Goal: Task Accomplishment & Management: Manage account settings

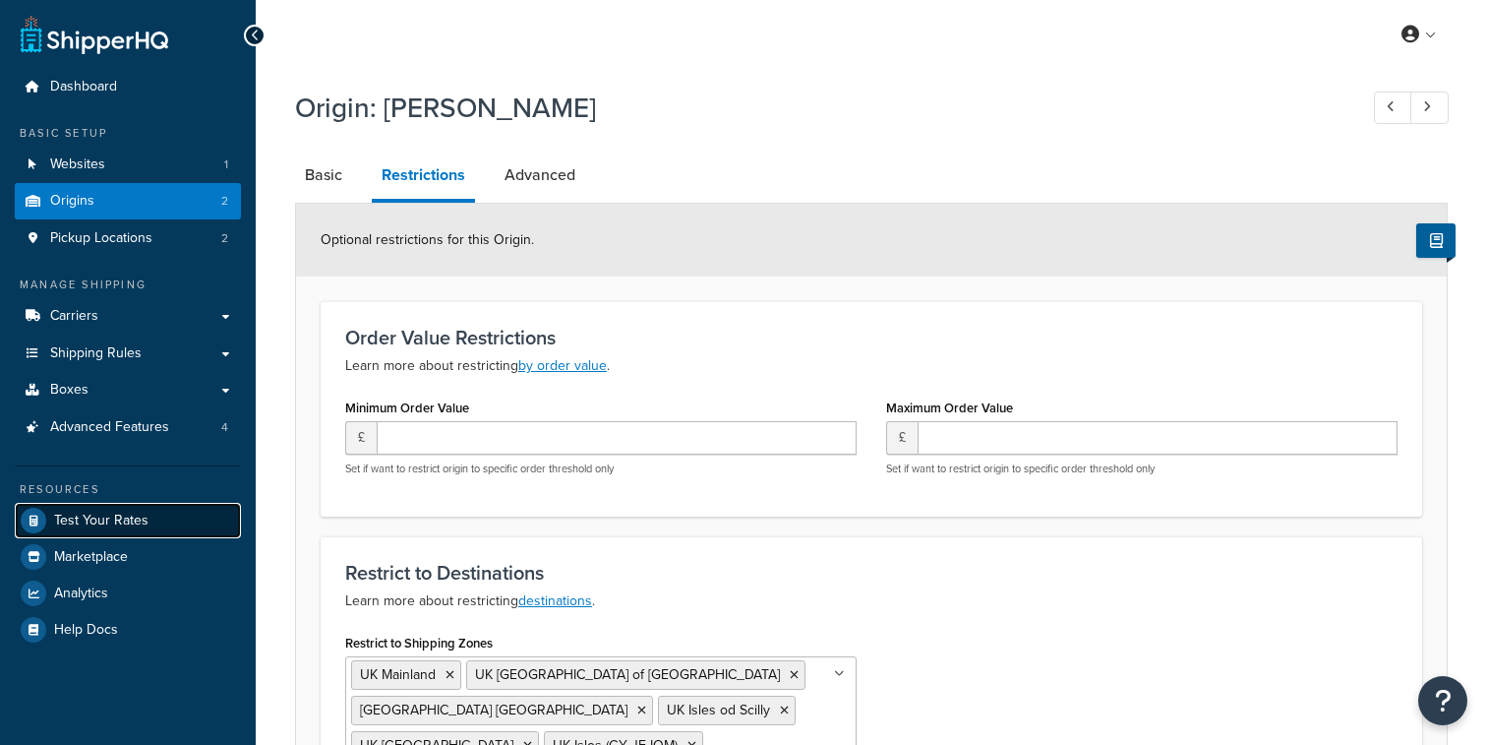
click at [146, 513] on span "Test Your Rates" at bounding box center [101, 521] width 94 height 17
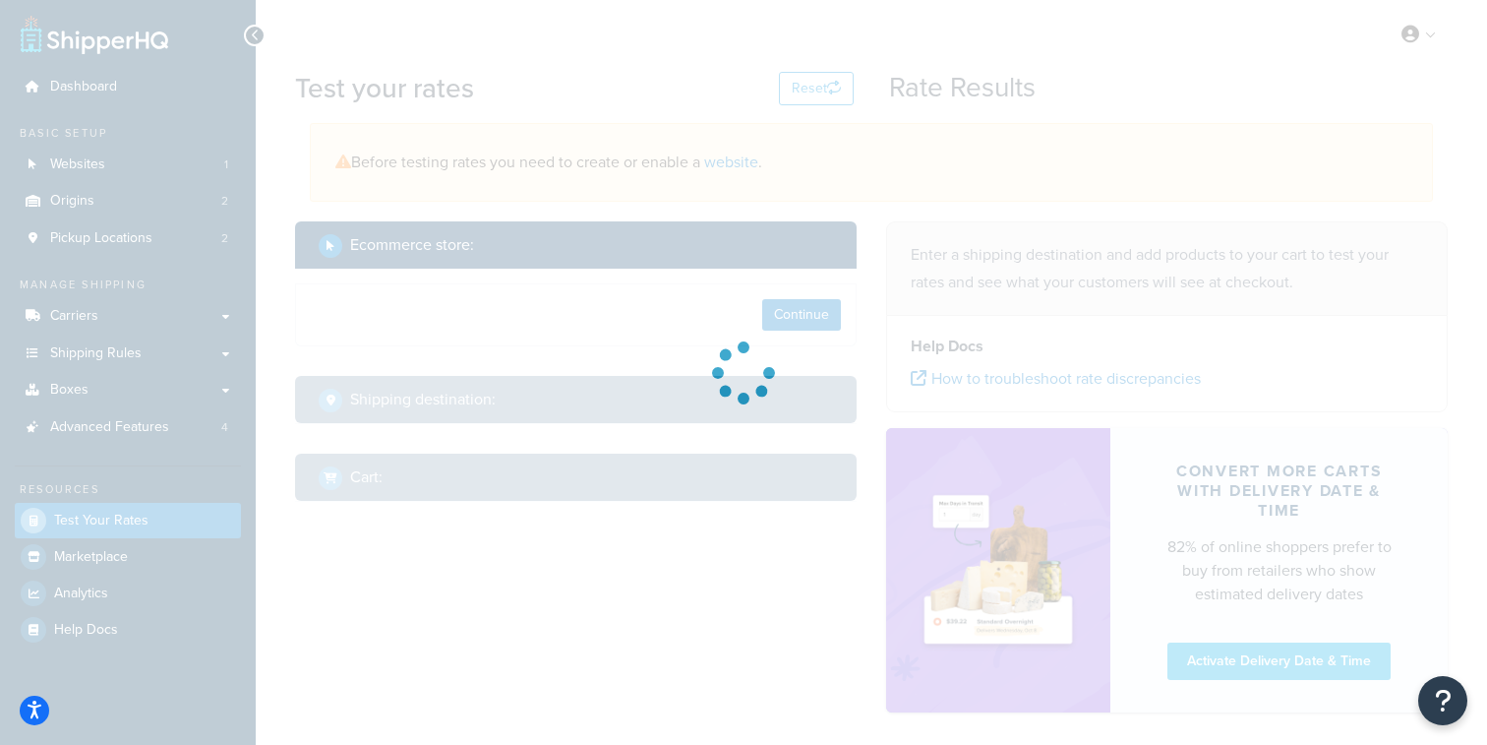
select select "TX"
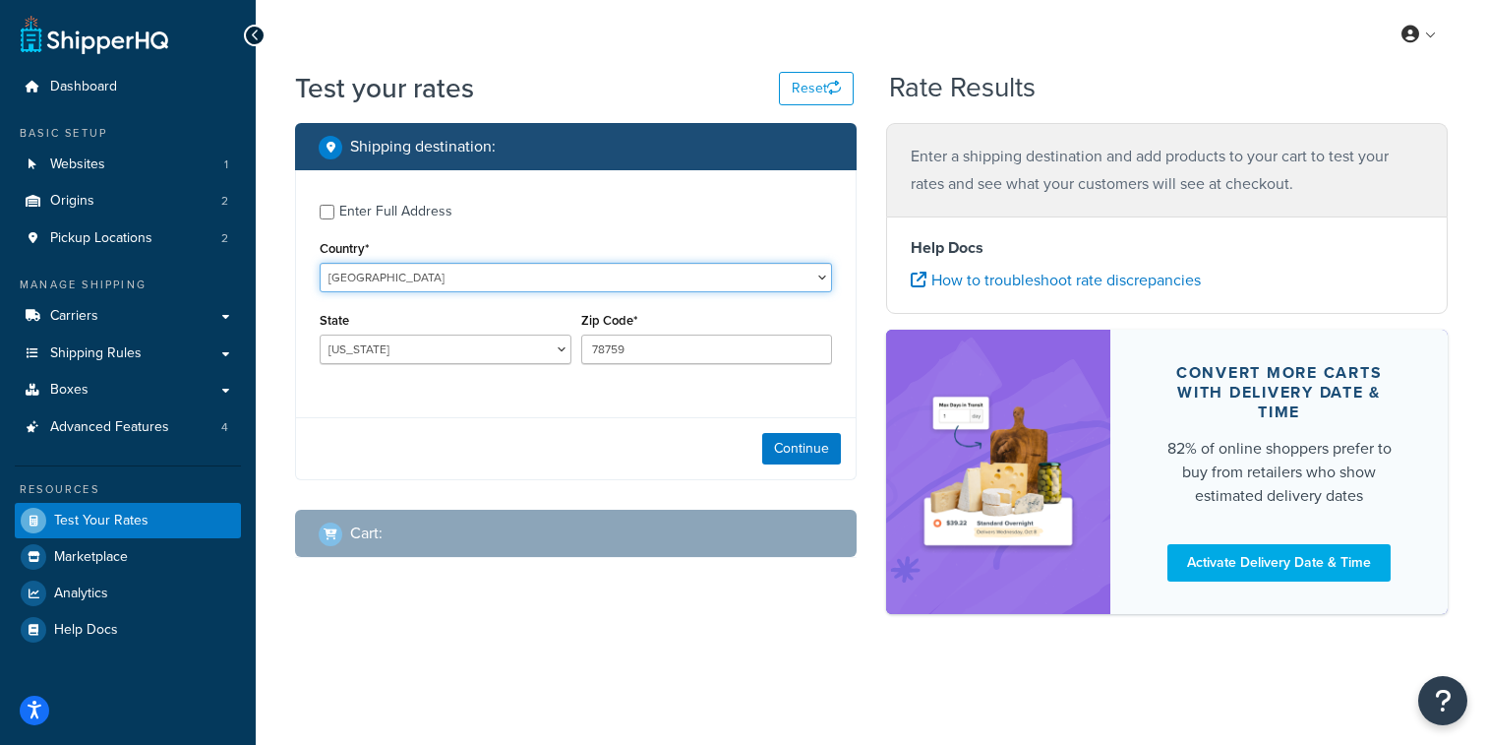
click at [320, 263] on select "United States United Kingdom Afghanistan Åland Islands Albania Algeria American…" at bounding box center [576, 278] width 513 height 30
select select "JE"
click option "Jersey" at bounding box center [0, 0] width 0 height 0
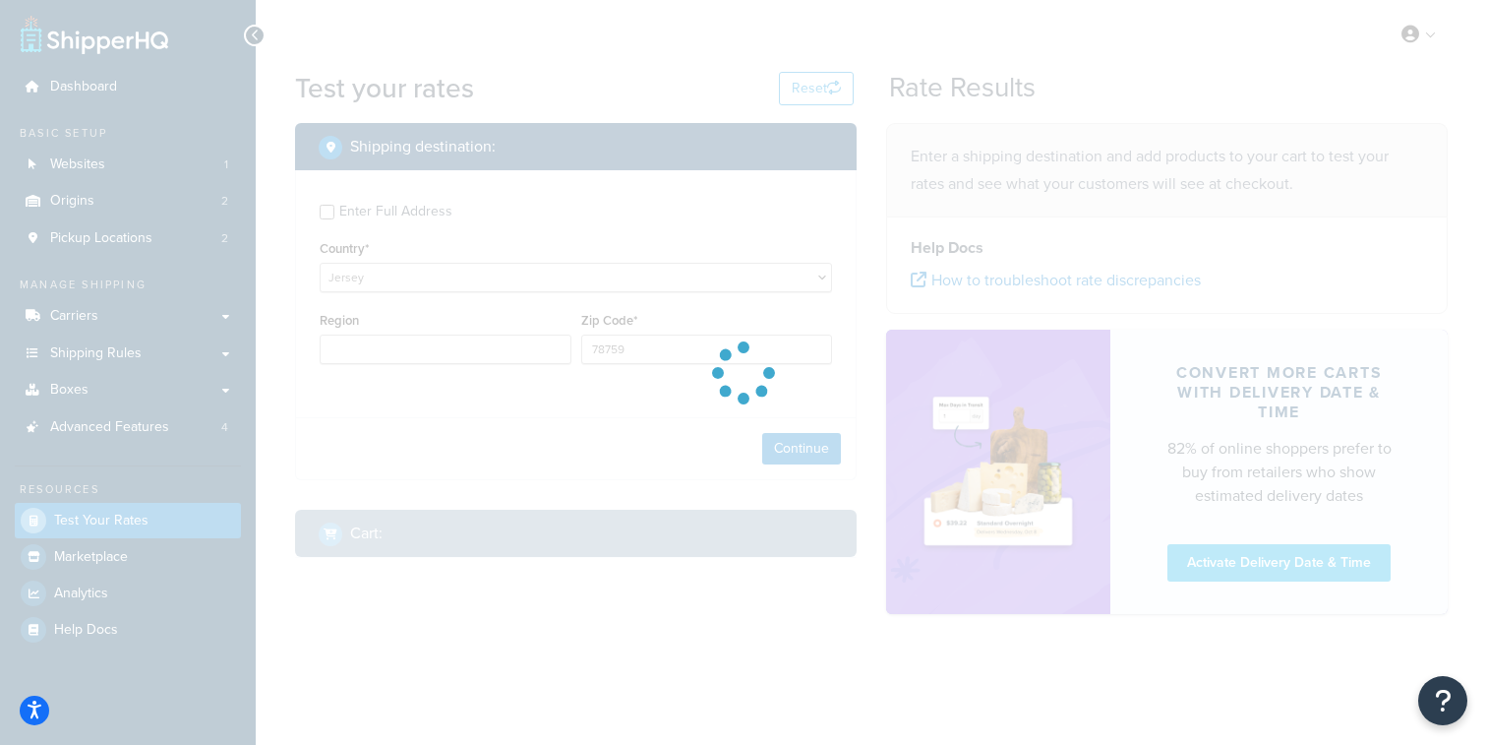
click at [641, 358] on div at bounding box center [743, 372] width 1487 height 745
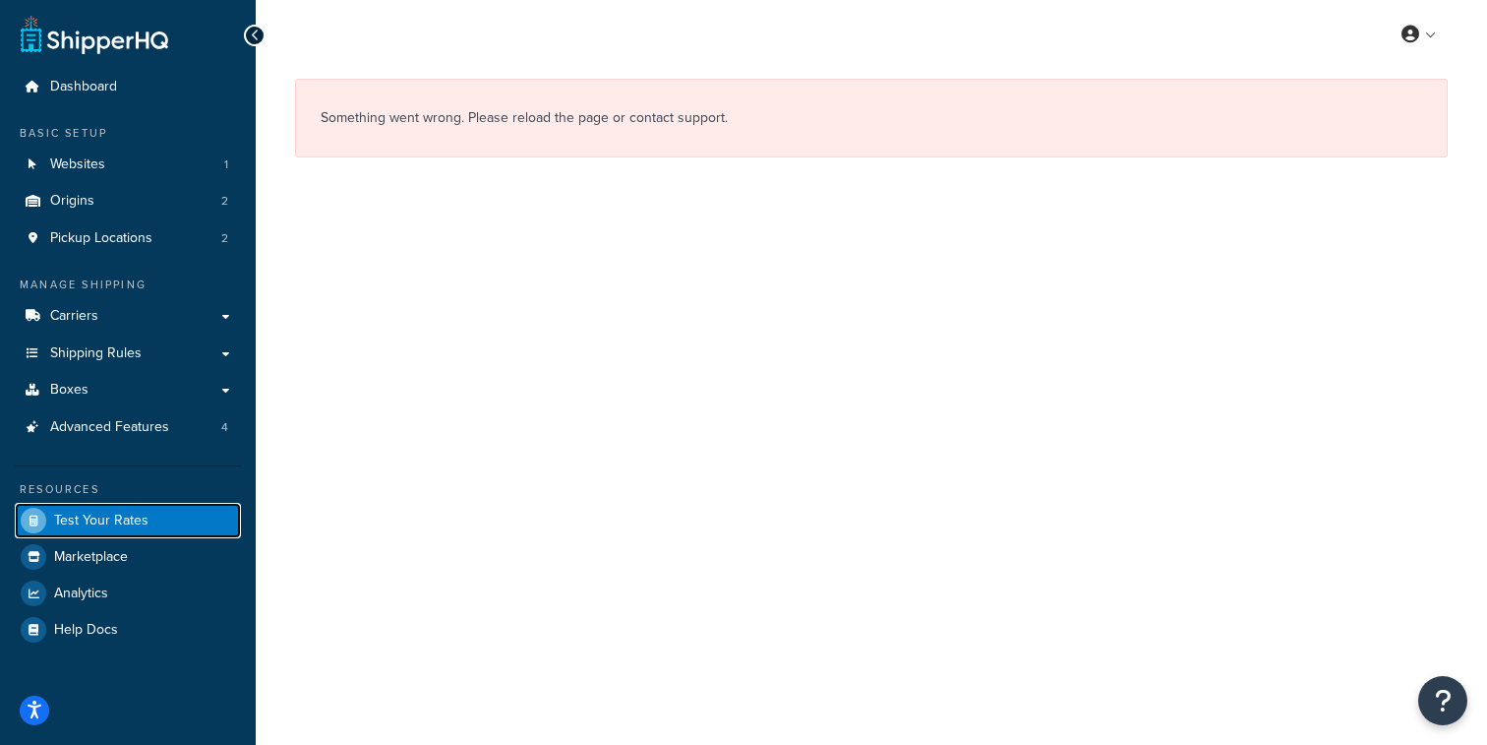
click at [176, 533] on link "Test Your Rates" at bounding box center [128, 520] width 226 height 35
click at [169, 525] on link "Test Your Rates" at bounding box center [128, 520] width 226 height 35
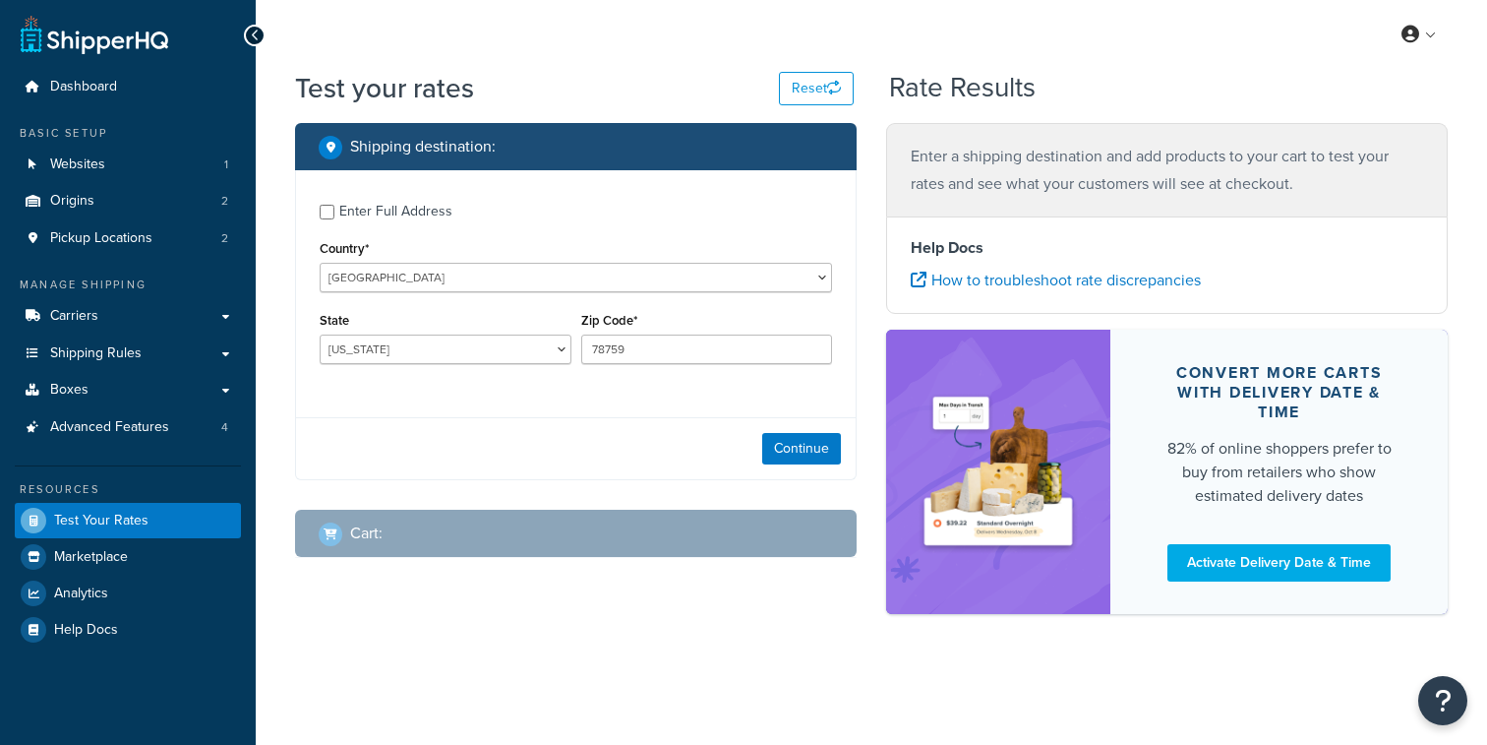
select select "[GEOGRAPHIC_DATA]"
click at [320, 263] on select "United States United Kingdom Afghanistan Åland Islands Albania Algeria American…" at bounding box center [576, 278] width 513 height 30
select select "JE"
click option "Jersey" at bounding box center [0, 0] width 0 height 0
click at [634, 348] on input "78759" at bounding box center [707, 349] width 252 height 30
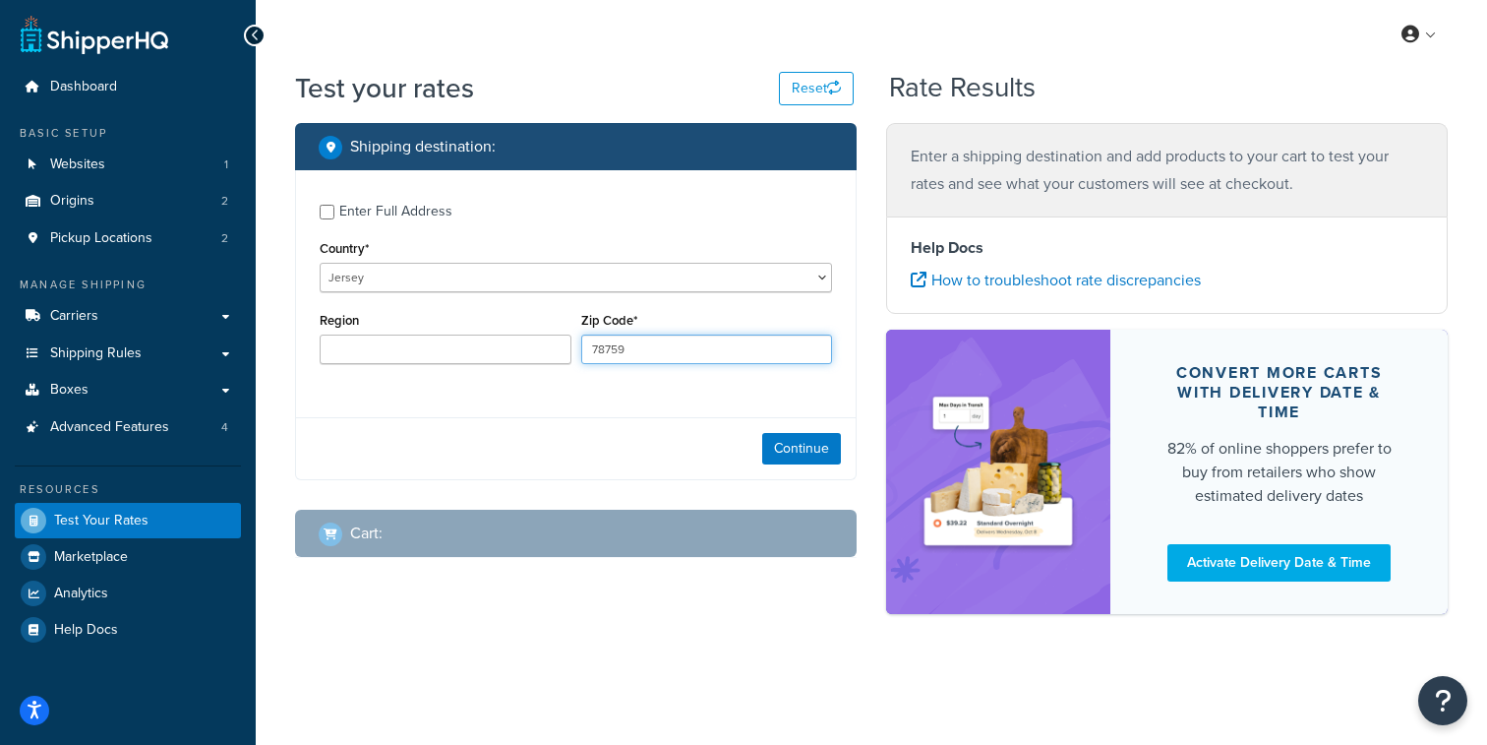
click at [634, 348] on input "78759" at bounding box center [707, 349] width 252 height 30
type input "[GEOGRAPHIC_DATA]"
type input "G"
type input "JE1 HBE"
click at [821, 452] on button "Continue" at bounding box center [801, 448] width 79 height 31
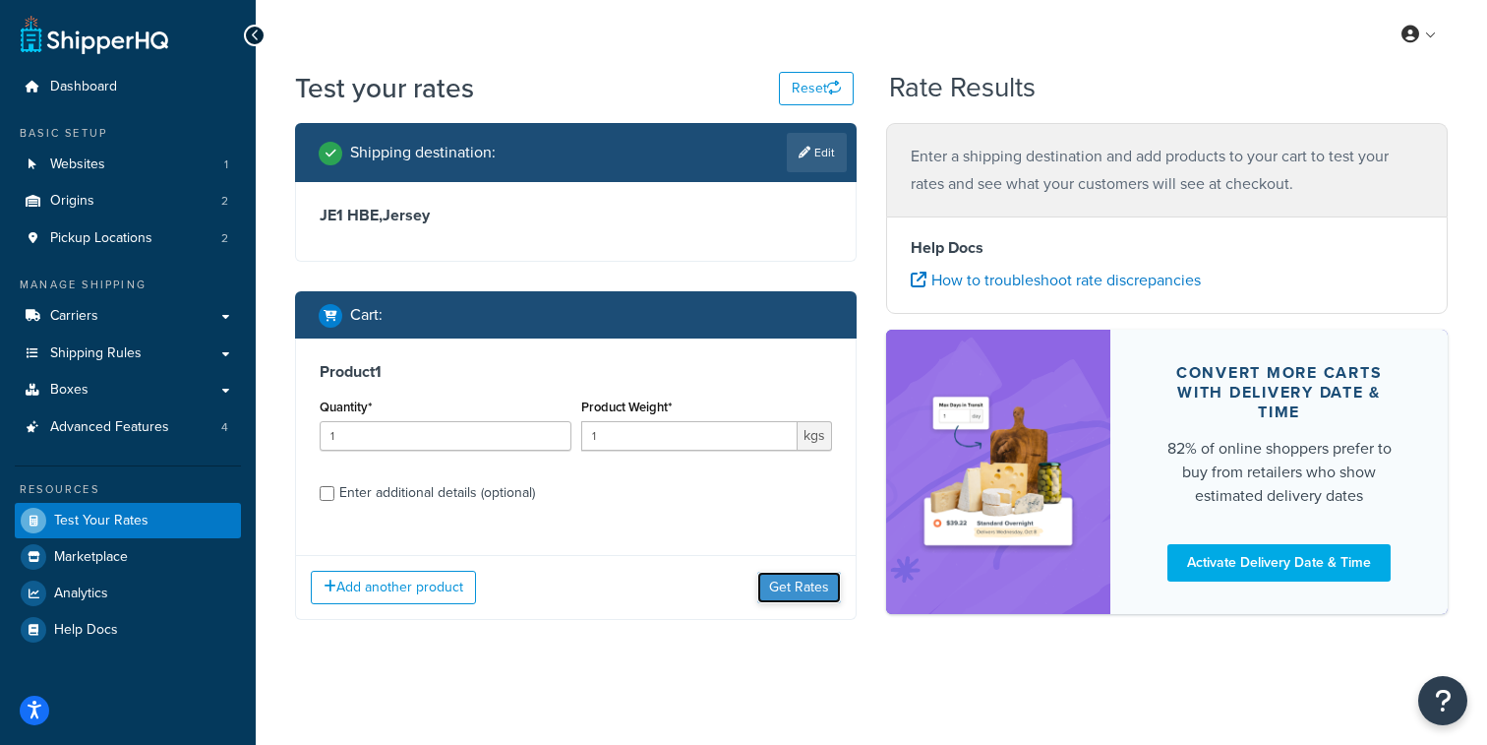
click at [773, 588] on button "Get Rates" at bounding box center [799, 587] width 84 height 31
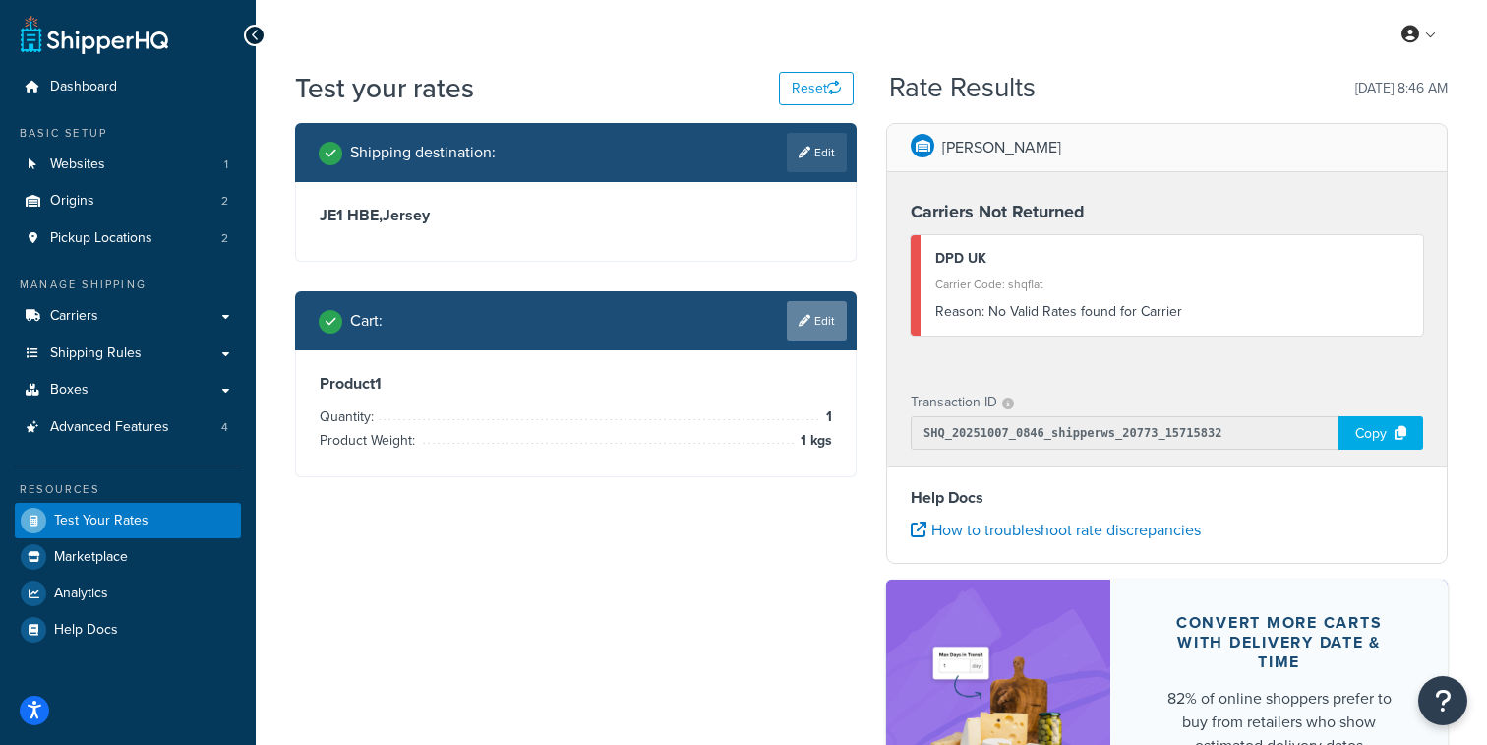
click at [826, 318] on link "Edit" at bounding box center [817, 320] width 60 height 39
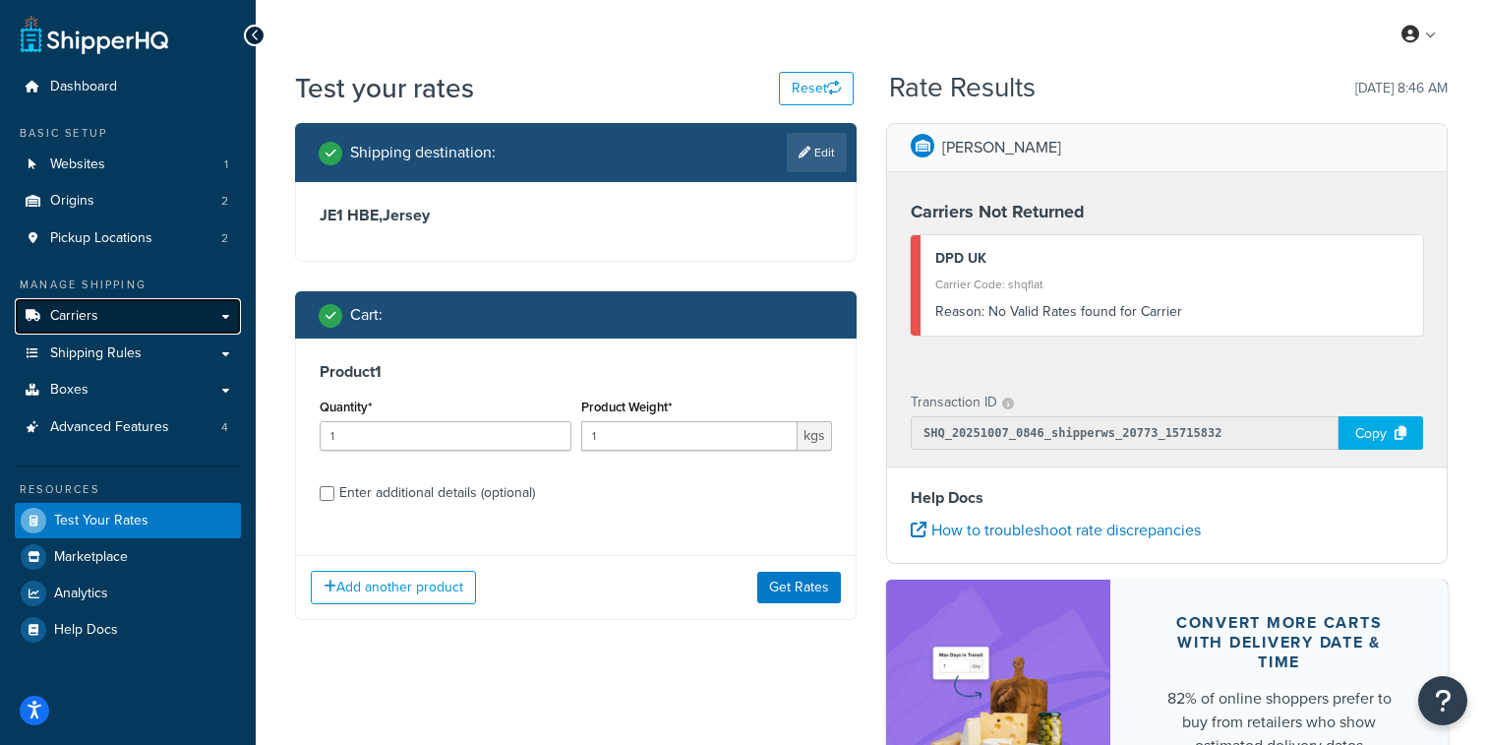
click at [164, 313] on link "Carriers" at bounding box center [128, 316] width 226 height 36
click at [500, 505] on div "Enter additional details (optional)" at bounding box center [437, 493] width 196 height 28
click at [334, 501] on input "Enter additional details (optional)" at bounding box center [327, 493] width 15 height 15
checkbox input "true"
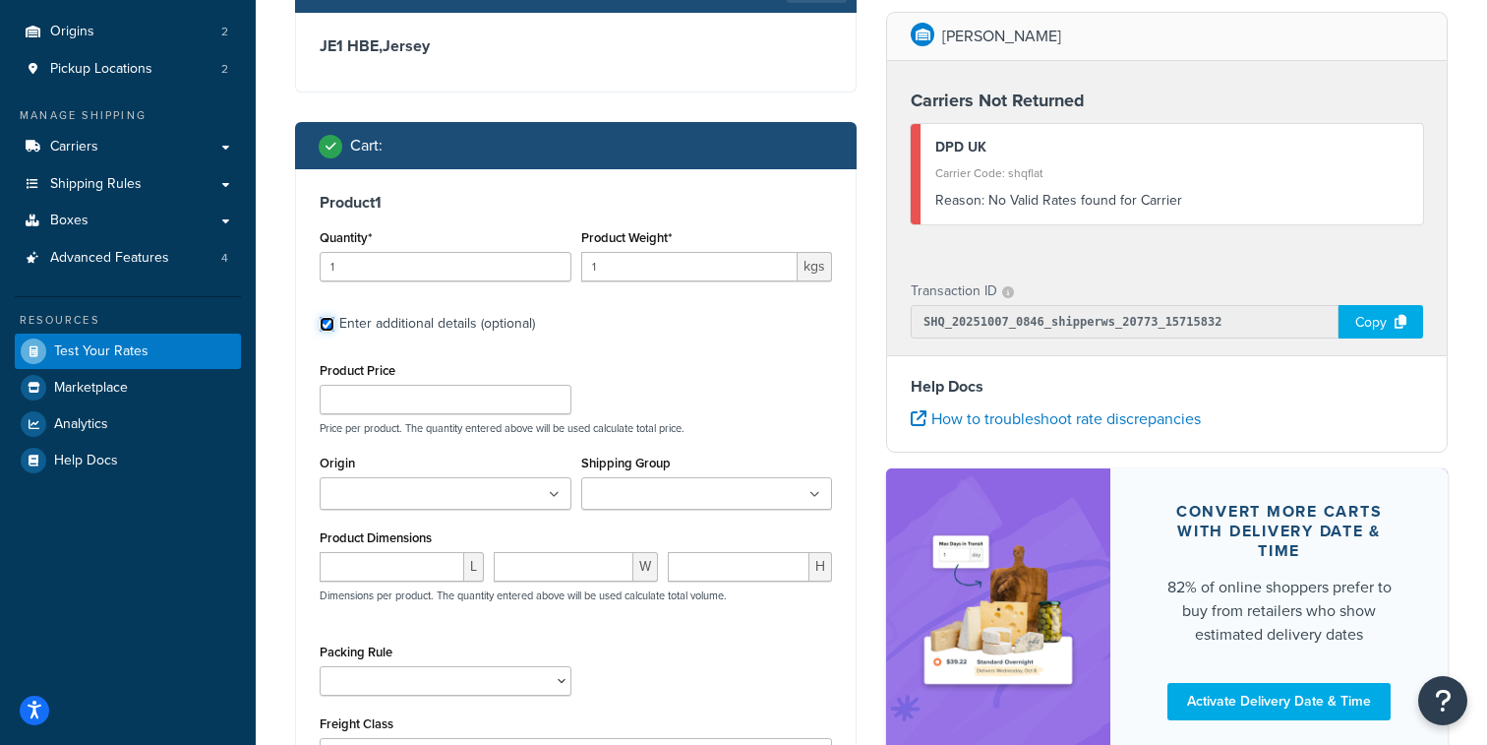
scroll to position [278, 0]
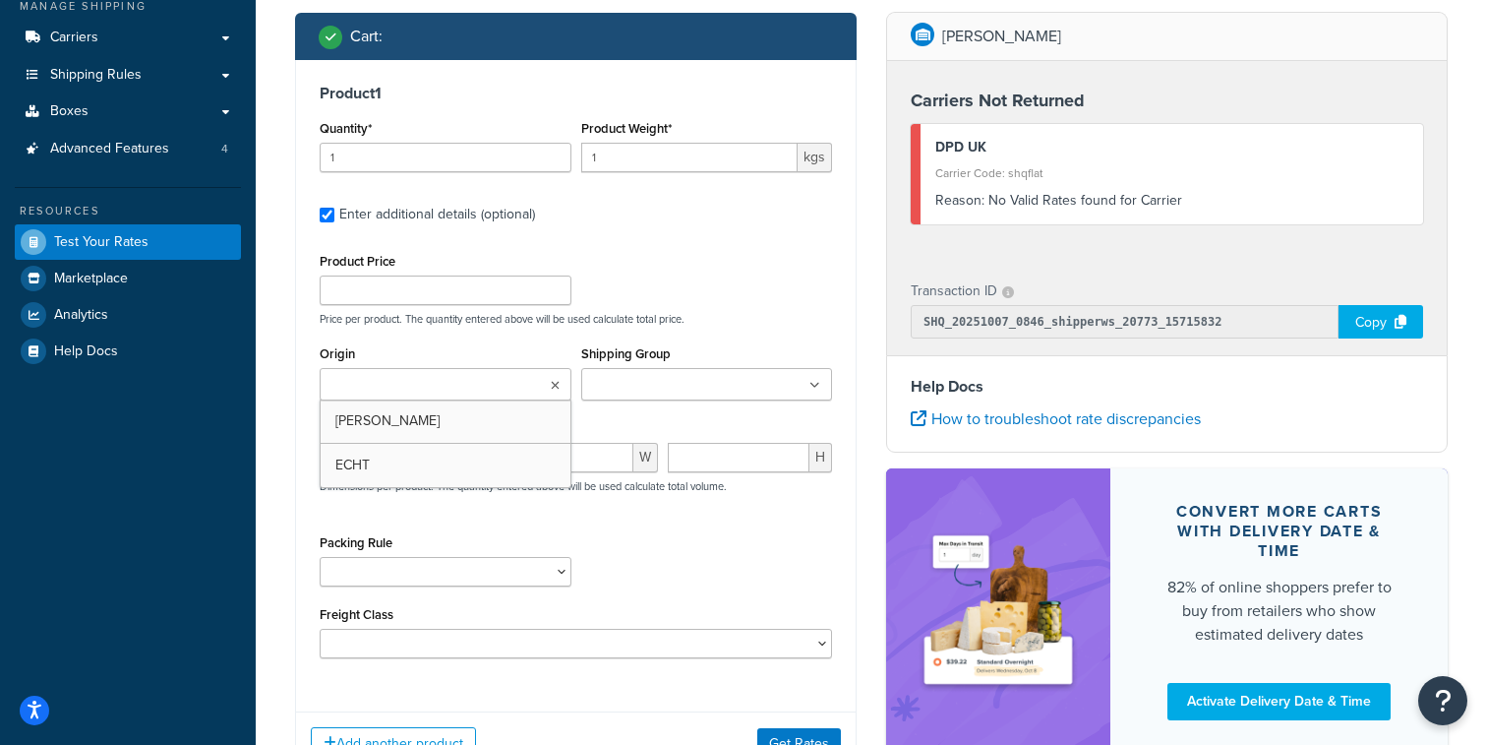
click at [429, 386] on input "Origin" at bounding box center [413, 386] width 174 height 22
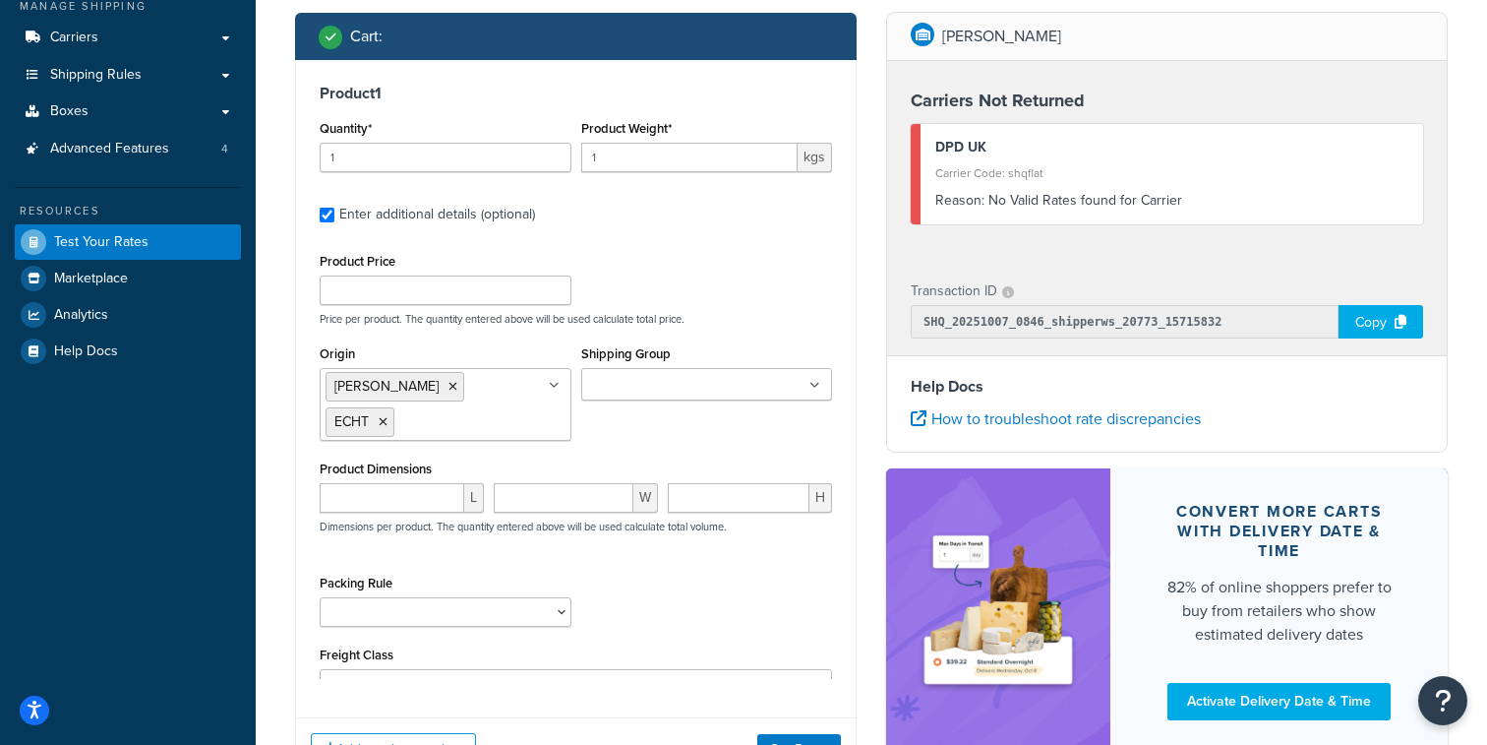
scroll to position [443, 0]
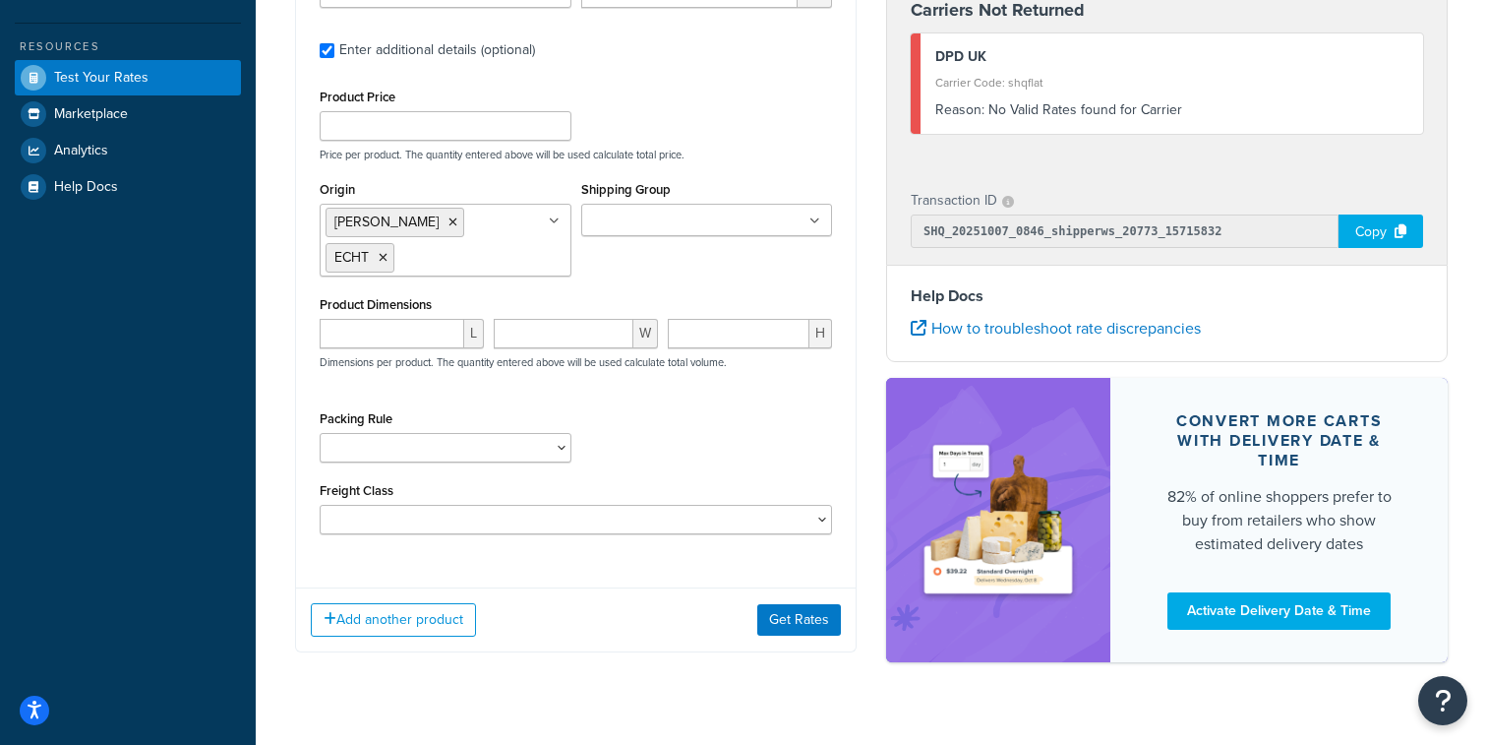
click at [797, 607] on div "Add another product Get Rates" at bounding box center [576, 619] width 560 height 64
click at [797, 604] on button "Get Rates" at bounding box center [799, 619] width 84 height 31
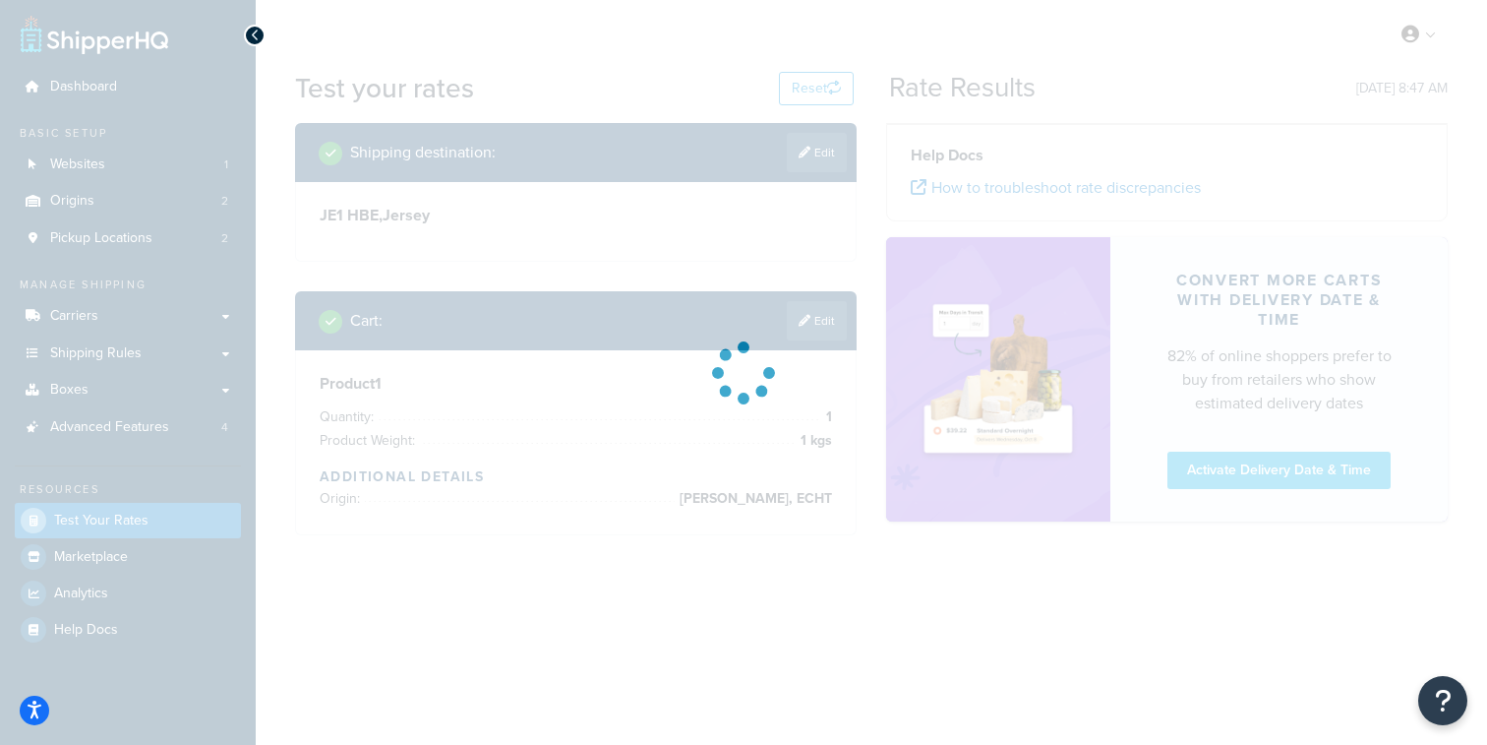
scroll to position [0, 0]
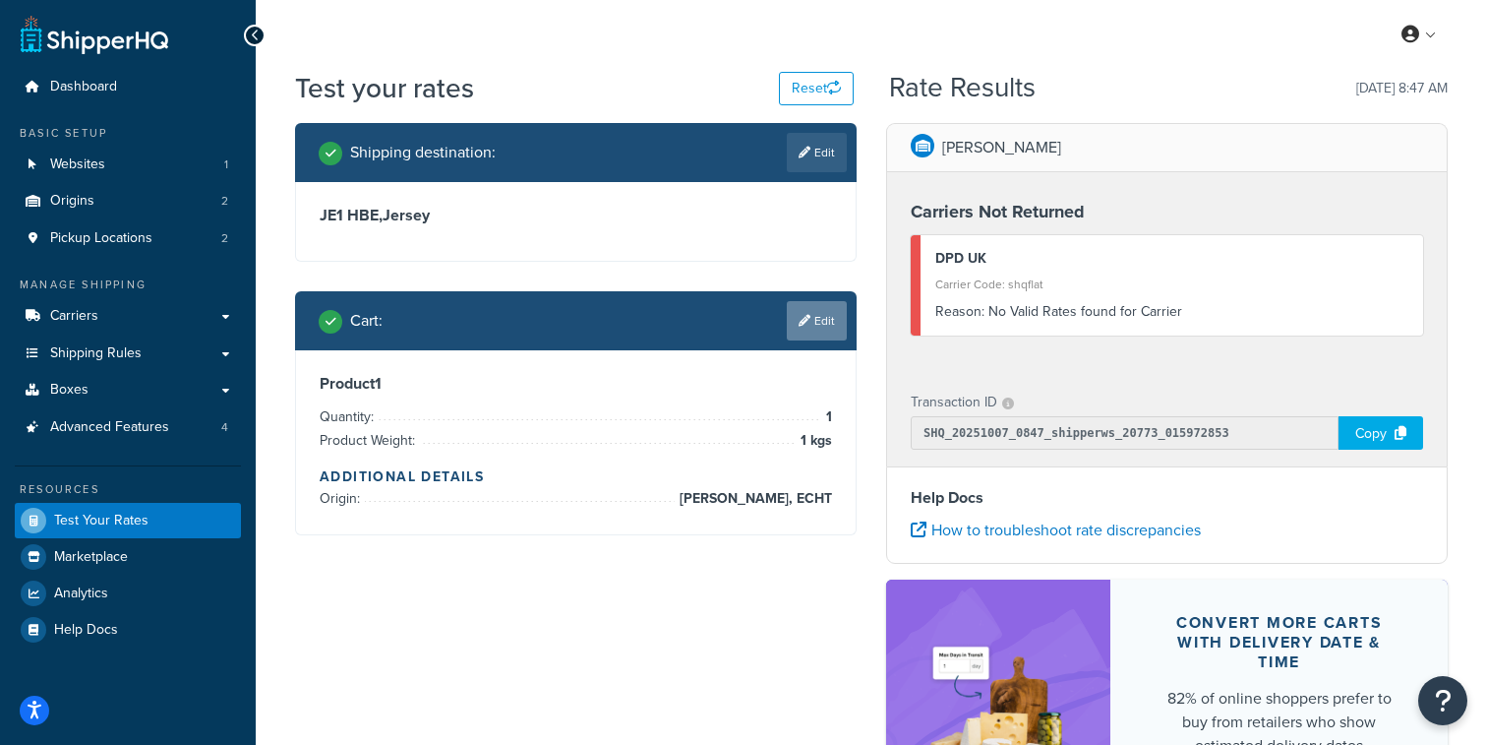
click at [821, 325] on link "Edit" at bounding box center [817, 320] width 60 height 39
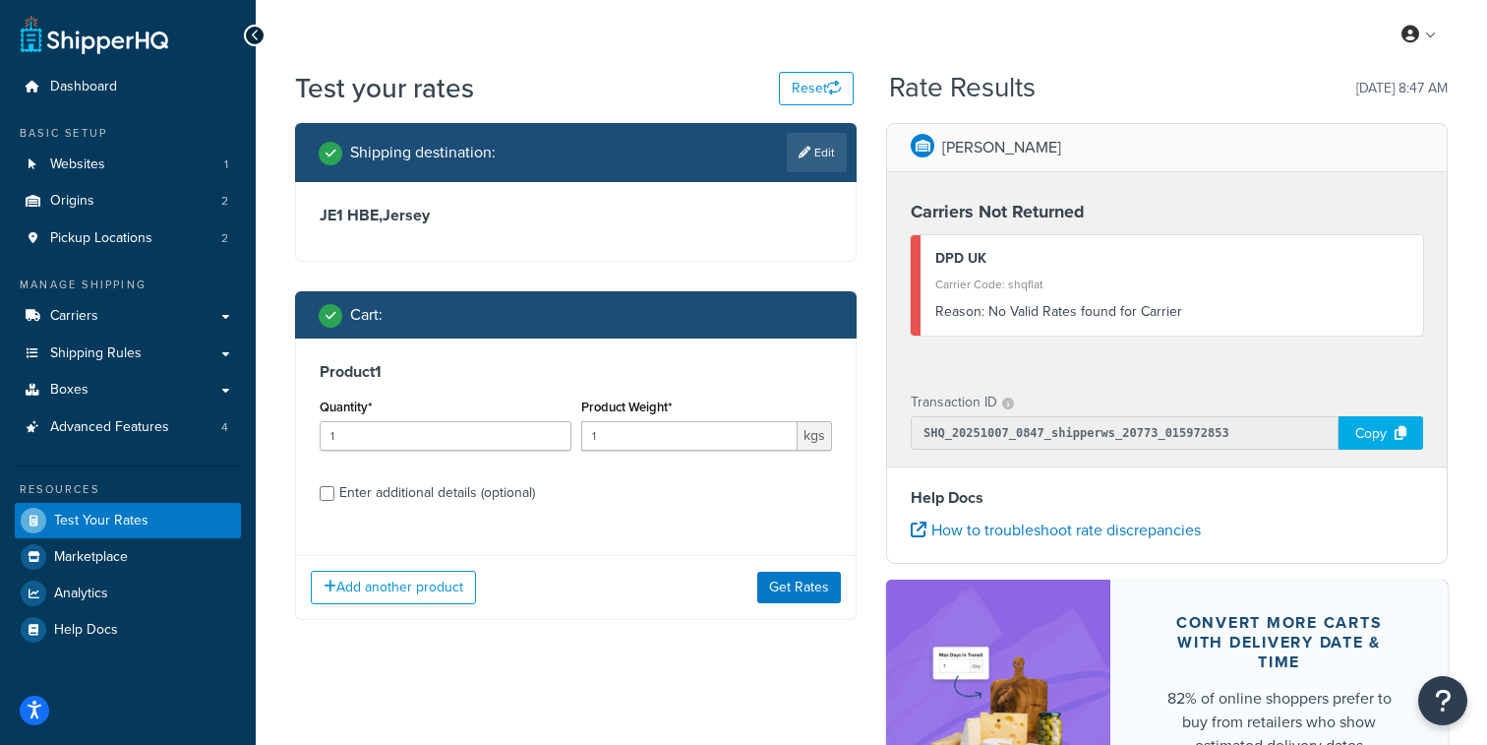
click at [392, 492] on div "Enter additional details (optional)" at bounding box center [437, 493] width 196 height 28
click at [334, 492] on input "Enter additional details (optional)" at bounding box center [327, 493] width 15 height 15
checkbox input "true"
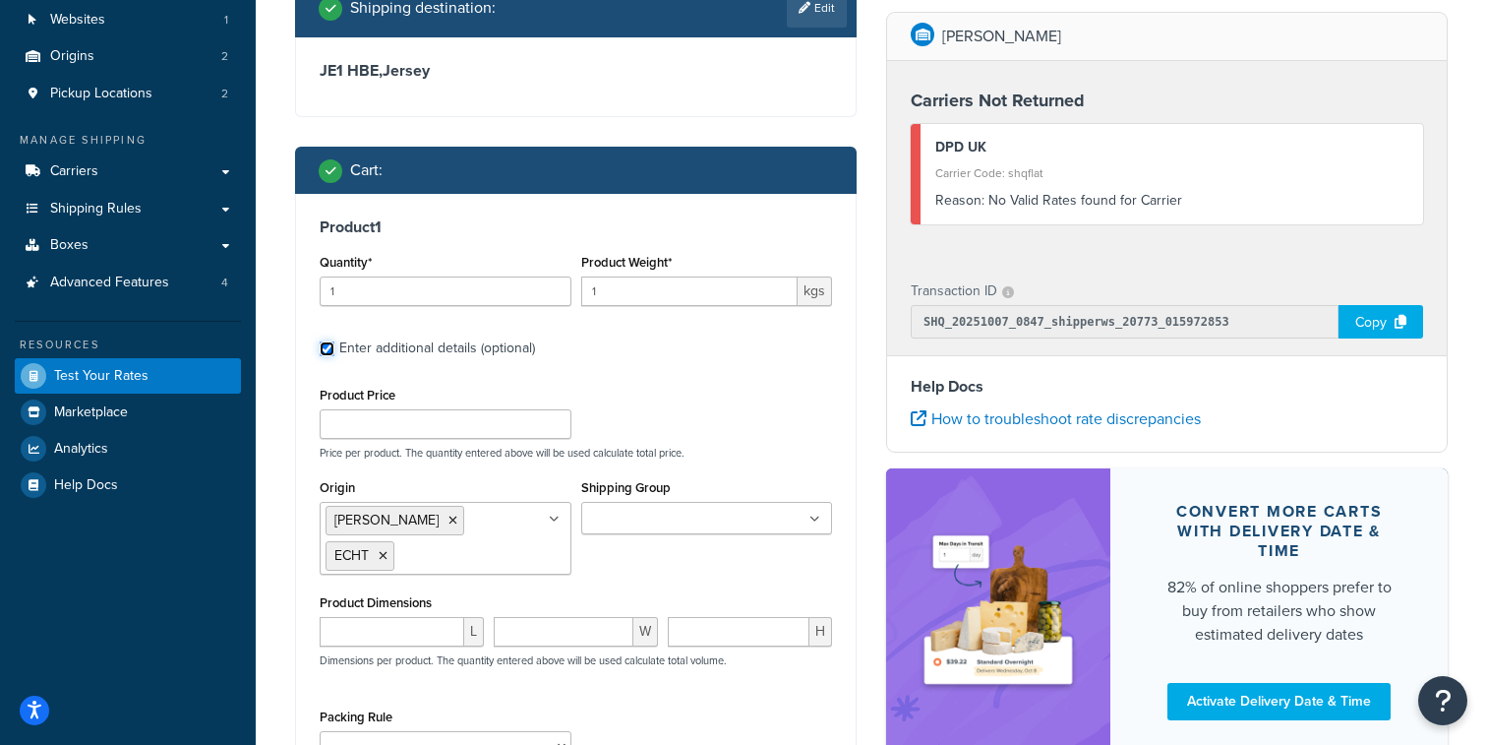
scroll to position [151, 0]
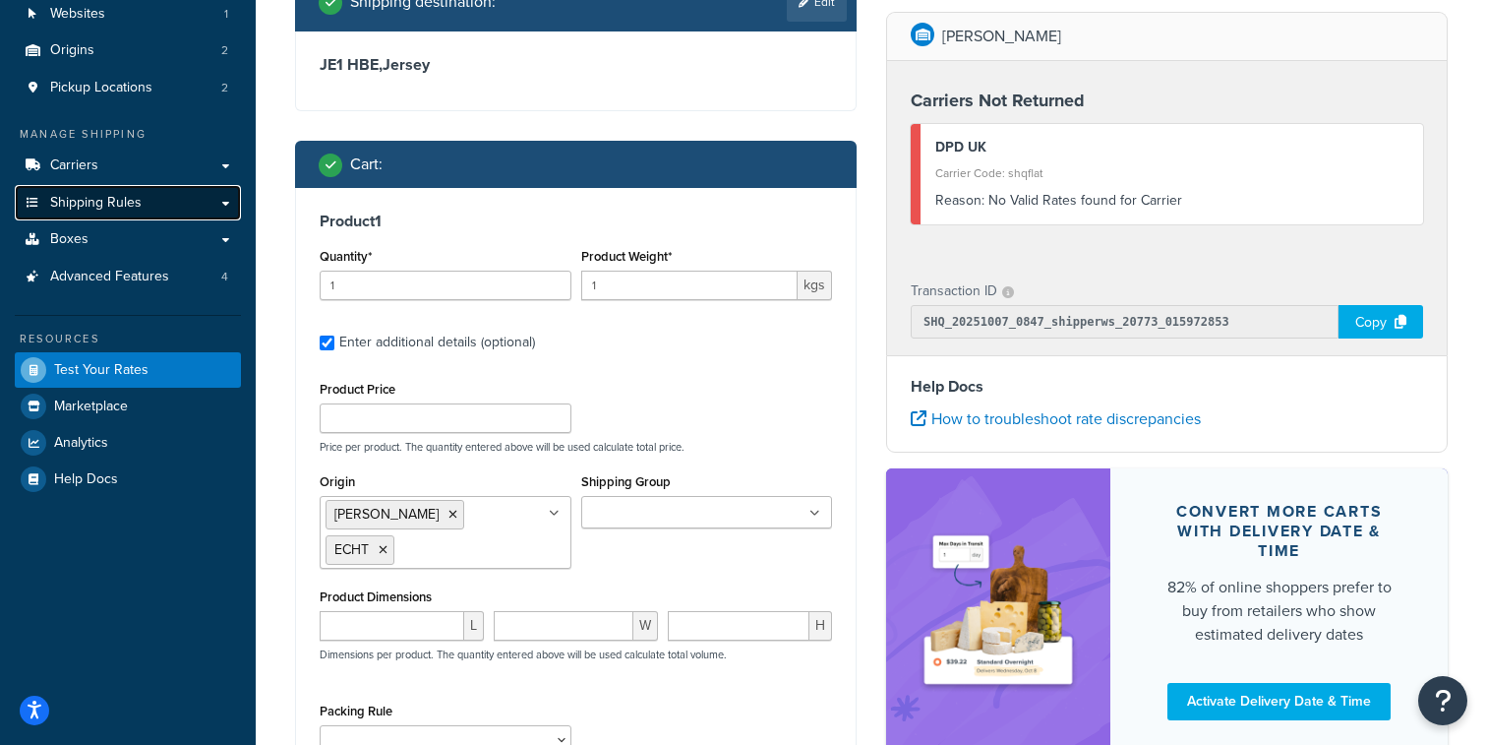
click at [150, 201] on link "Shipping Rules" at bounding box center [128, 203] width 226 height 36
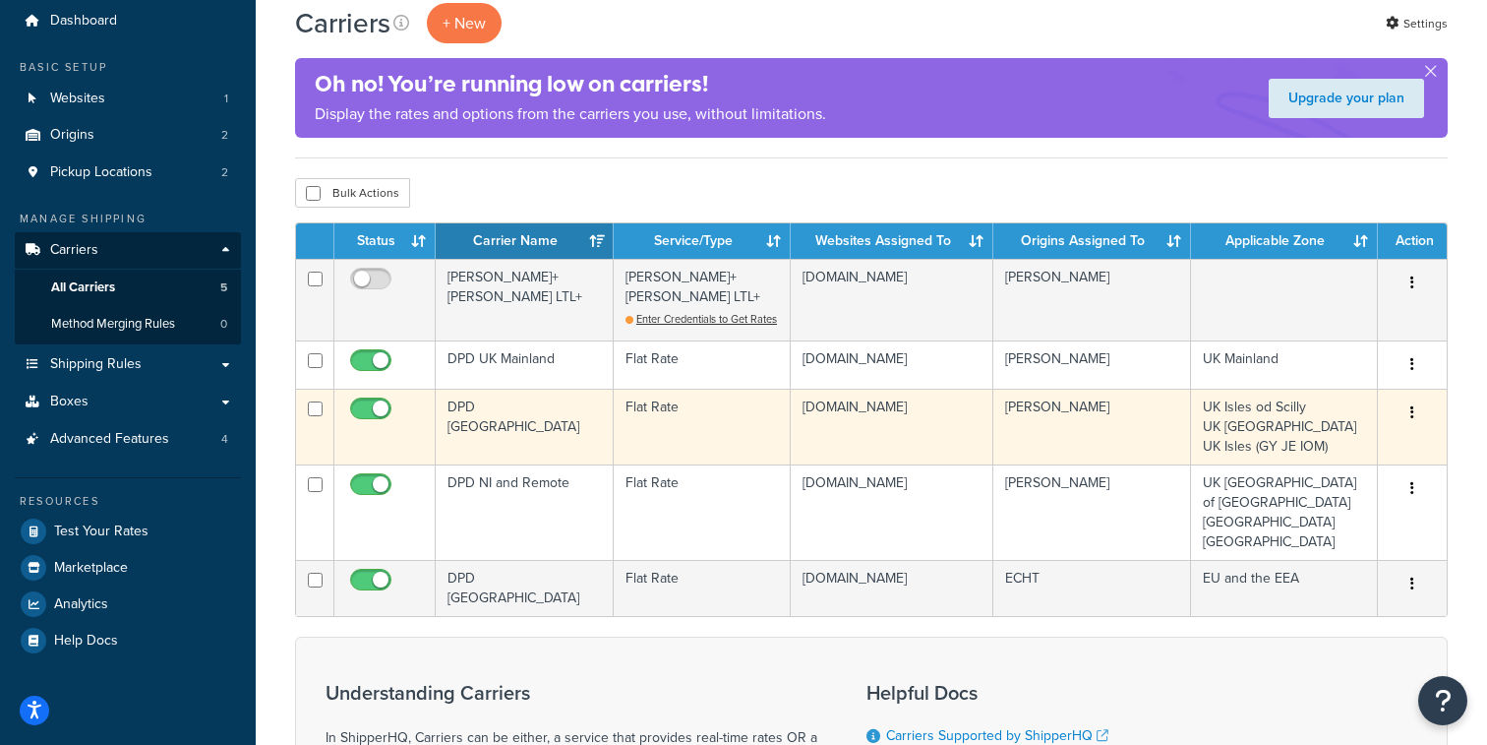
scroll to position [73, 0]
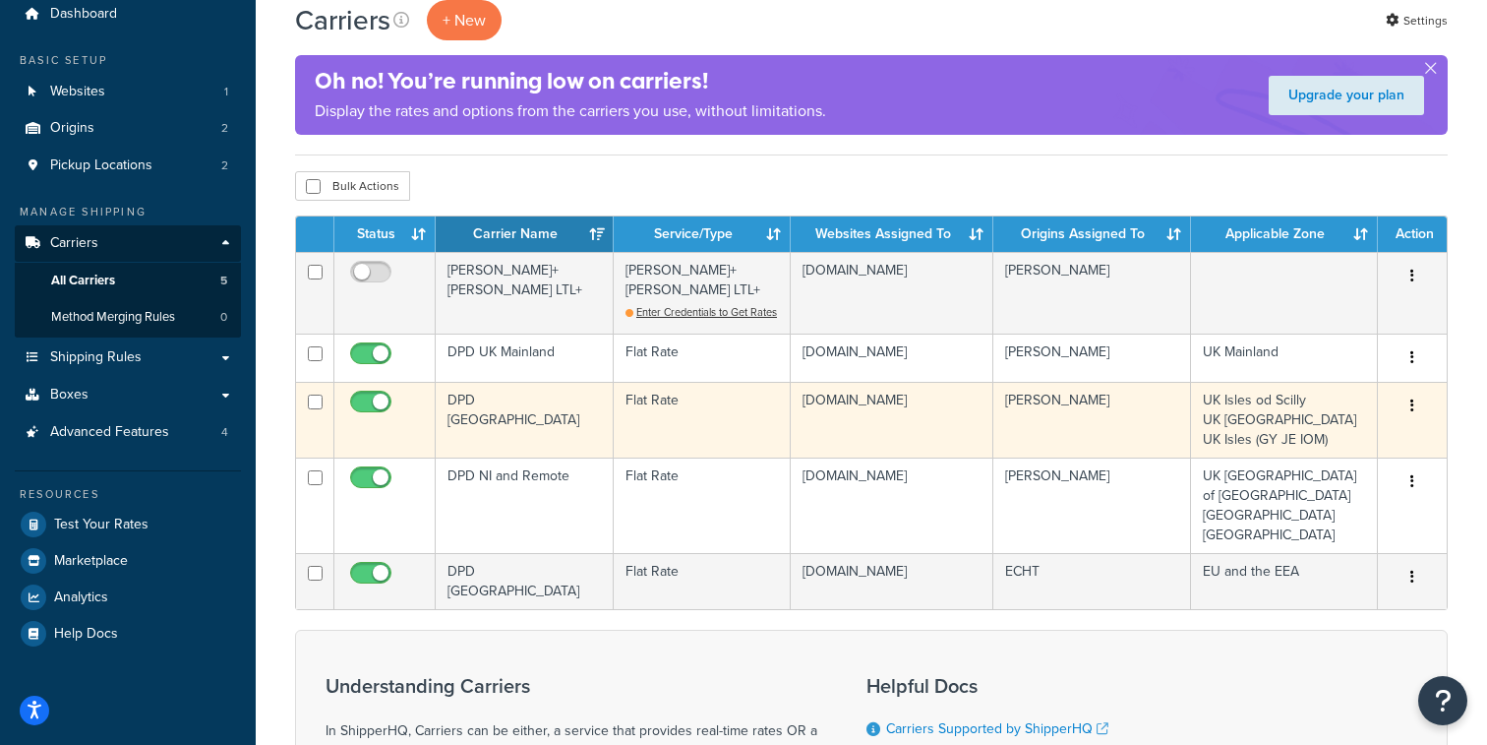
click at [530, 453] on td "DPD UK Isles" at bounding box center [525, 420] width 178 height 76
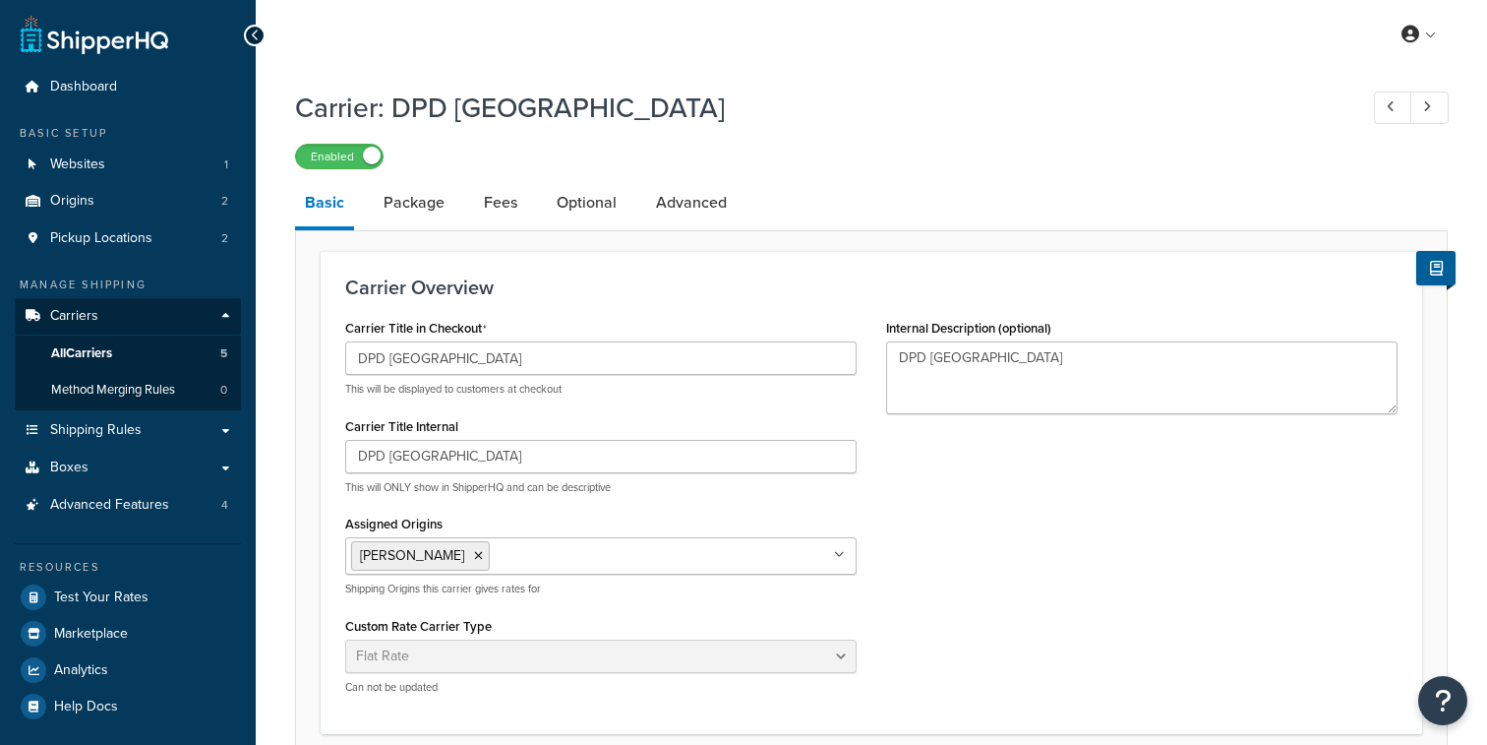
select select "flat"
select select "package"
click at [209, 350] on link "All Carriers 5" at bounding box center [128, 353] width 226 height 36
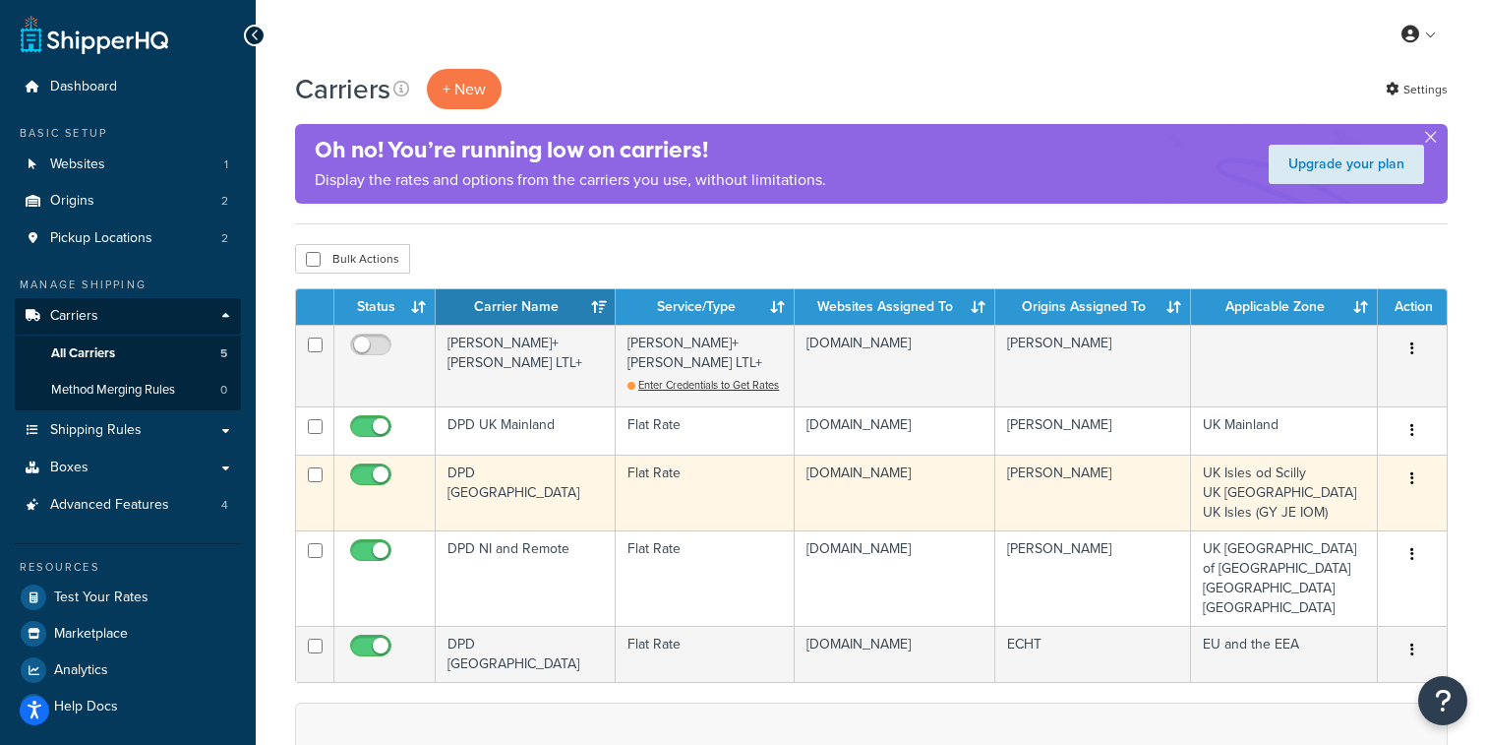
click at [541, 498] on td "DPD [GEOGRAPHIC_DATA]" at bounding box center [526, 492] width 180 height 76
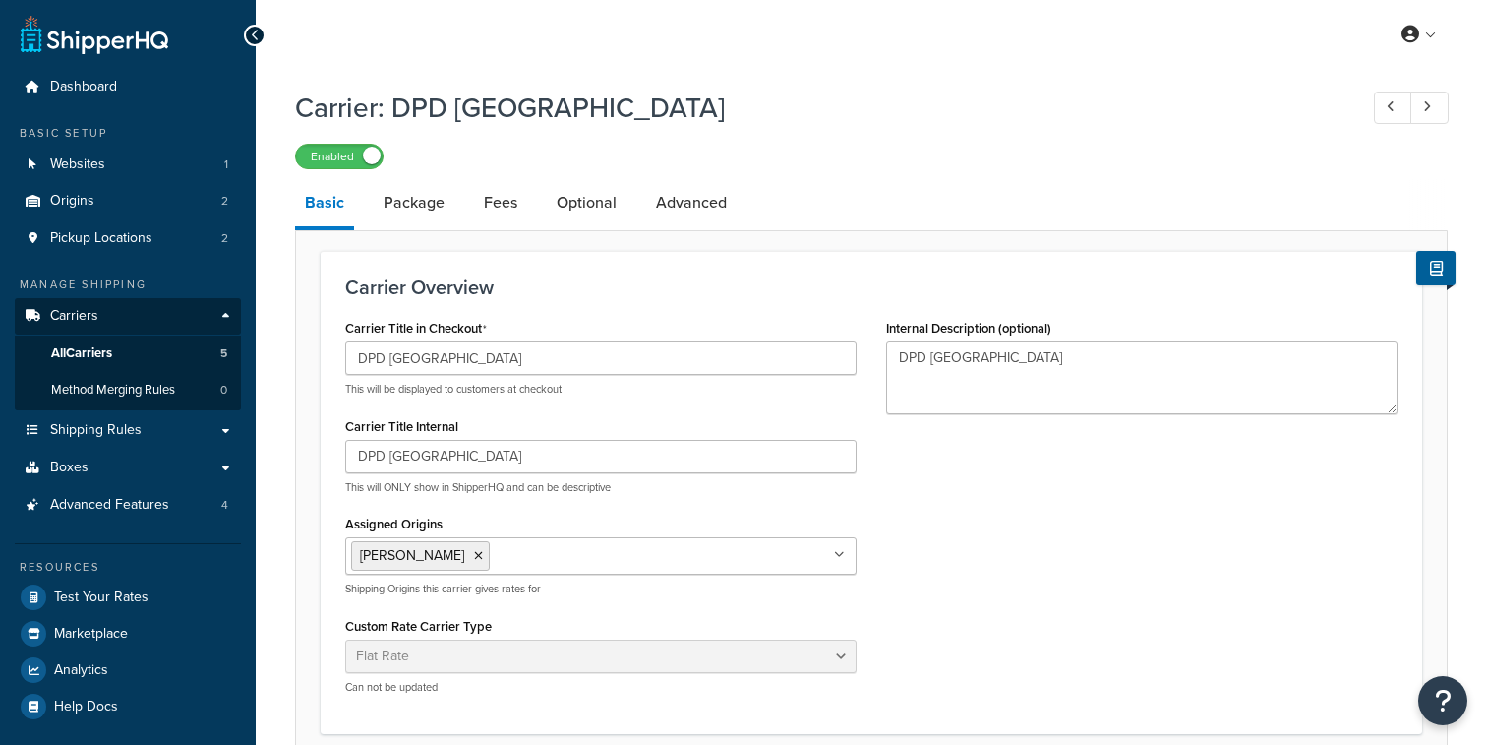
select select "flat"
select select "package"
click at [169, 211] on link "Origins 2" at bounding box center [128, 201] width 226 height 36
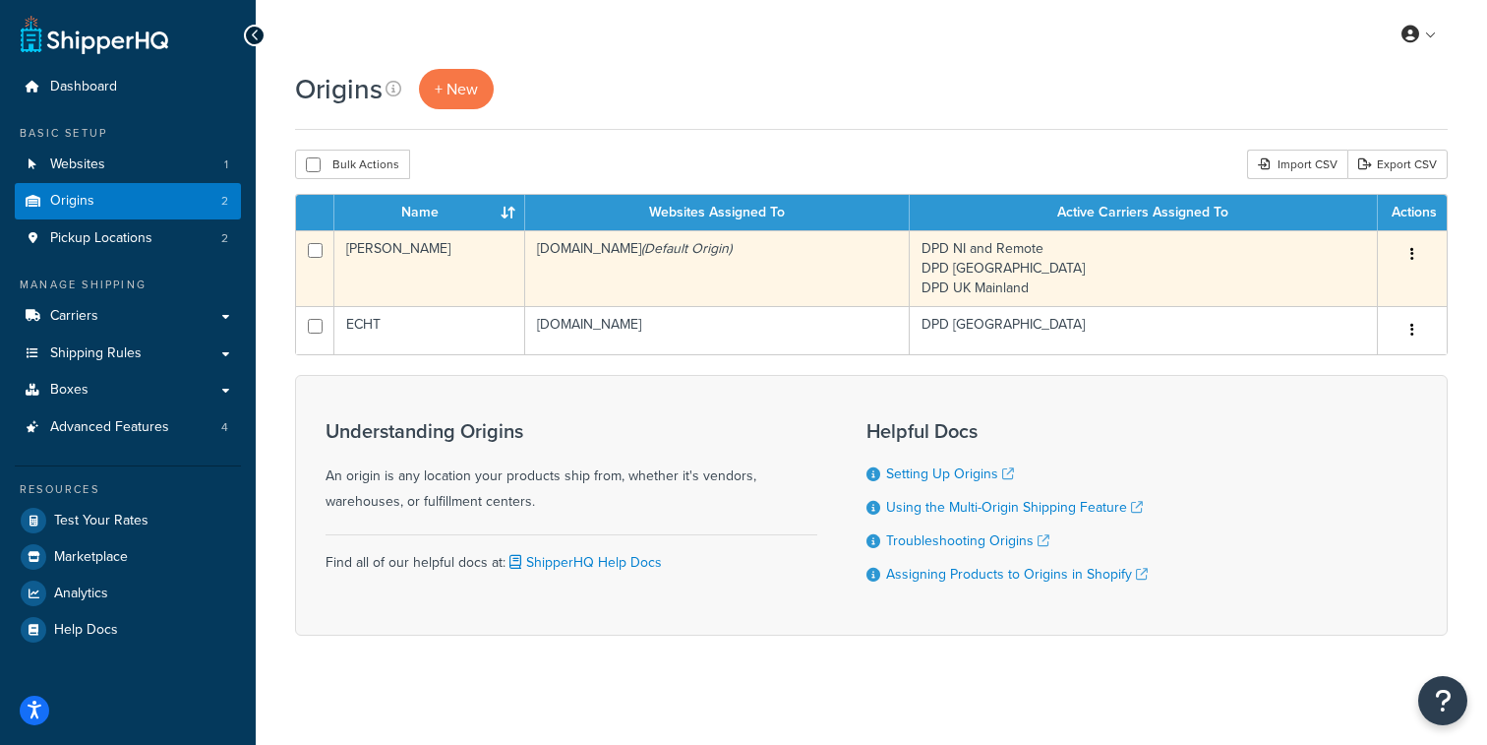
click at [545, 274] on td "candle-shack-com.myshopify.com (Default Origin)" at bounding box center [717, 268] width 385 height 76
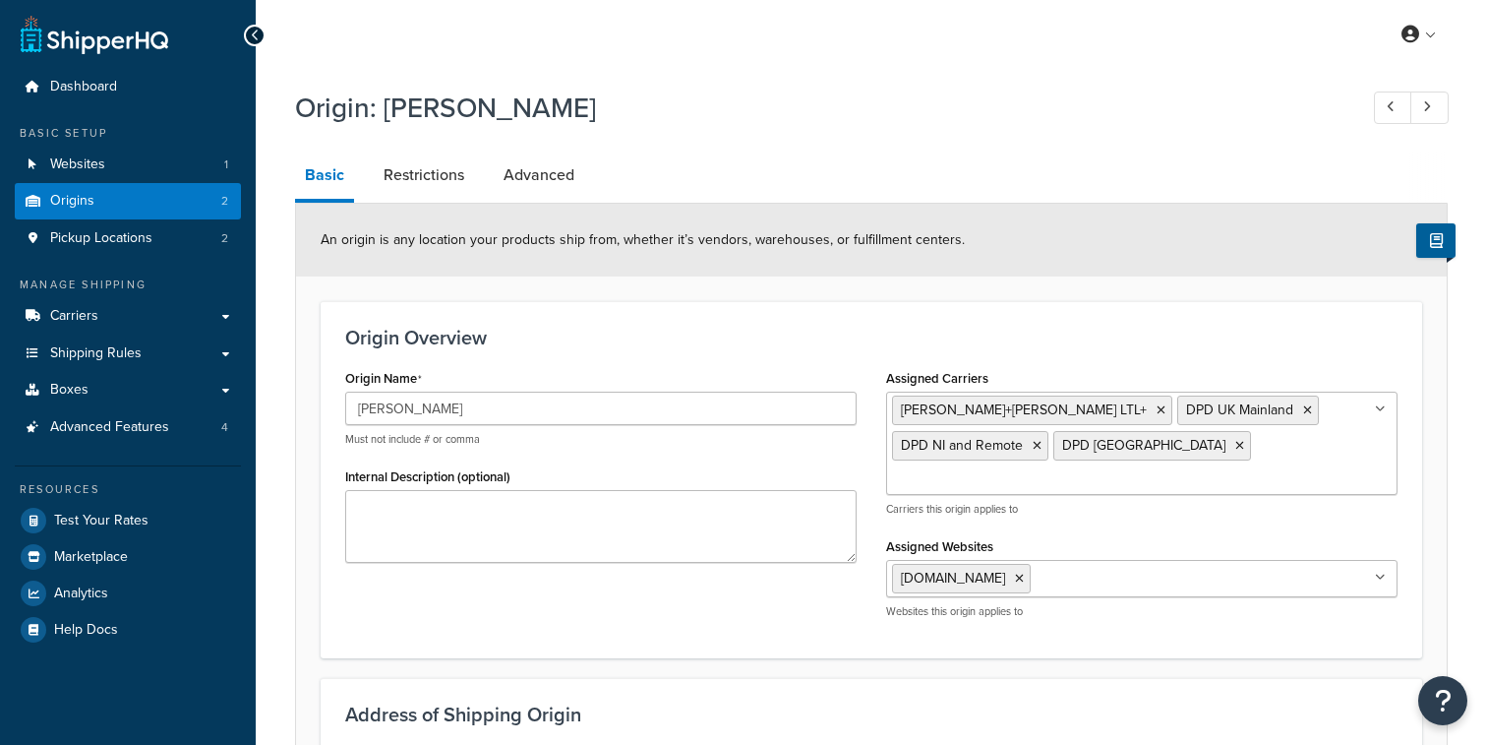
select select "1226"
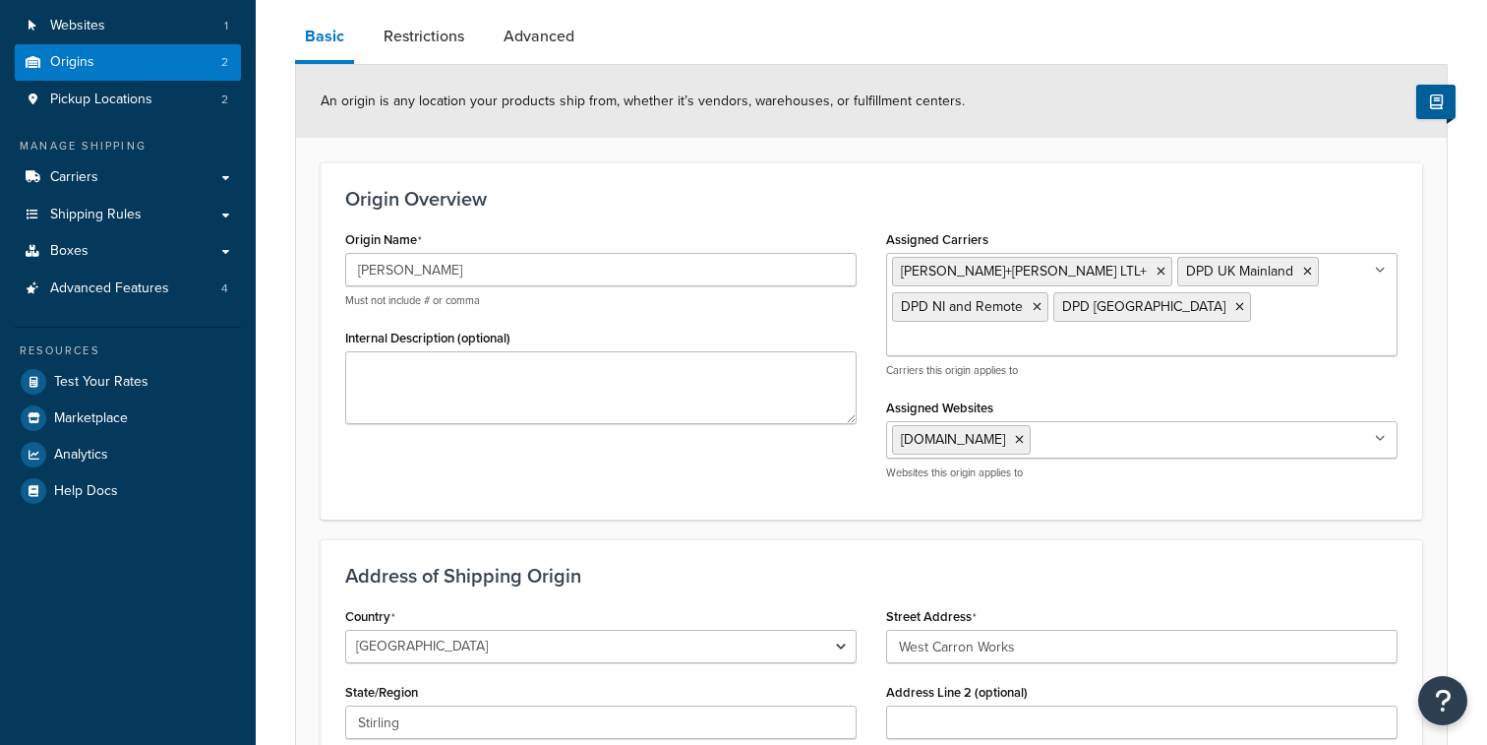
scroll to position [150, 0]
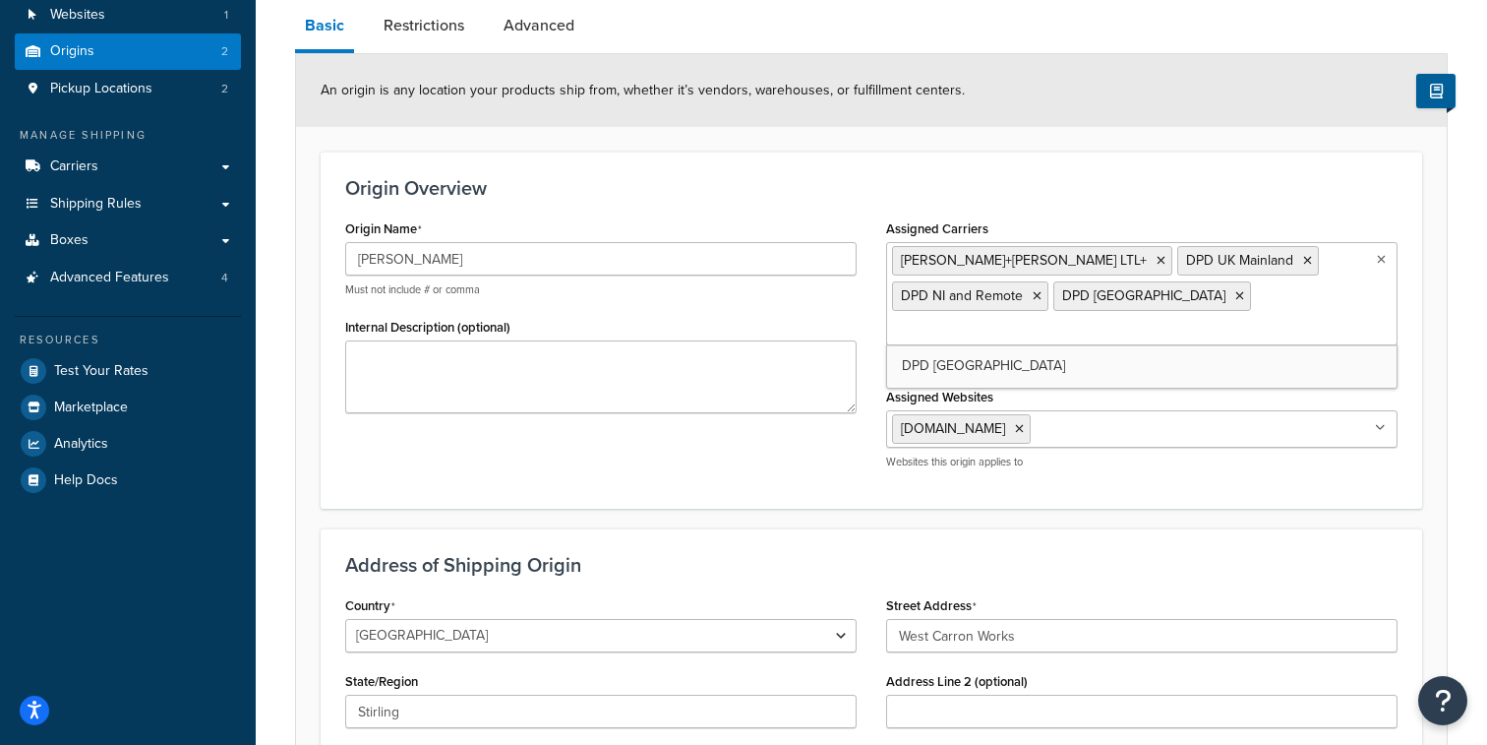
click at [1064, 320] on input "Assigned Carriers" at bounding box center [979, 331] width 174 height 22
click at [903, 184] on h3 "Origin Overview" at bounding box center [871, 188] width 1053 height 22
click at [427, 31] on link "Restrictions" at bounding box center [424, 25] width 100 height 47
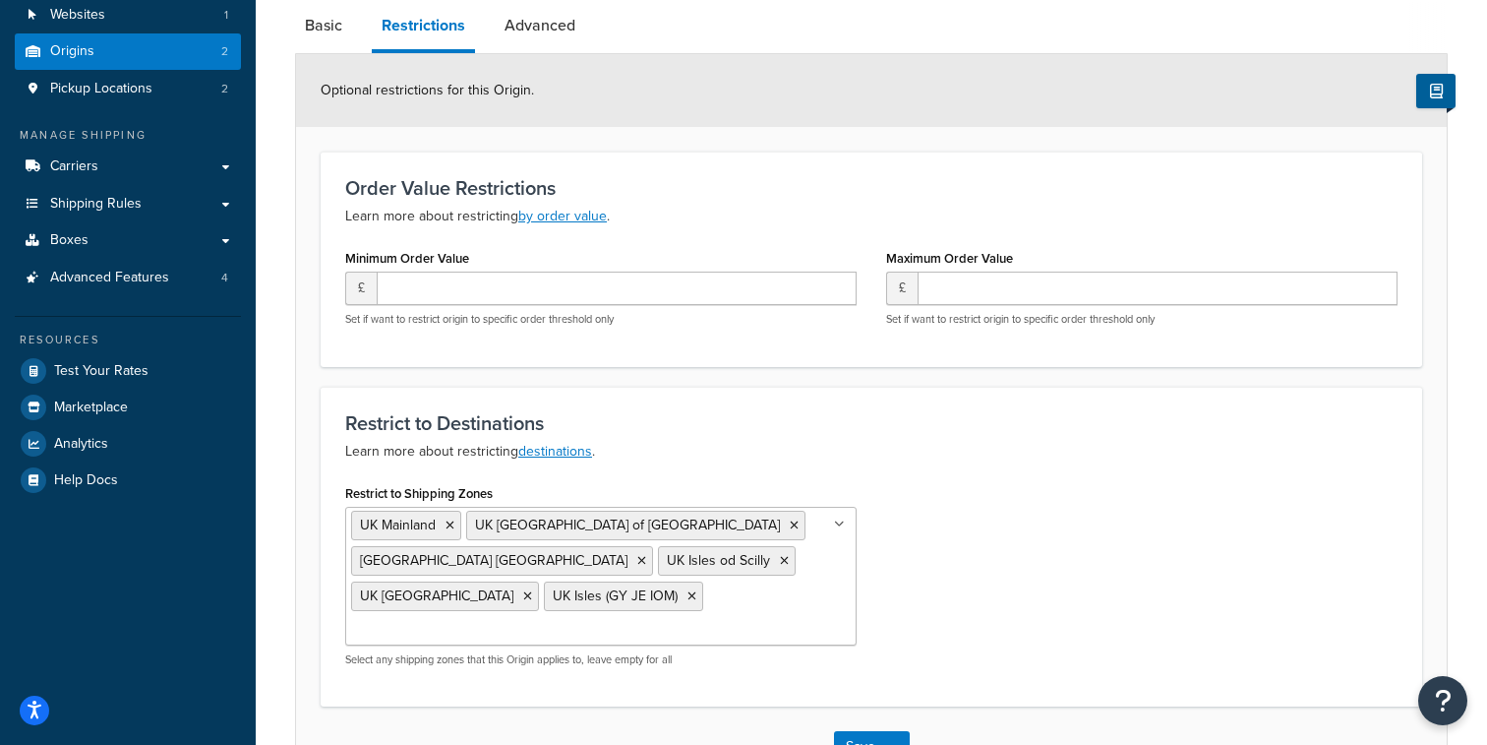
click at [641, 427] on h3 "Restrict to Destinations" at bounding box center [871, 423] width 1053 height 22
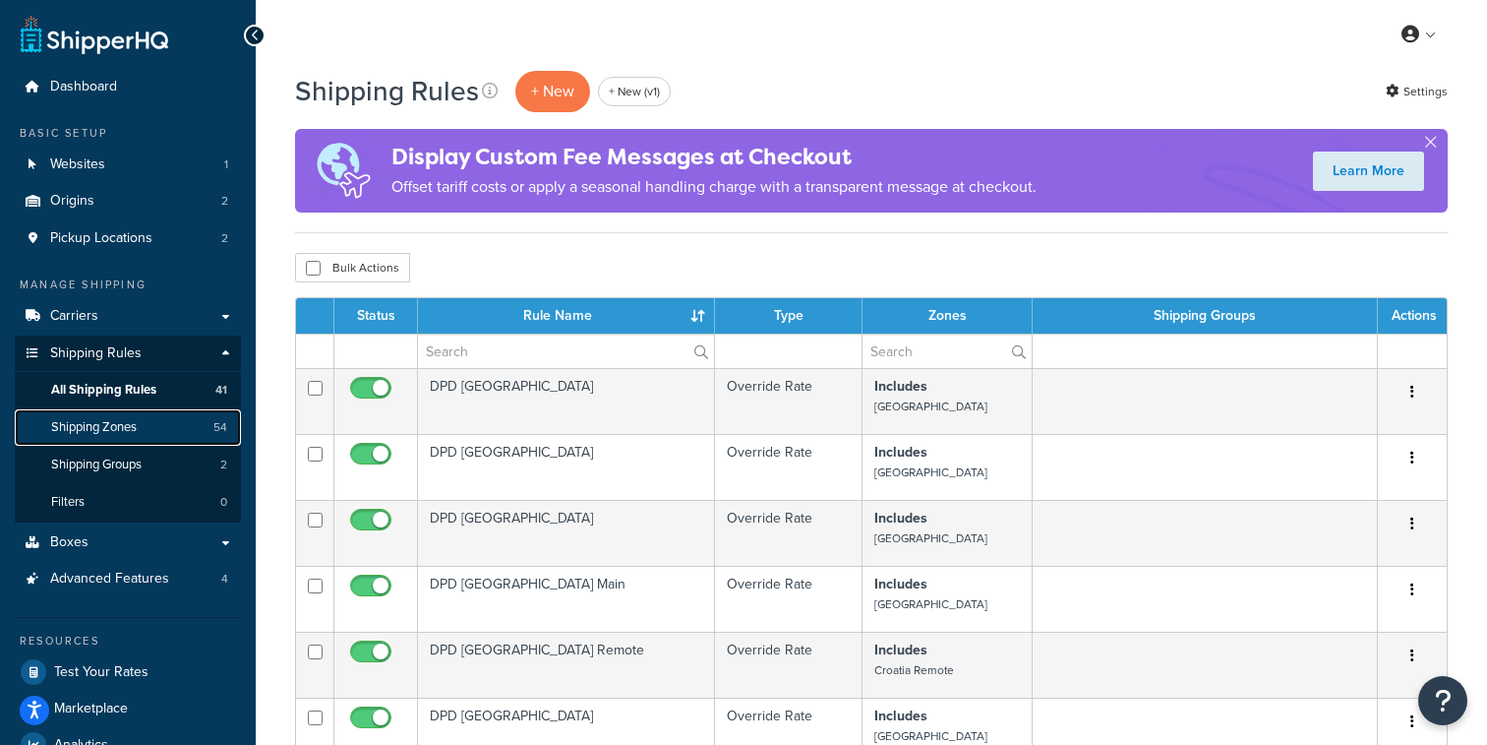
click at [149, 433] on link "Shipping Zones 54" at bounding box center [128, 427] width 226 height 36
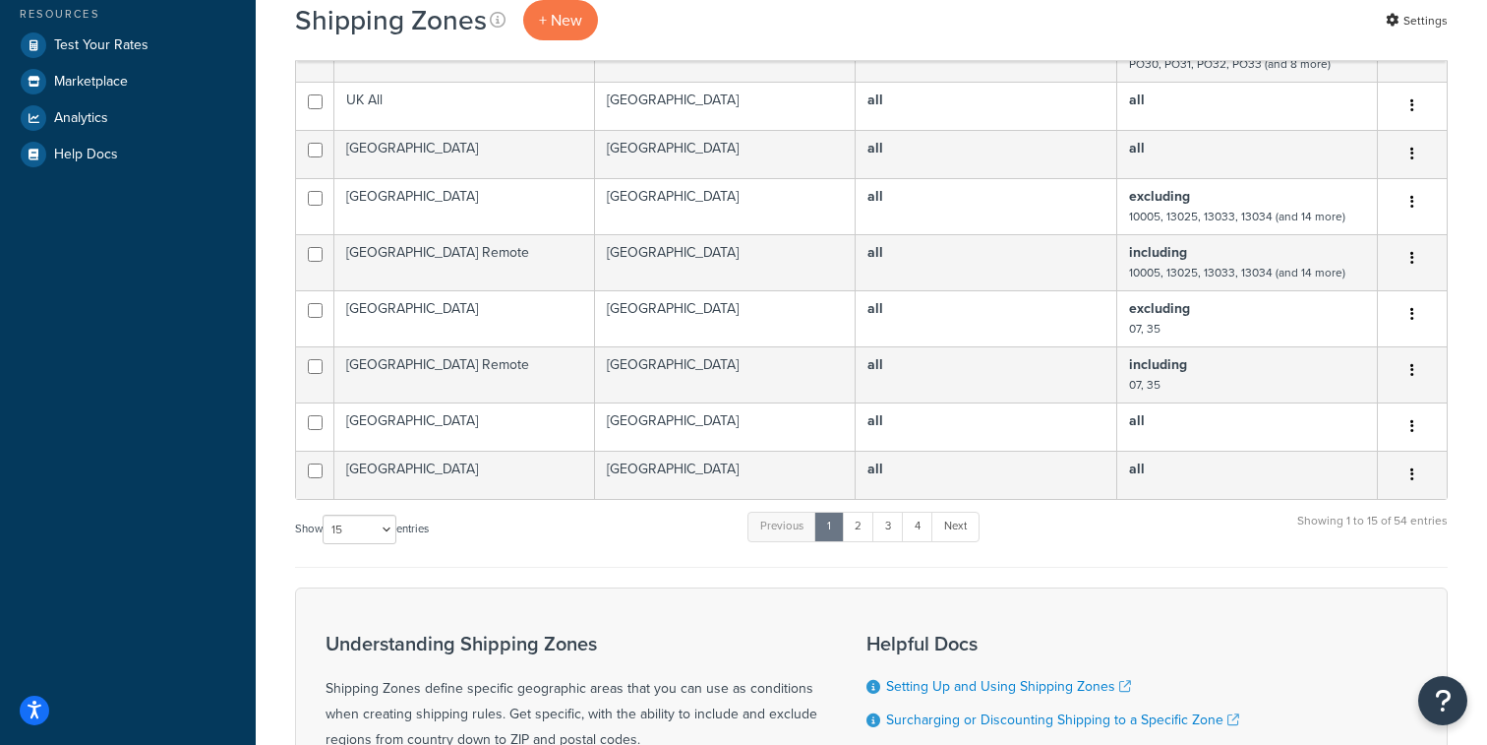
scroll to position [698, 0]
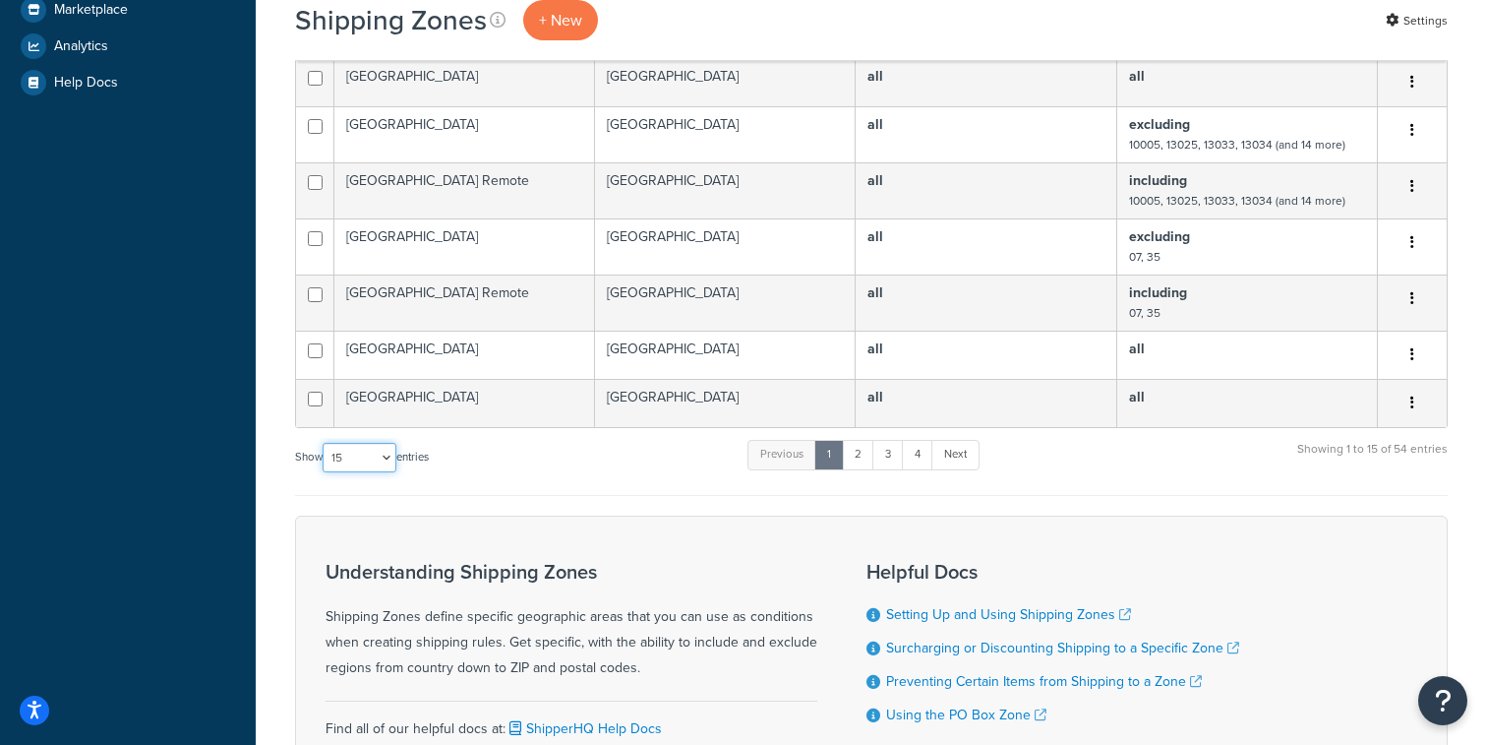
select select "100"
click option "100" at bounding box center [0, 0] width 0 height 0
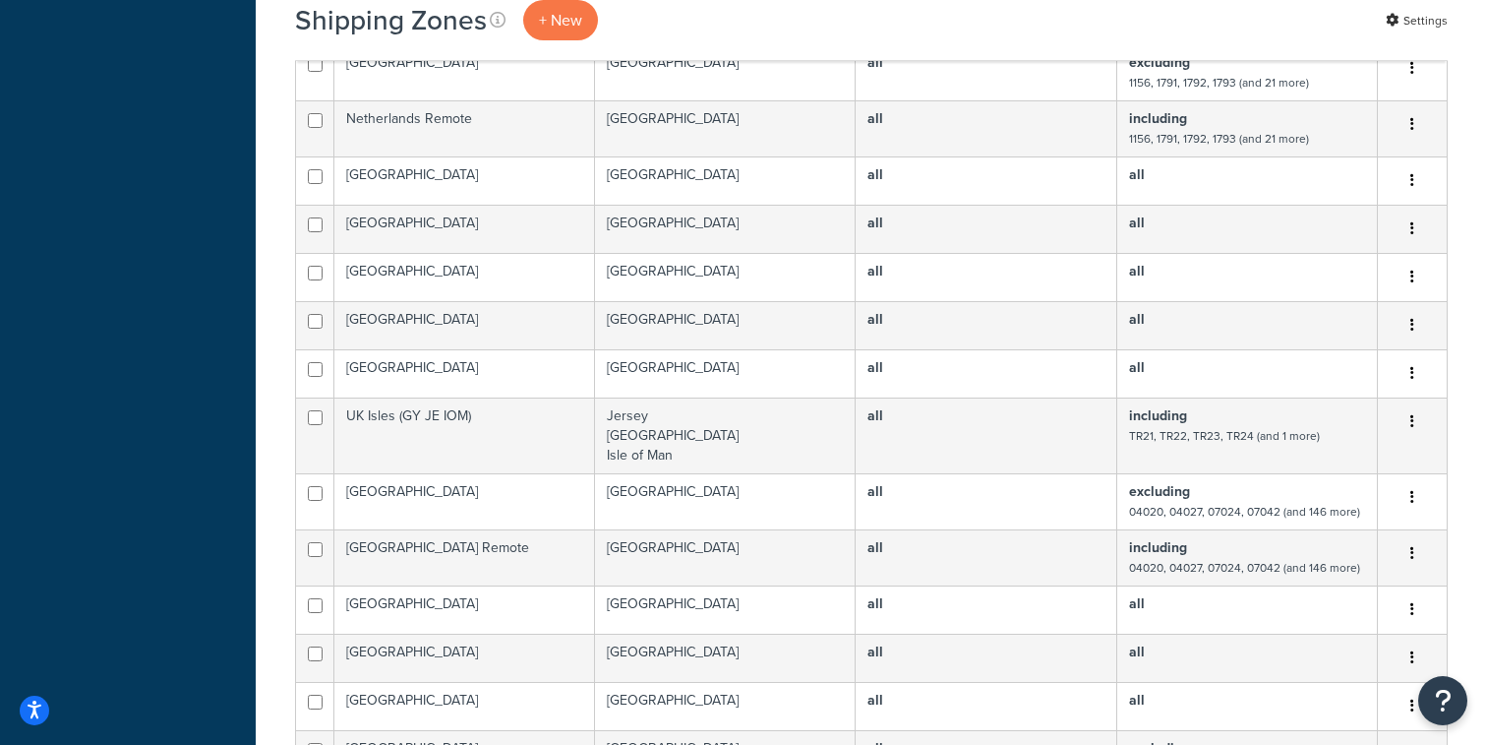
scroll to position [1417, 0]
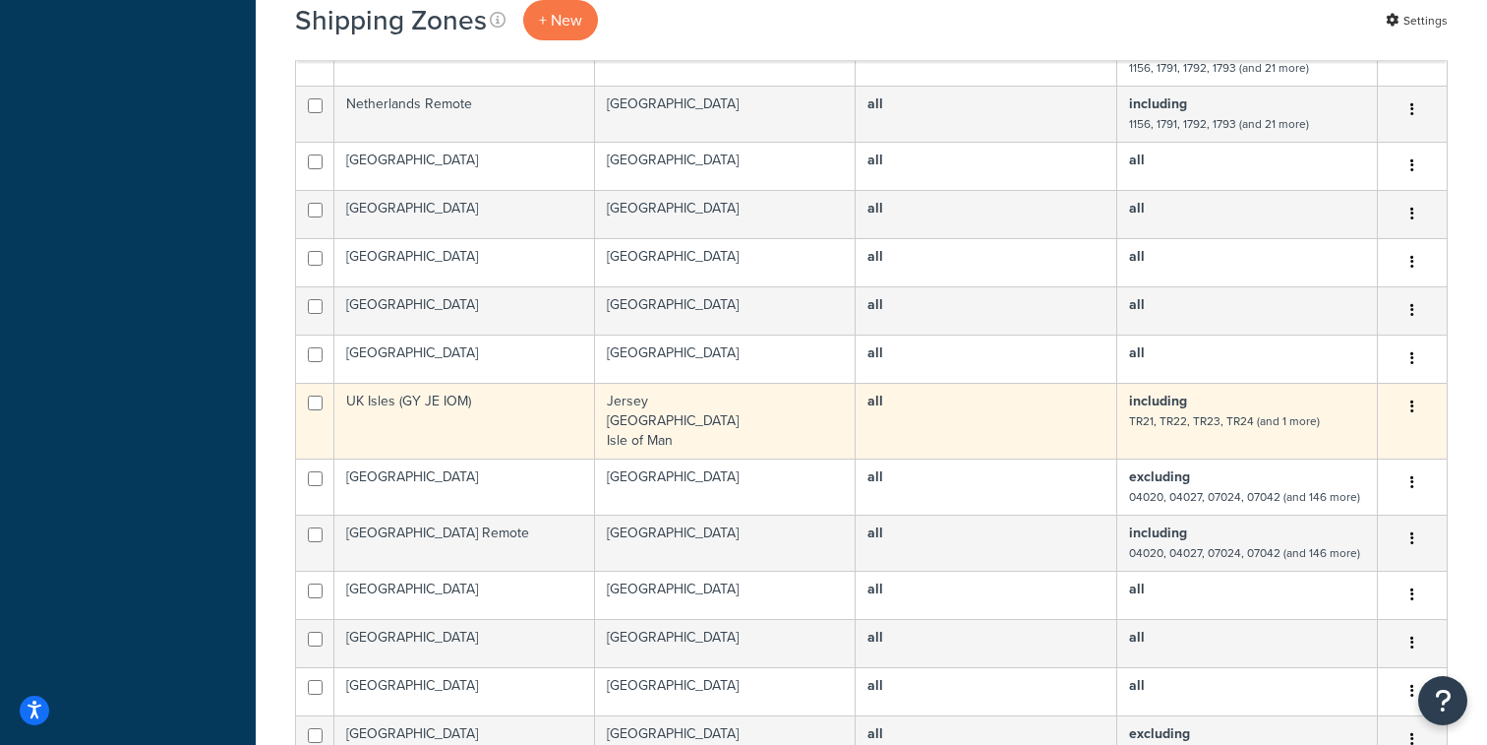
click at [611, 447] on td "Jersey Guernsey Isle of Man" at bounding box center [725, 421] width 261 height 76
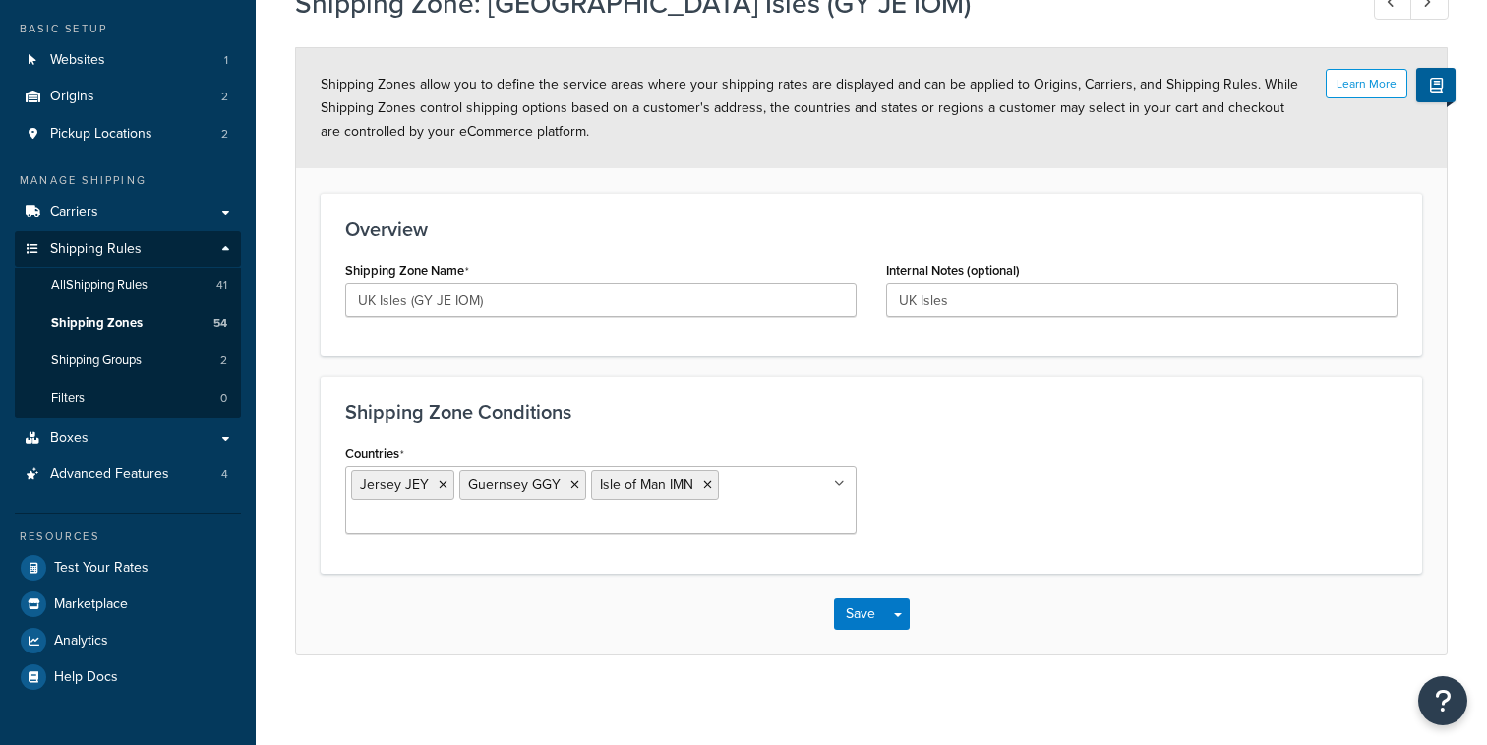
scroll to position [115, 0]
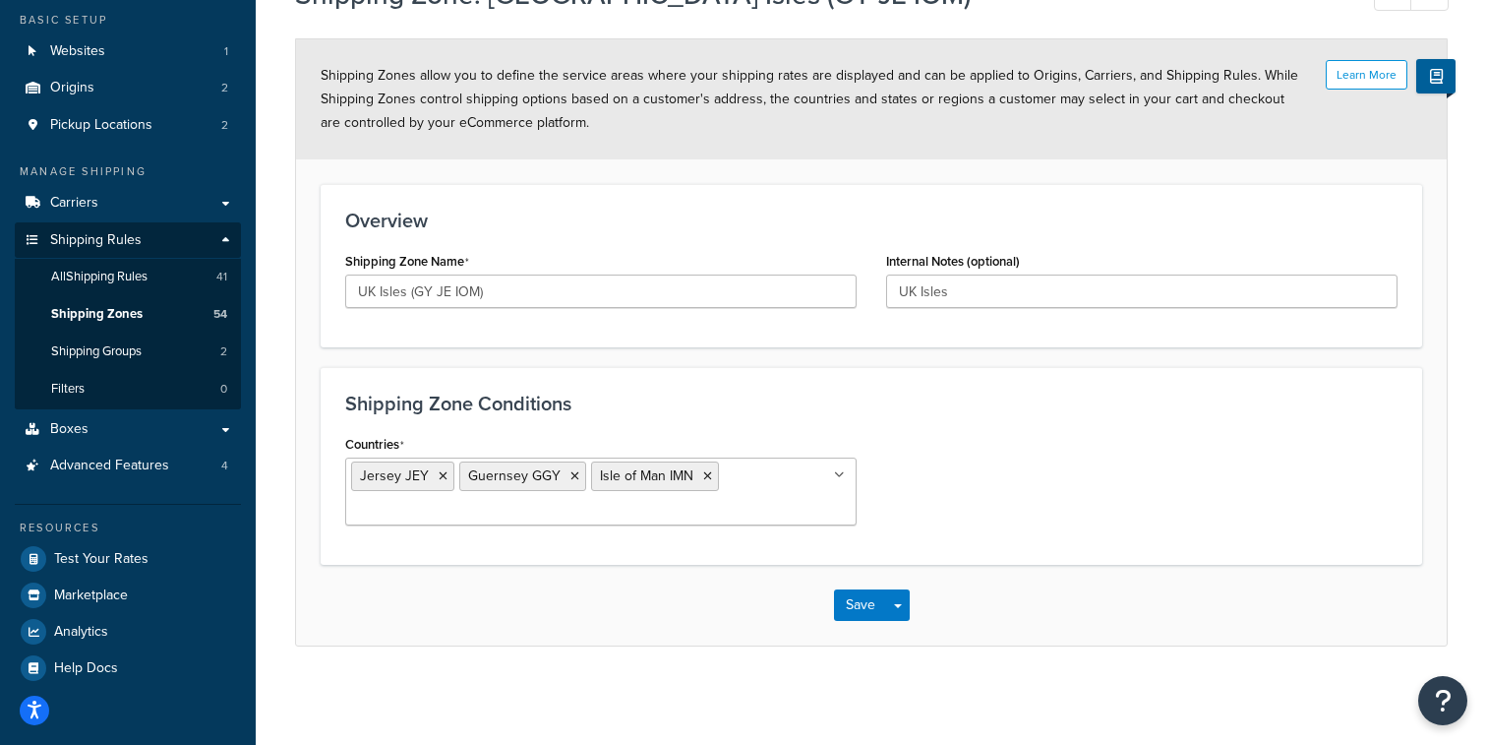
click at [801, 496] on ul "Jersey JEY Guernsey GGY [GEOGRAPHIC_DATA] IMN" at bounding box center [601, 491] width 512 height 68
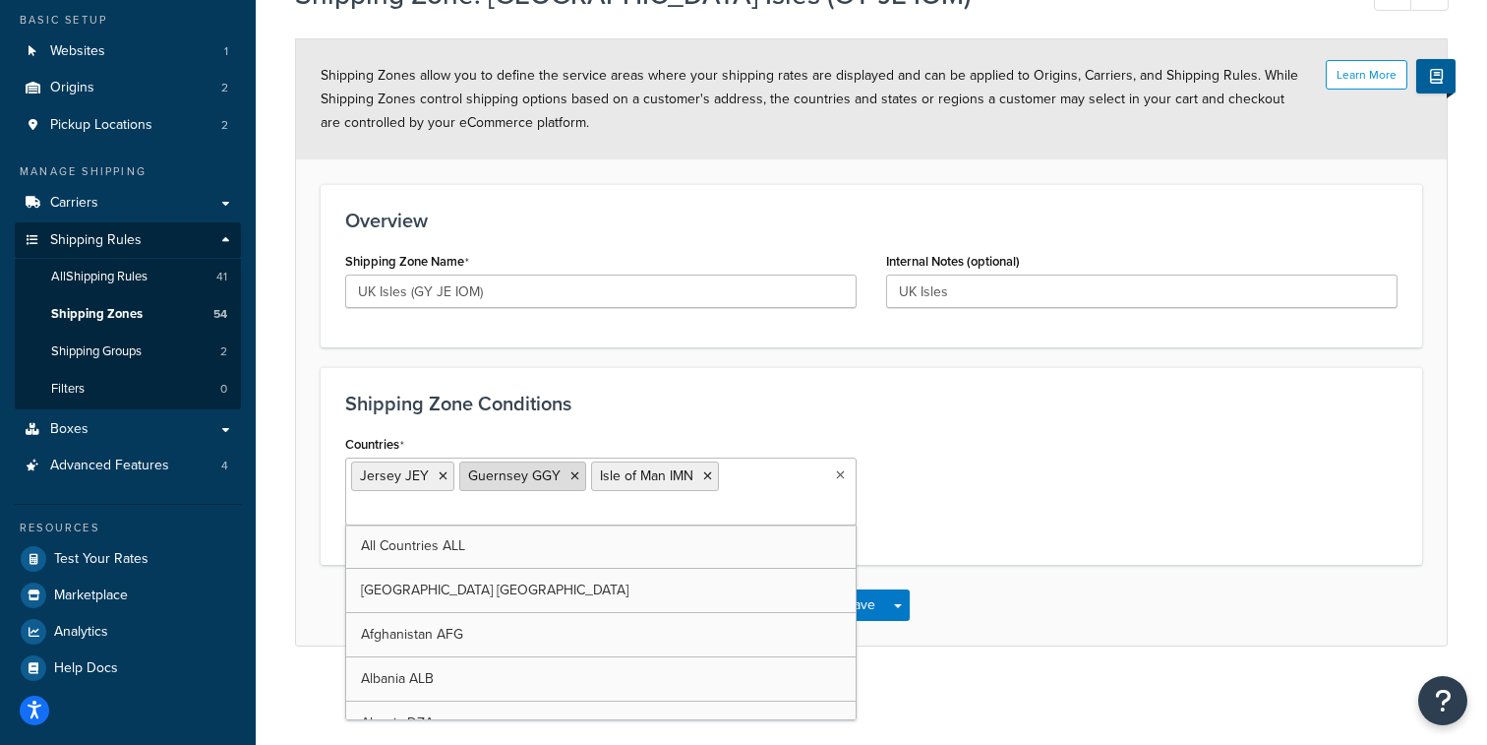
click at [571, 474] on icon at bounding box center [575, 476] width 9 height 12
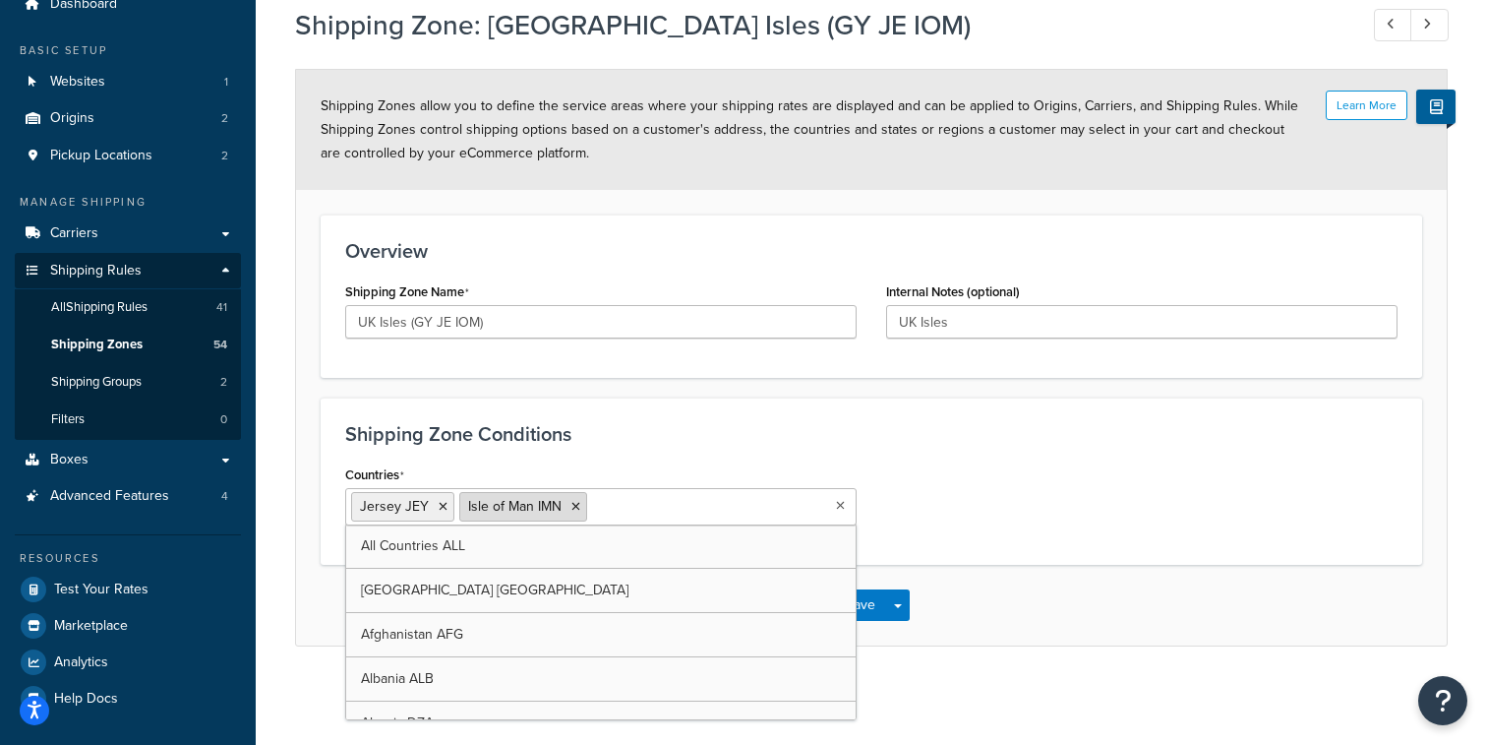
click at [573, 503] on icon at bounding box center [576, 507] width 9 height 12
select select "including"
click at [585, 452] on div "Shipping Zone Conditions Countries Jersey JEY All Countries ALL United States U…" at bounding box center [872, 662] width 1102 height 531
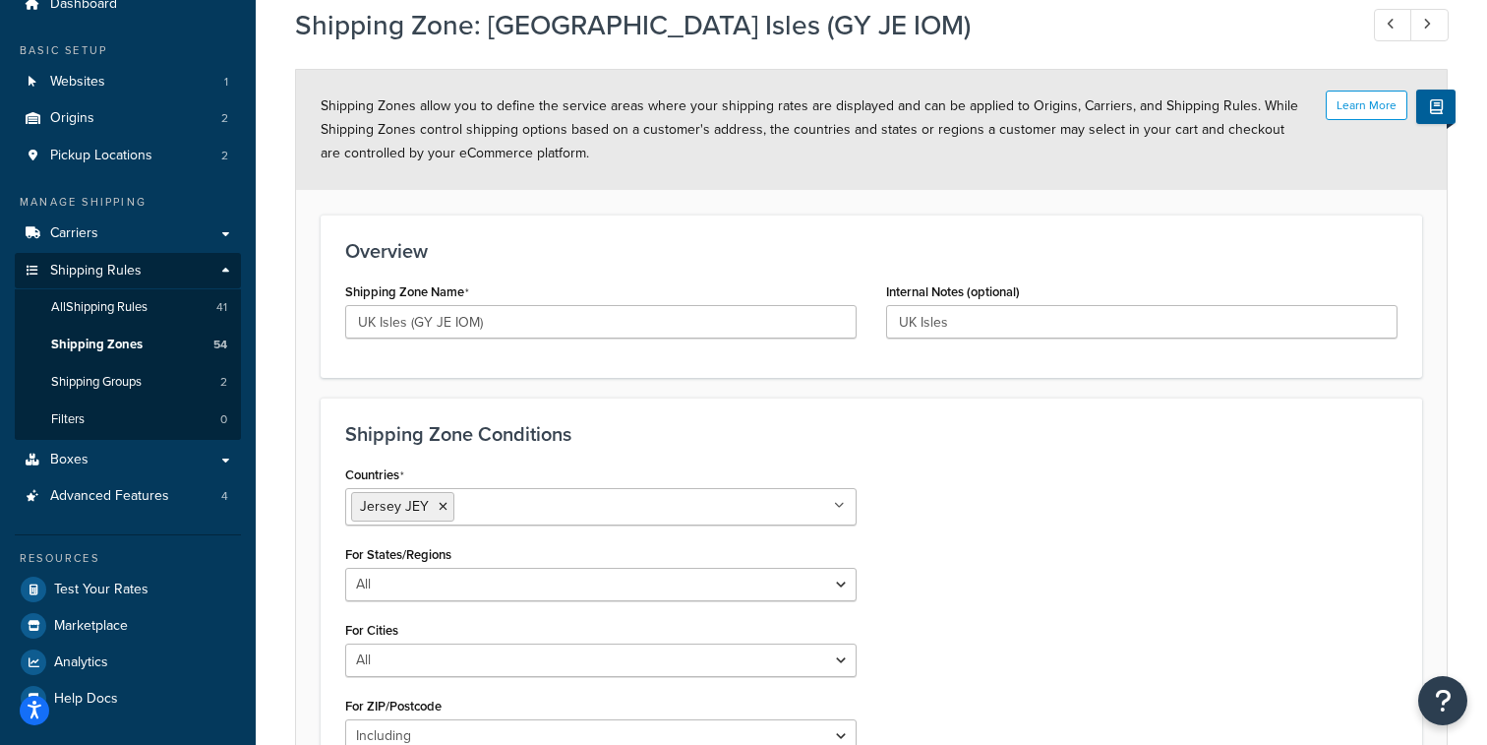
scroll to position [448, 0]
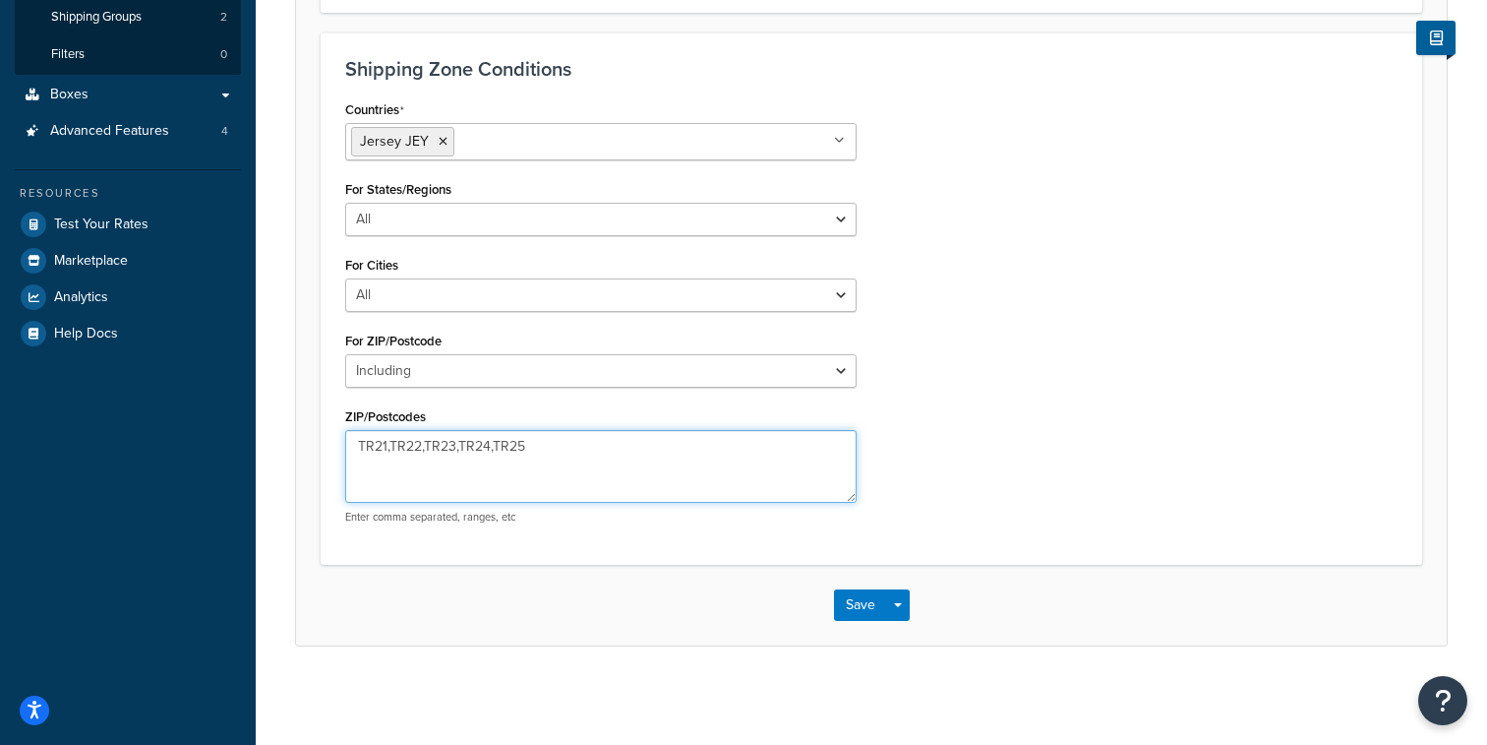
click at [537, 452] on textarea "TR21,TR22,TR23,TR24,TR25" at bounding box center [601, 466] width 512 height 73
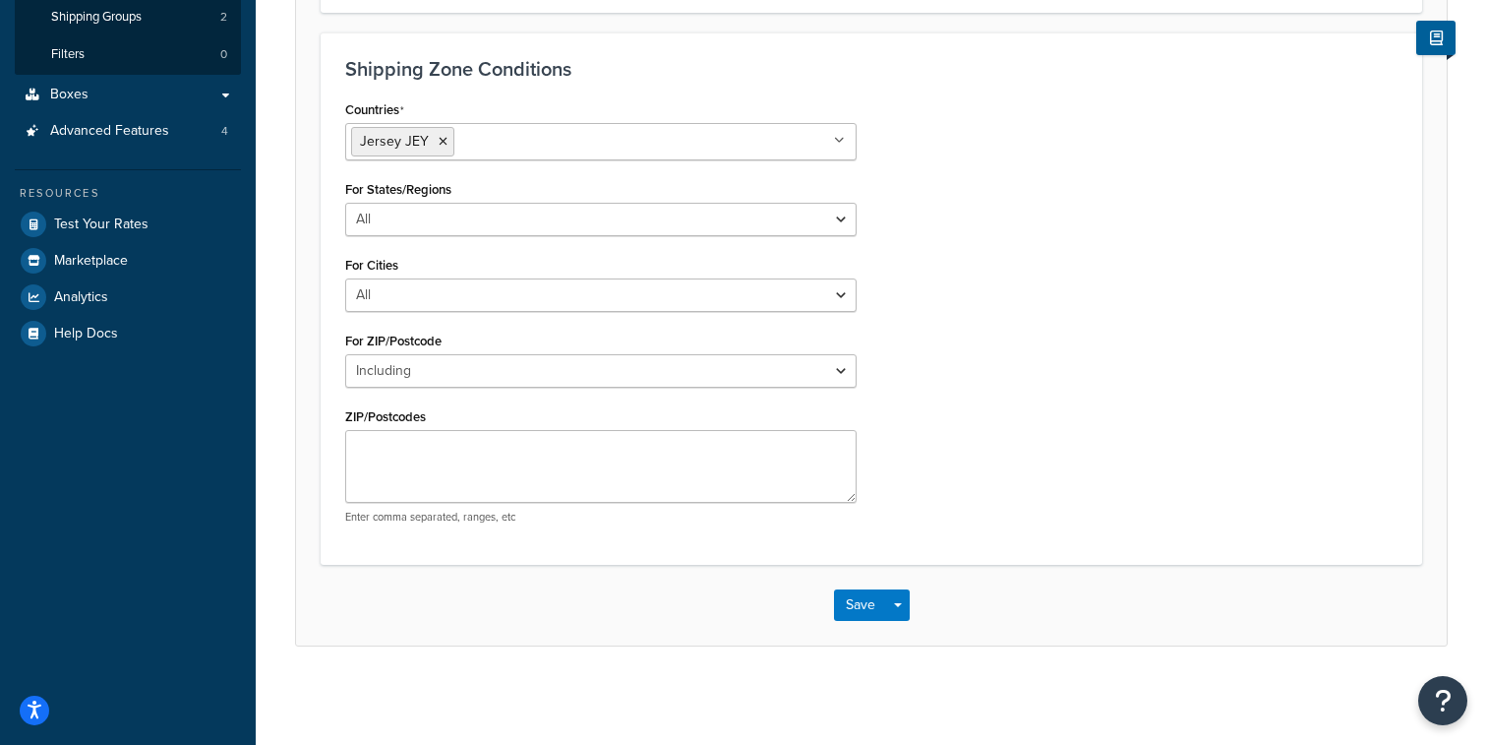
click at [490, 150] on input "Countries" at bounding box center [546, 141] width 174 height 22
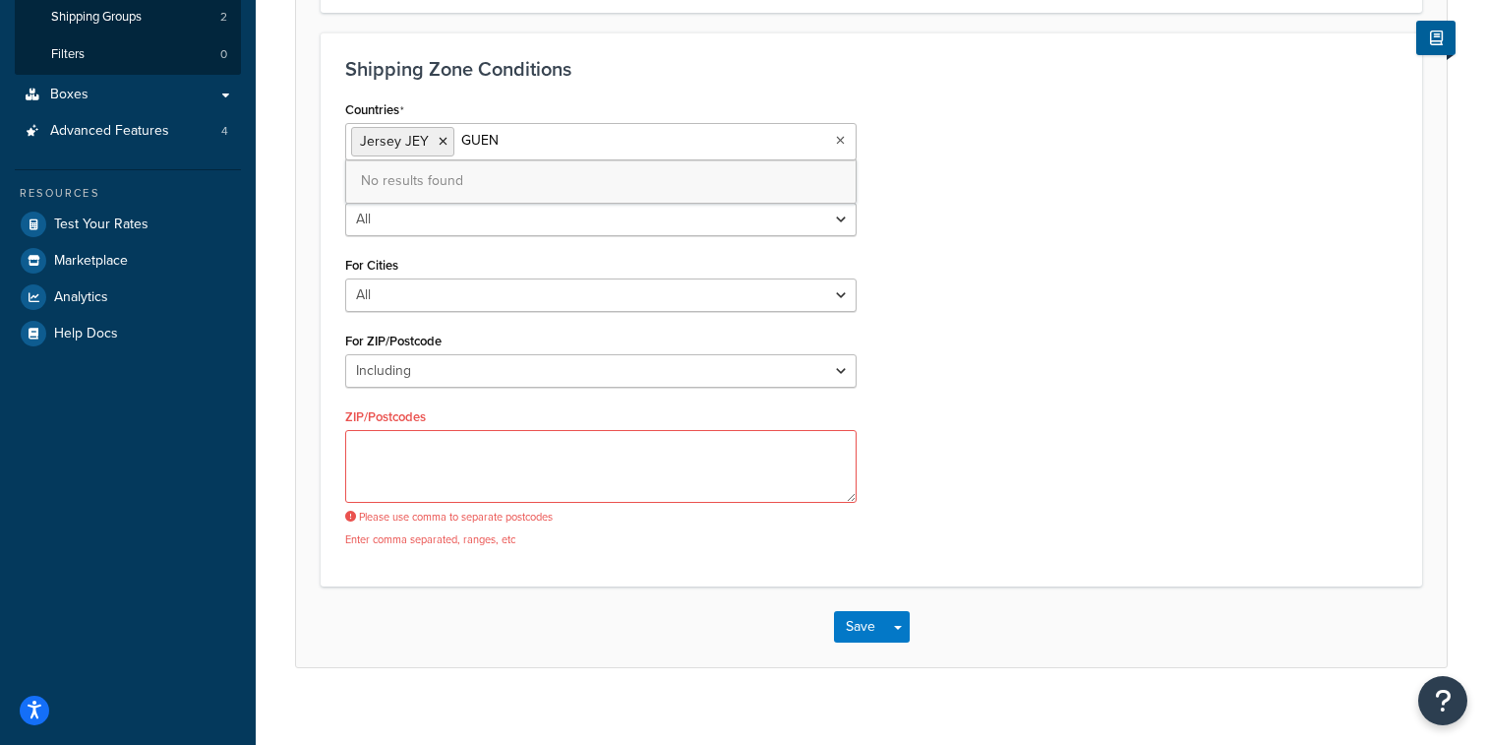
type input "GUE"
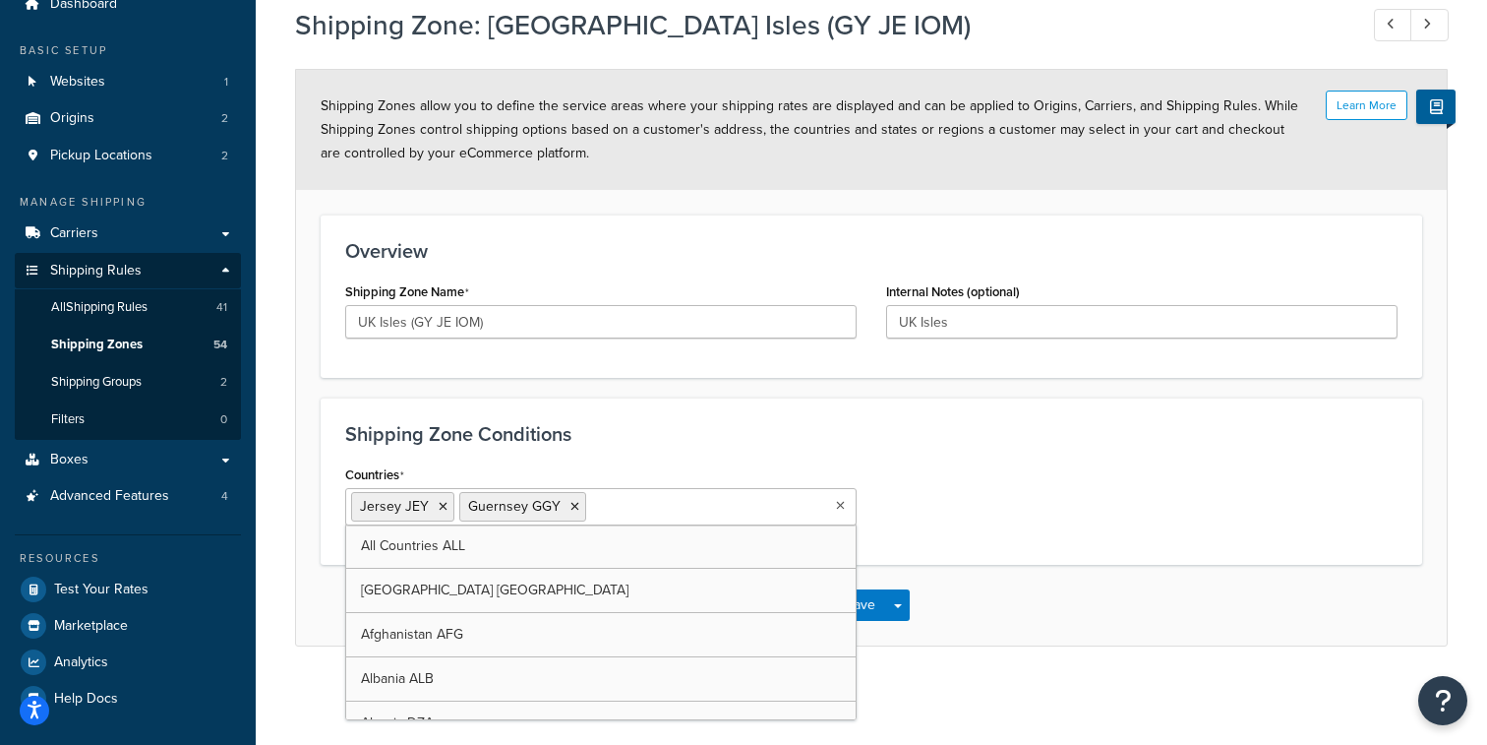
scroll to position [83, 0]
type input "ISLE"
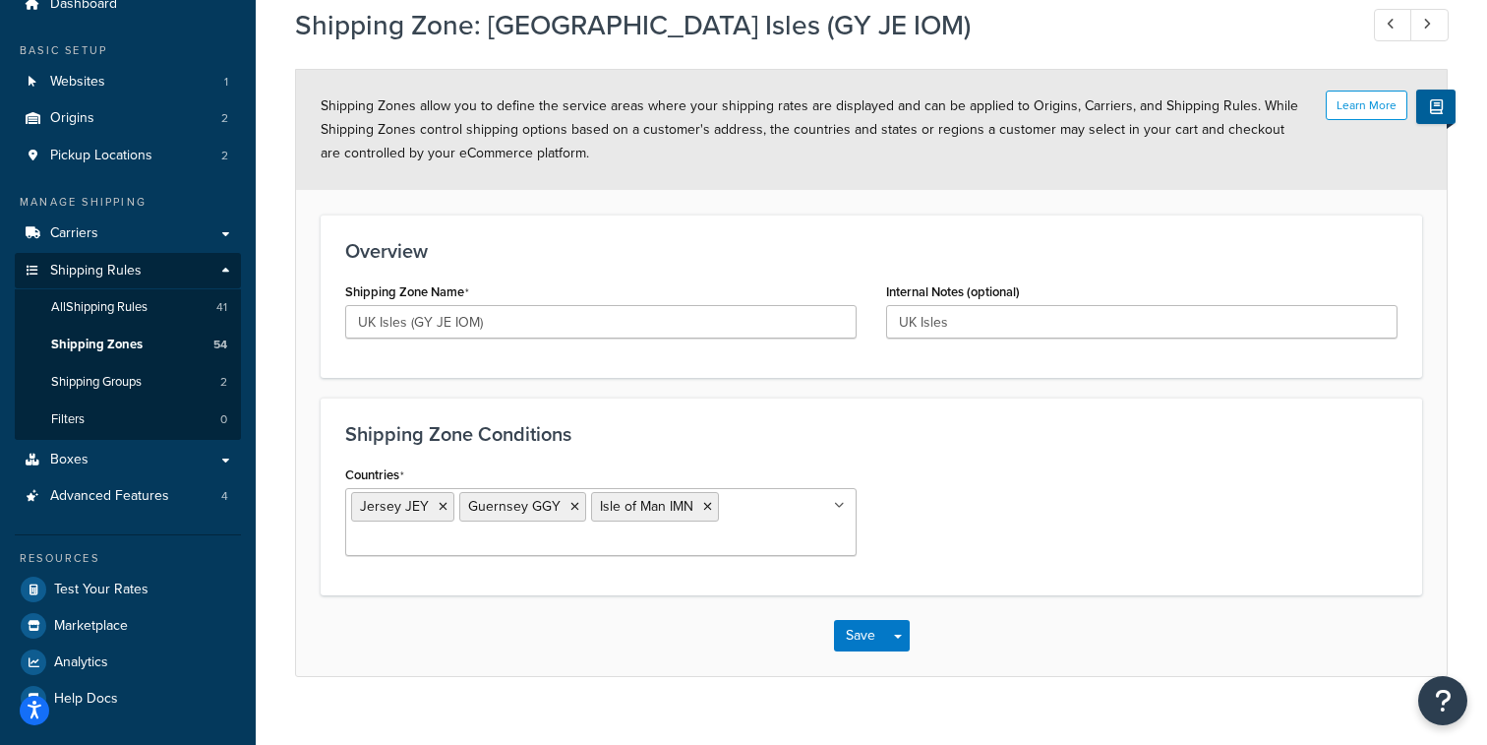
click at [1005, 542] on div "Countries Jersey JEY Guernsey GGY Isle of Man IMN All Countries ALL United Stat…" at bounding box center [872, 515] width 1082 height 110
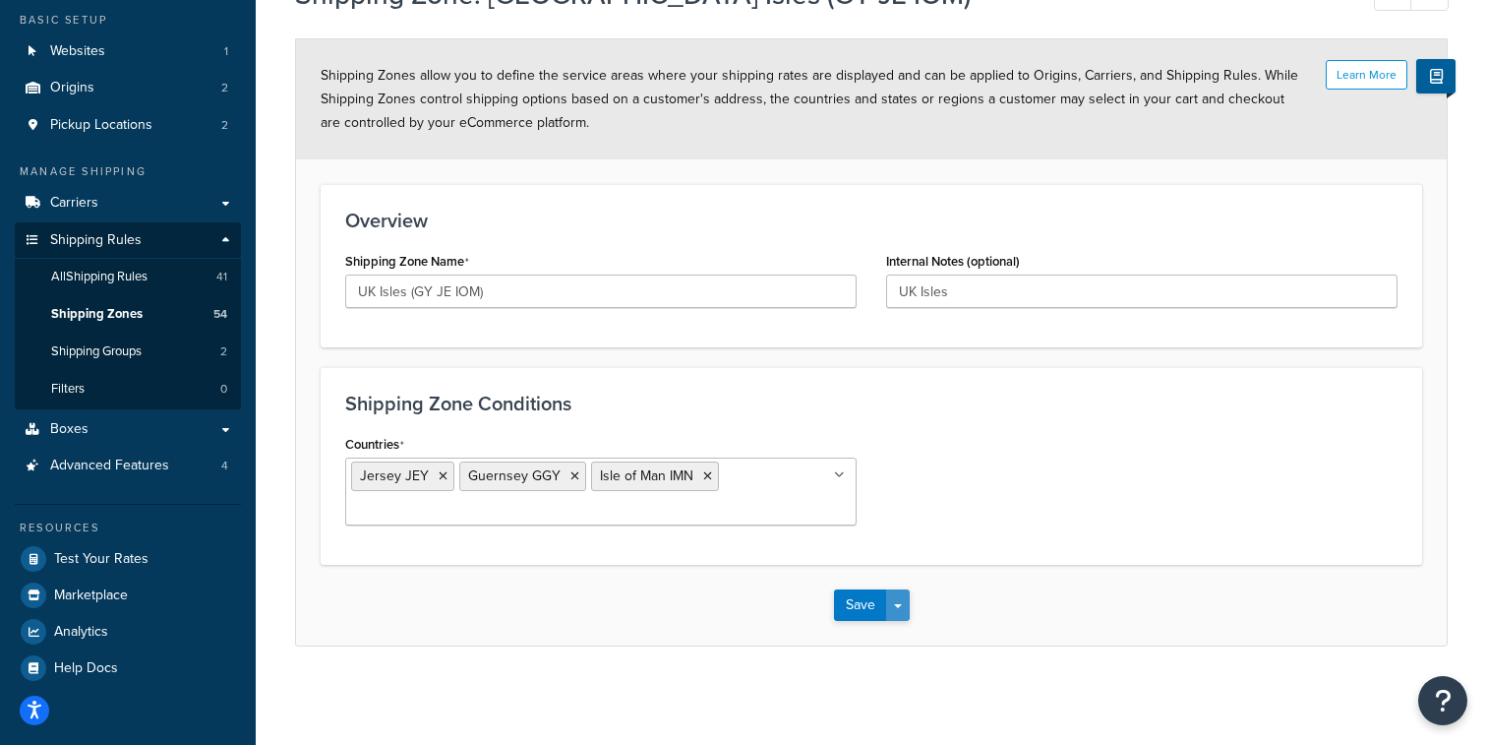
click at [906, 595] on button "Save Dropdown" at bounding box center [898, 604] width 24 height 31
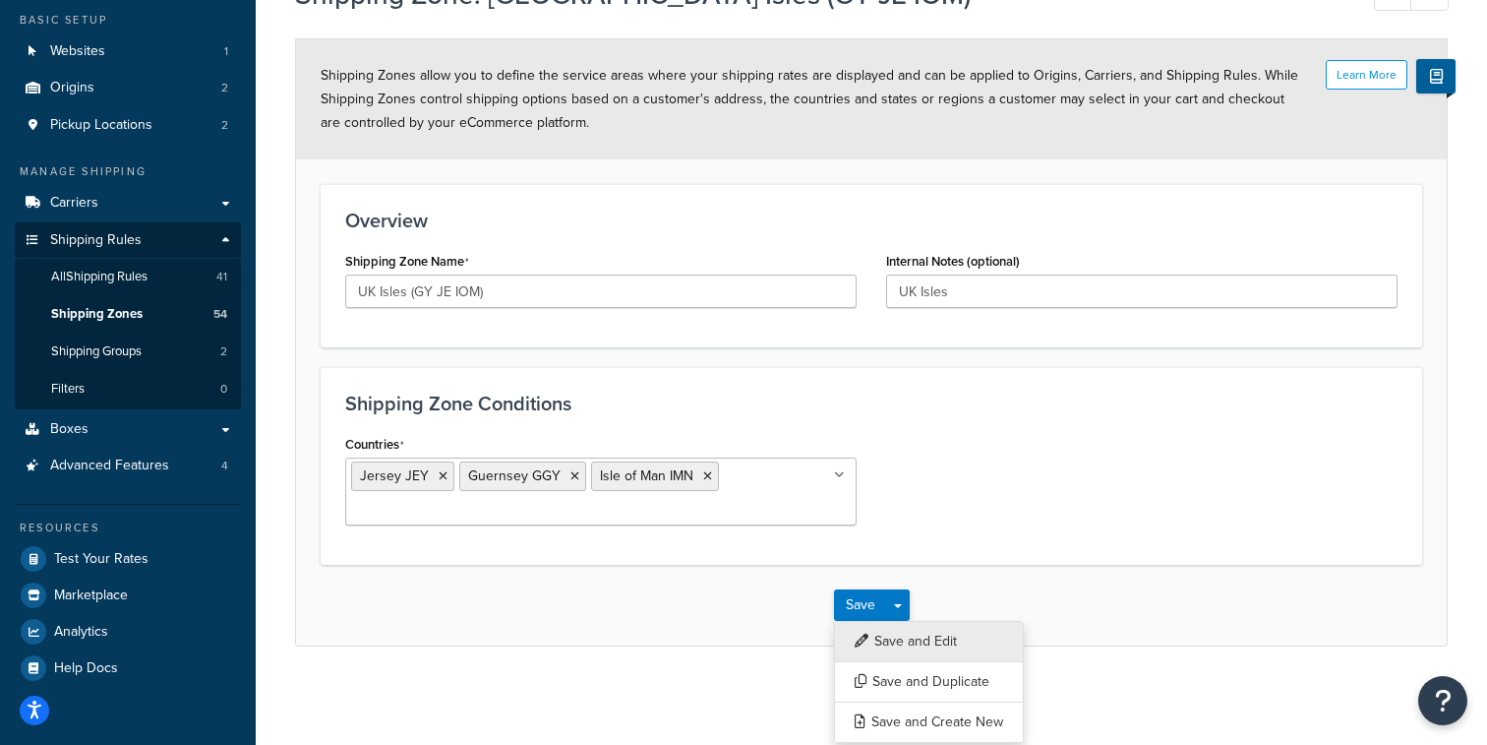
click at [906, 633] on button "Save and Edit" at bounding box center [929, 641] width 190 height 41
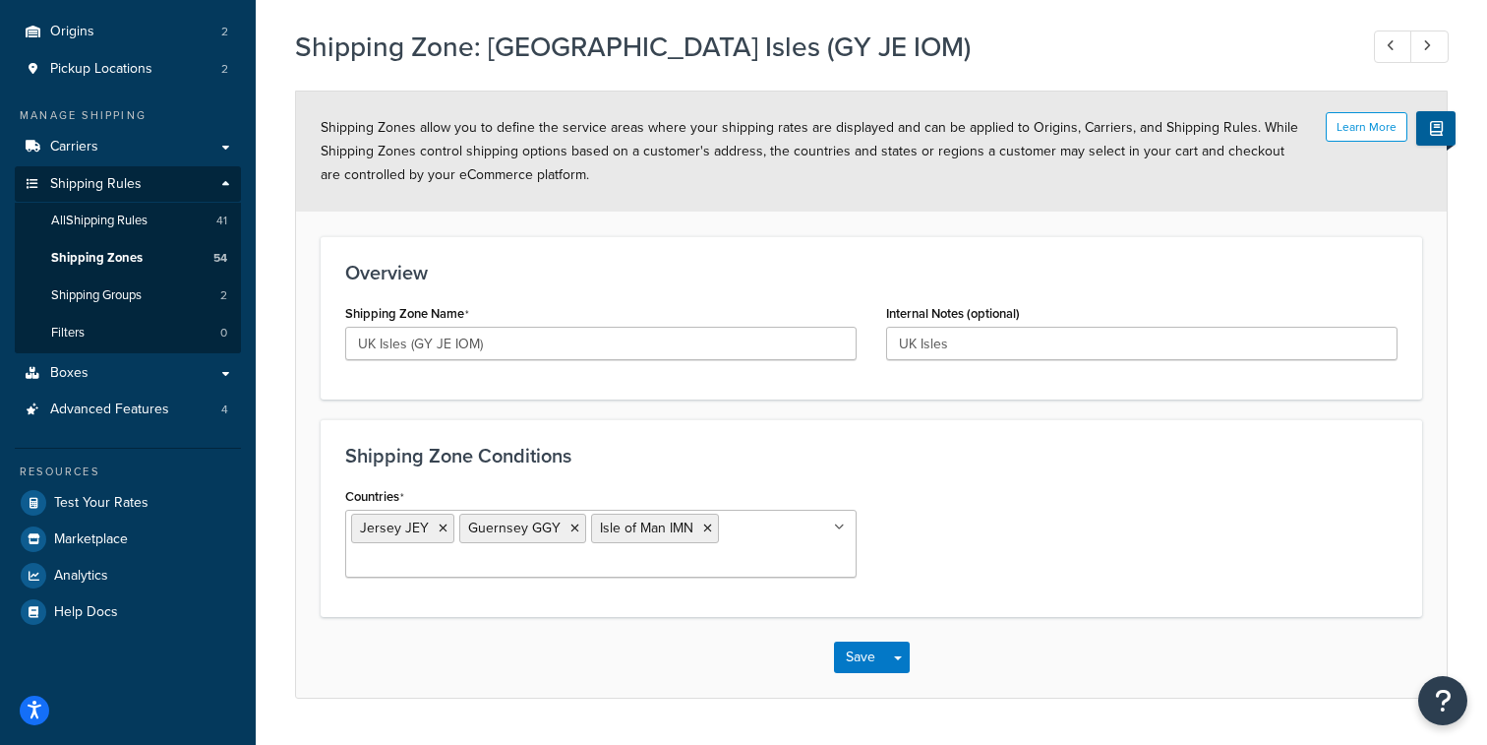
scroll to position [223, 0]
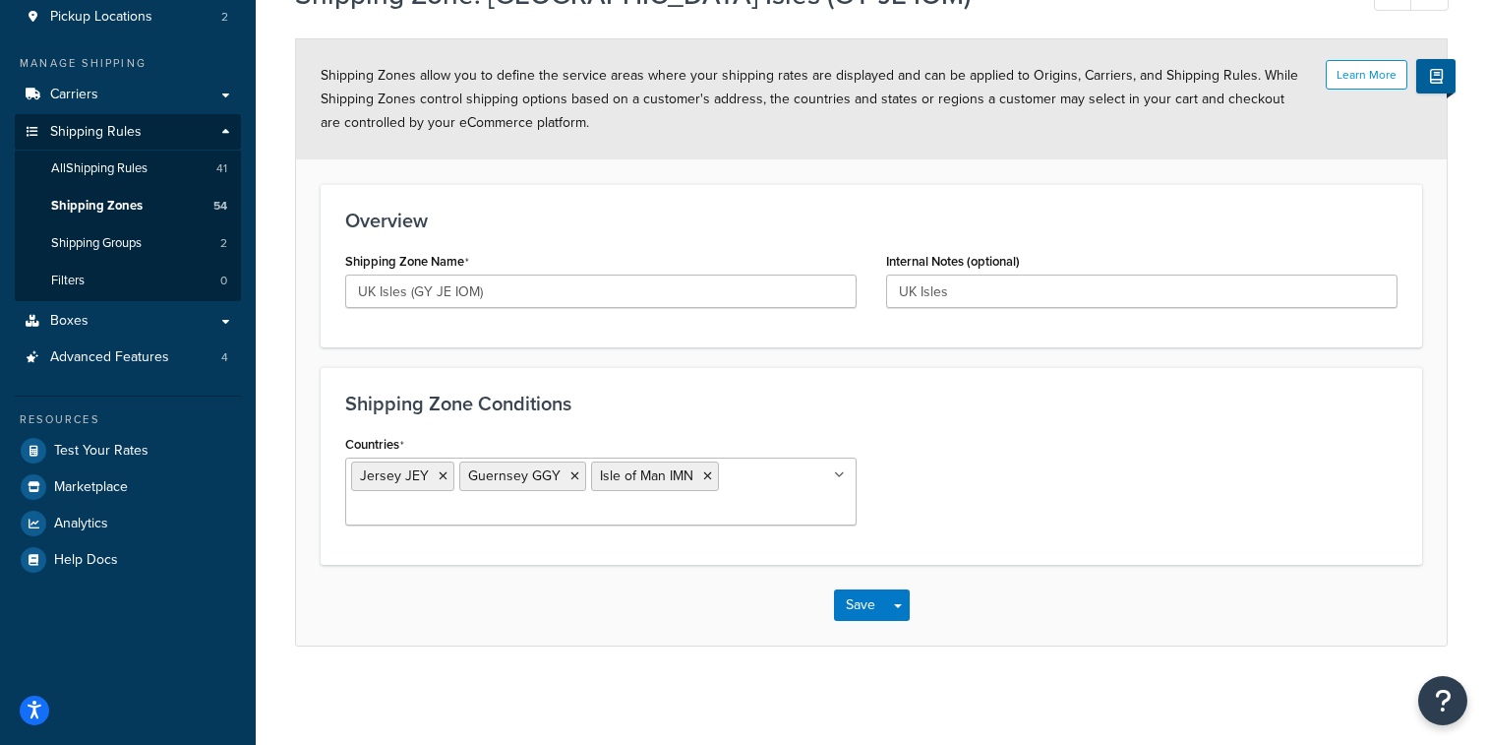
click at [741, 484] on ul "Jersey JEY Guernsey GGY Isle of Man IMN" at bounding box center [601, 491] width 512 height 68
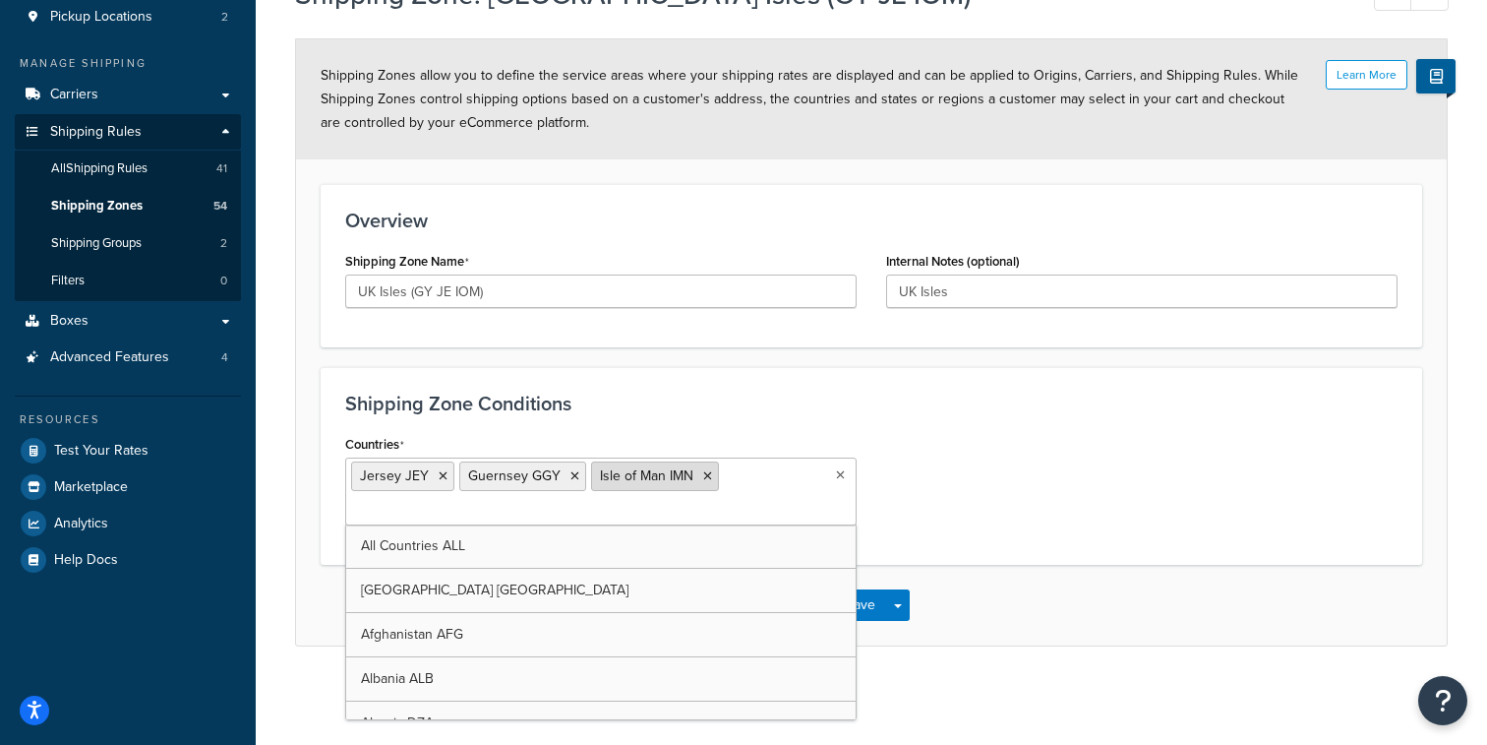
click at [704, 475] on icon at bounding box center [707, 476] width 9 height 12
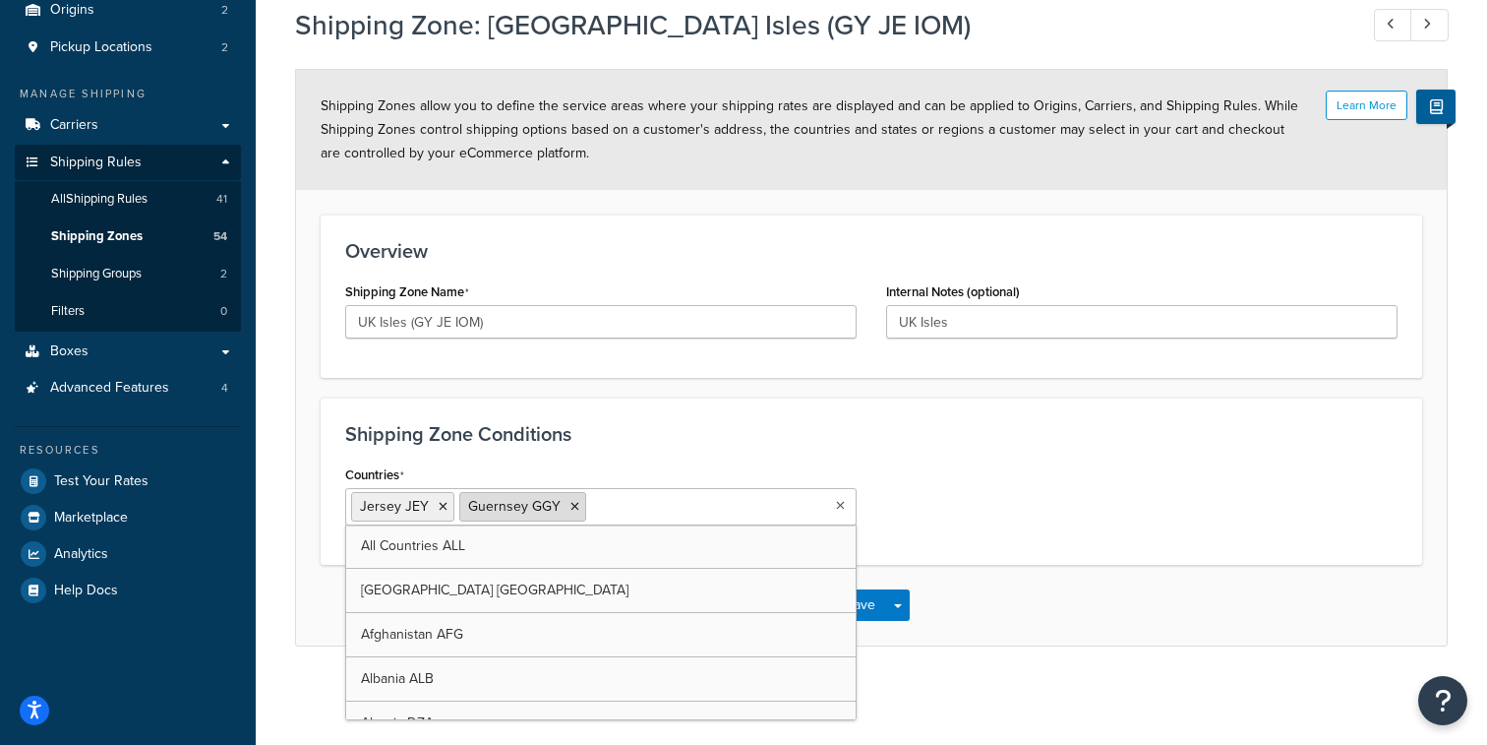
click at [575, 506] on li "Guernsey GGY" at bounding box center [522, 507] width 127 height 30
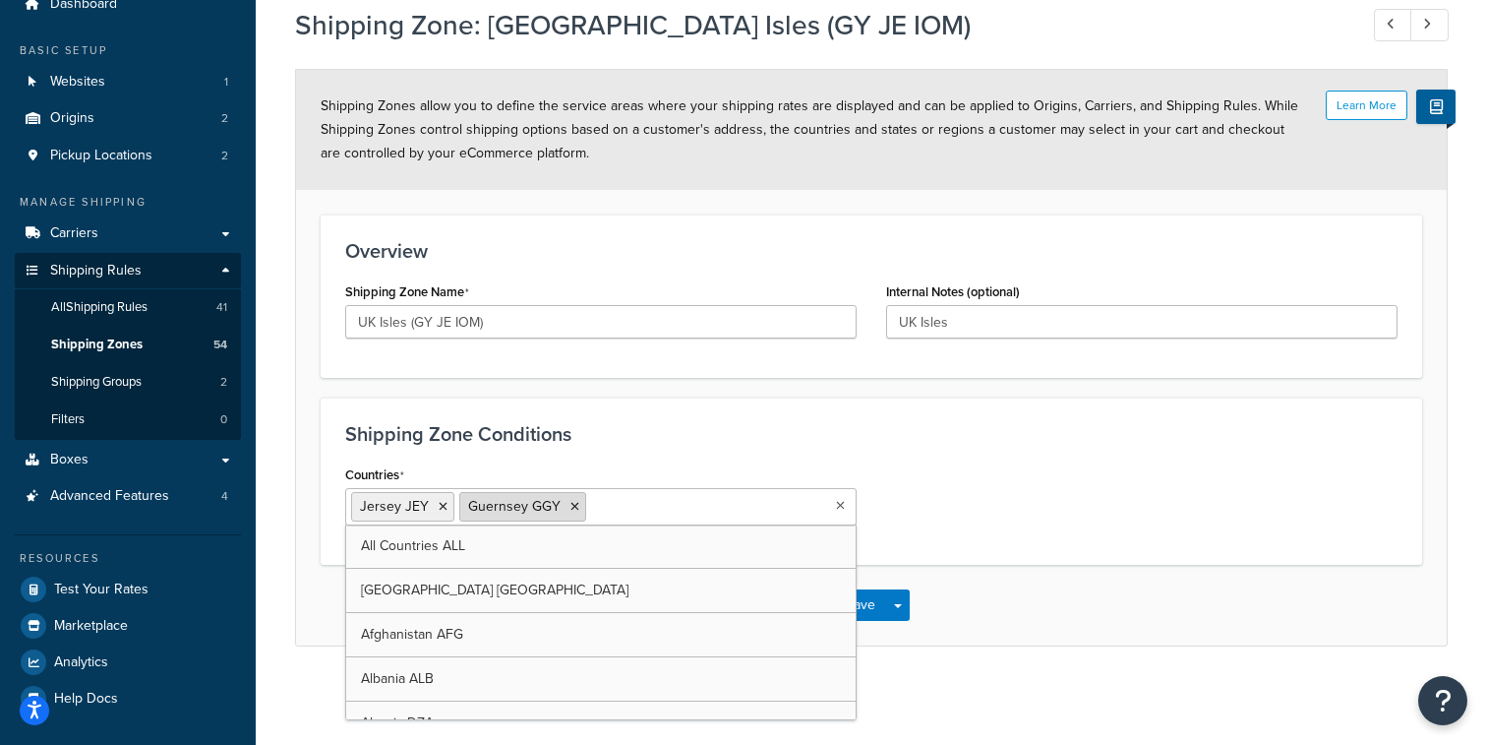
scroll to position [186, 0]
click at [574, 506] on icon at bounding box center [575, 507] width 9 height 12
select select "including"
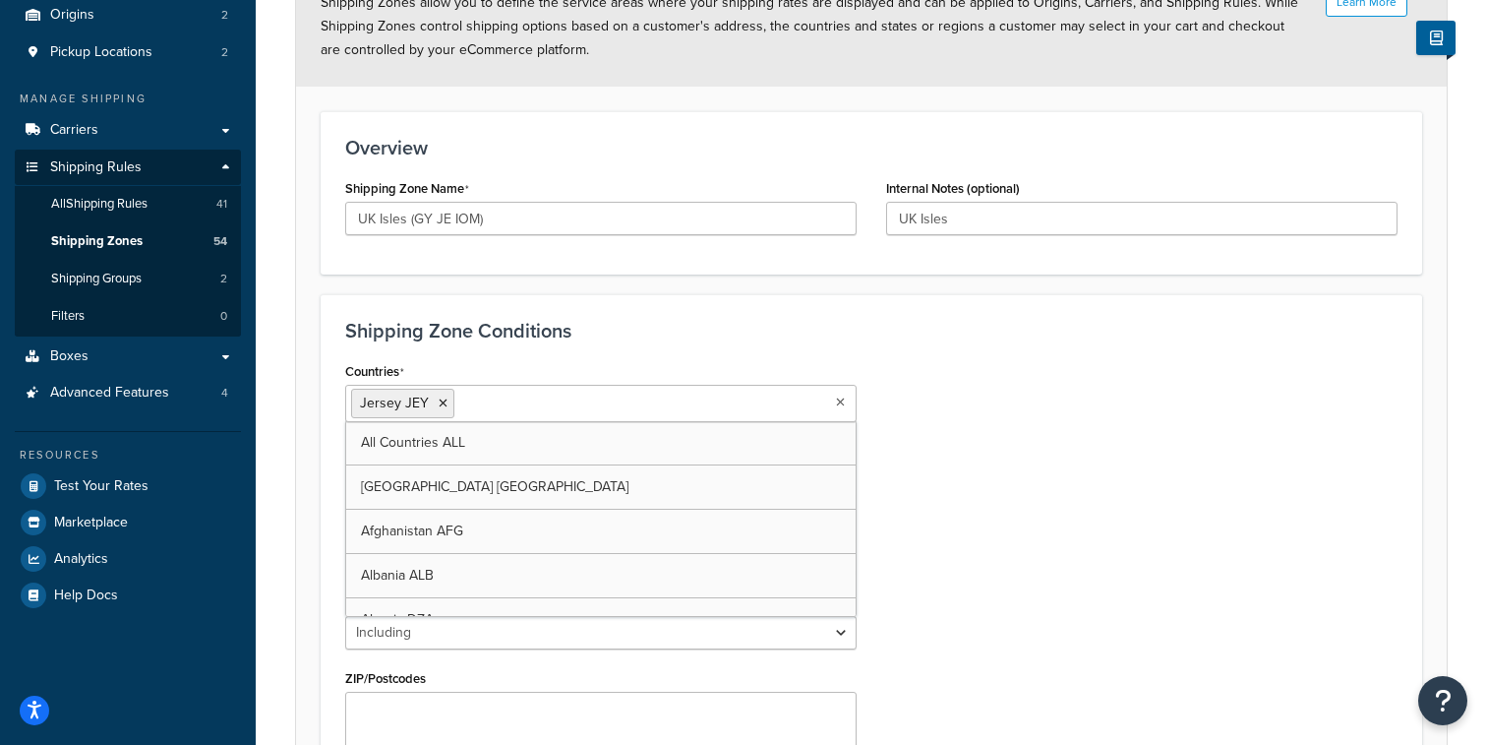
click at [1070, 521] on div "Countries Jersey JEY All Countries ALL United States USA Afghanistan AFG Albani…" at bounding box center [872, 579] width 1082 height 444
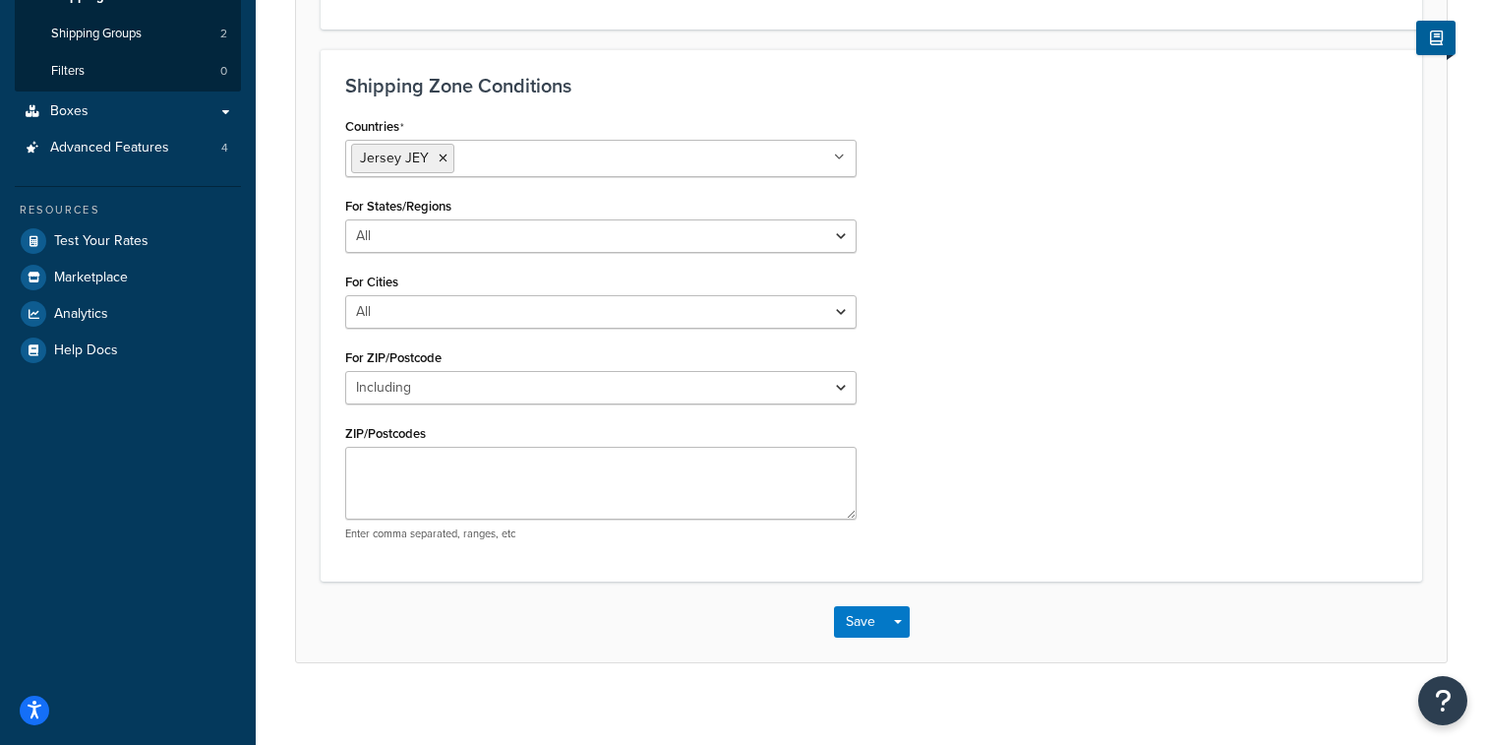
scroll to position [448, 0]
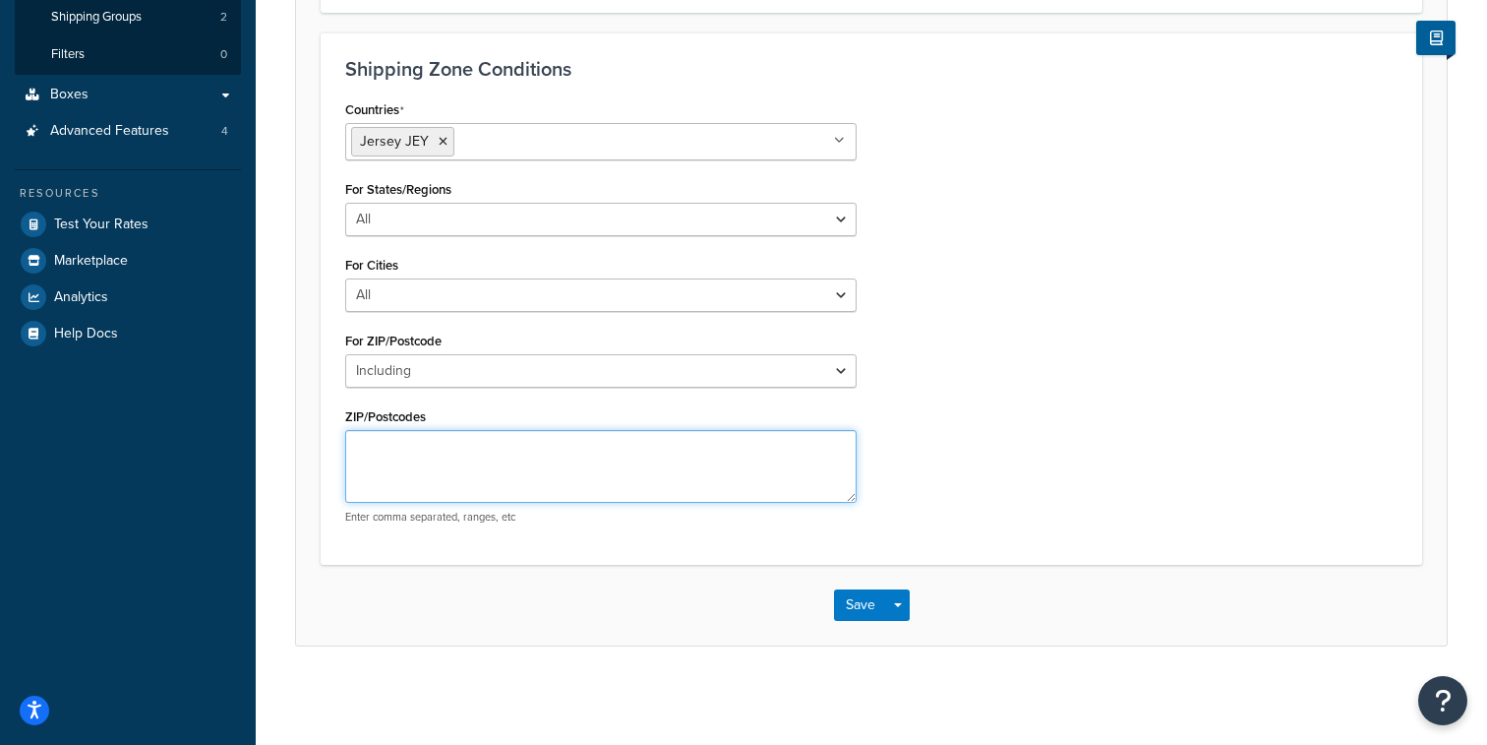
click at [599, 453] on textarea "ZIP/Postcodes" at bounding box center [601, 466] width 512 height 73
paste textarea "TR21,TR22,TR23,TR24,TR25"
type textarea "TR21,TR22,TR23,TR24,TR25"
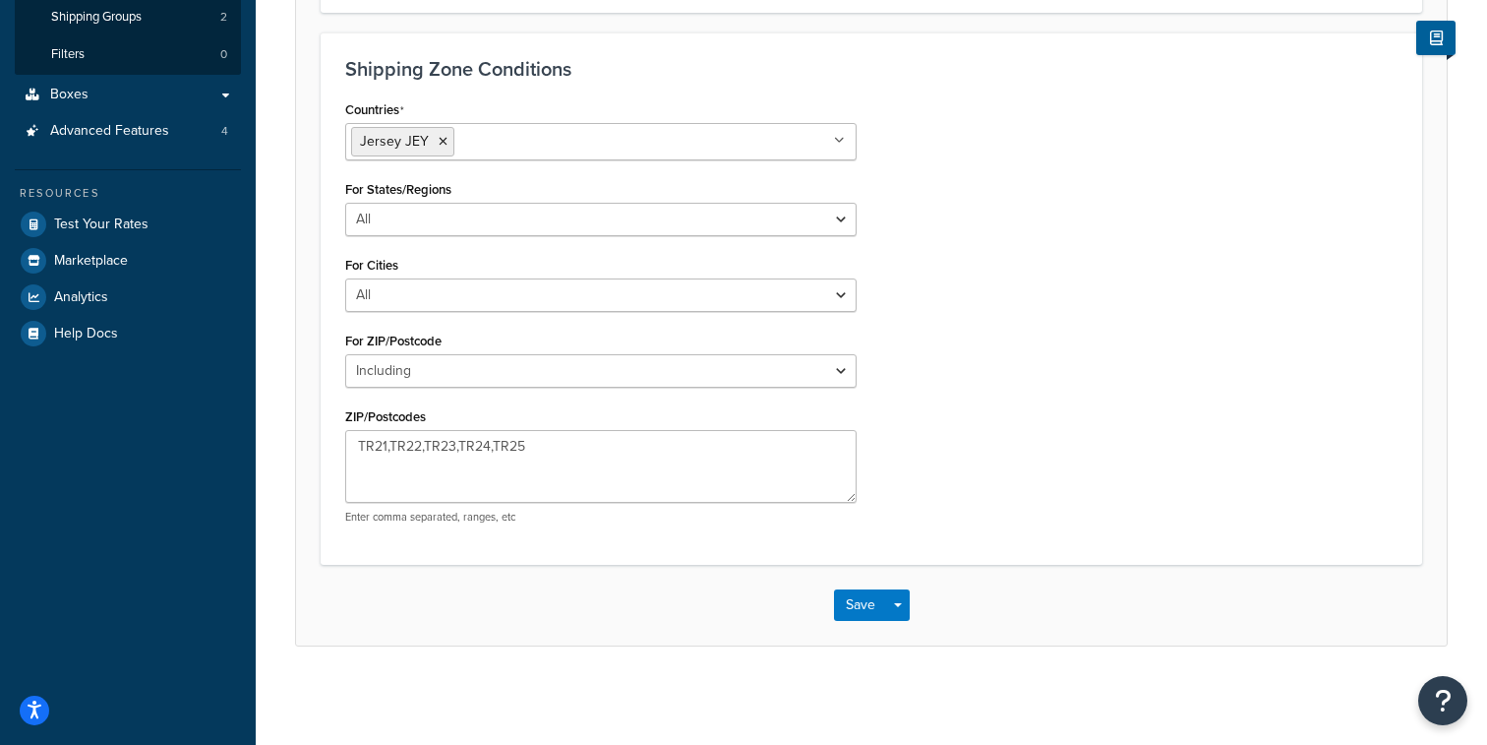
click at [526, 159] on ul "Jersey JEY" at bounding box center [601, 141] width 512 height 37
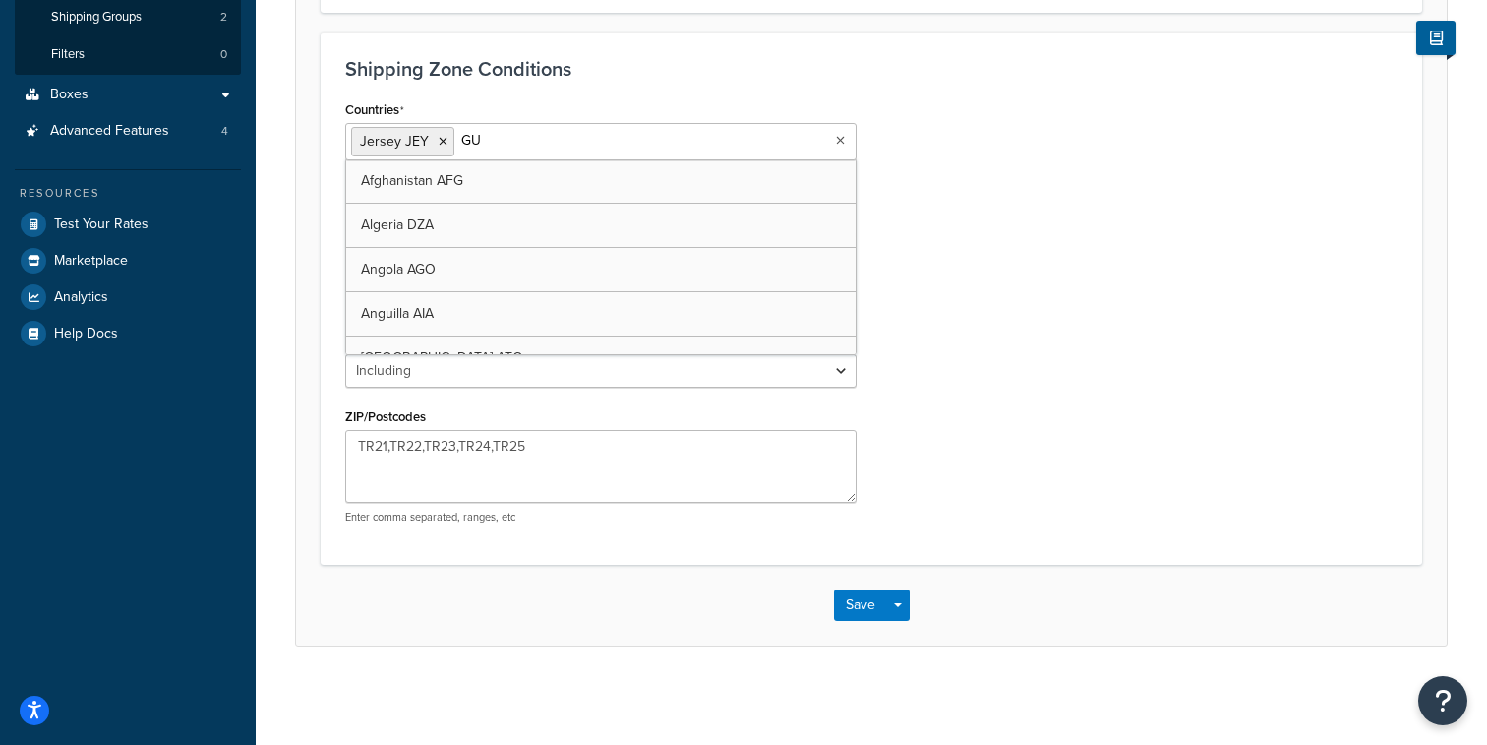
type input "GUE"
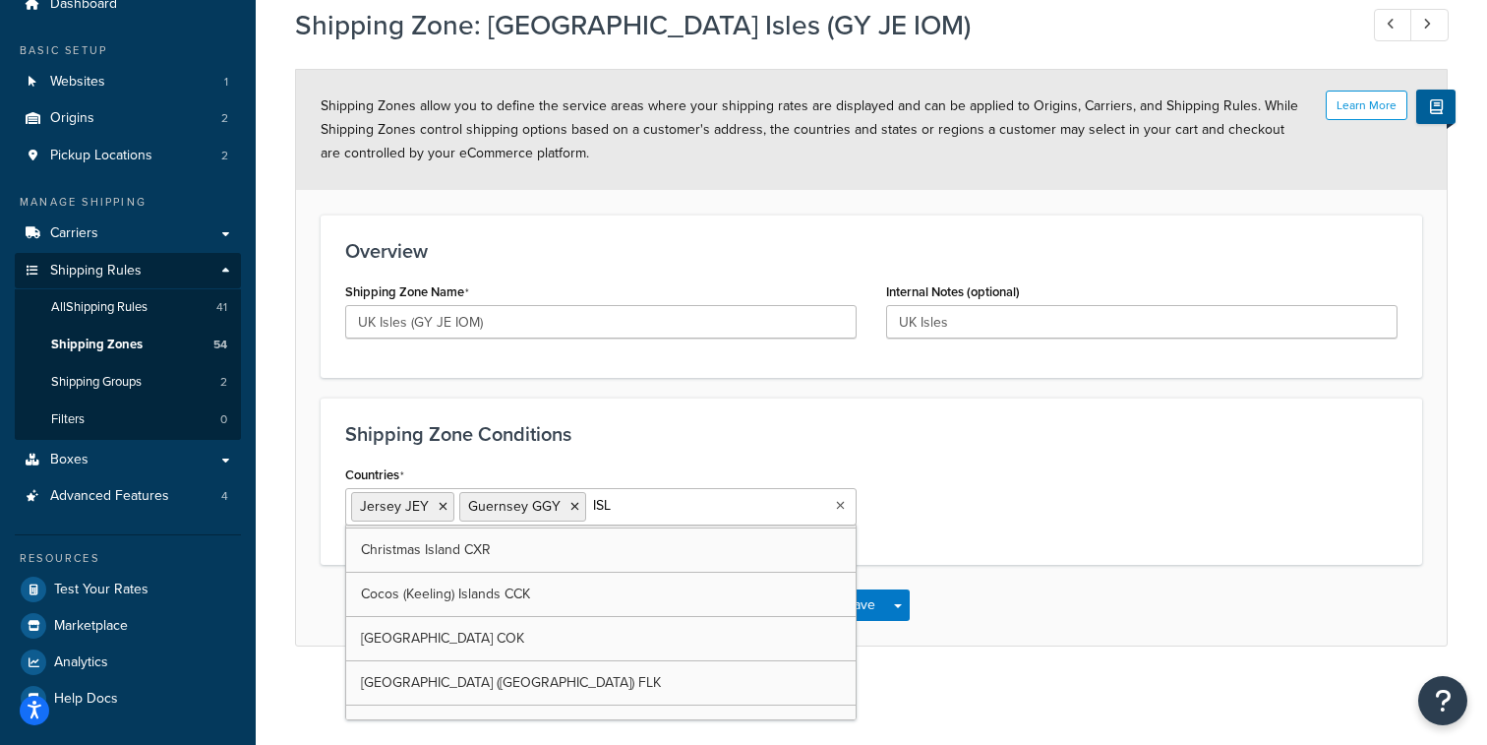
scroll to position [129, 0]
type input "ISLE"
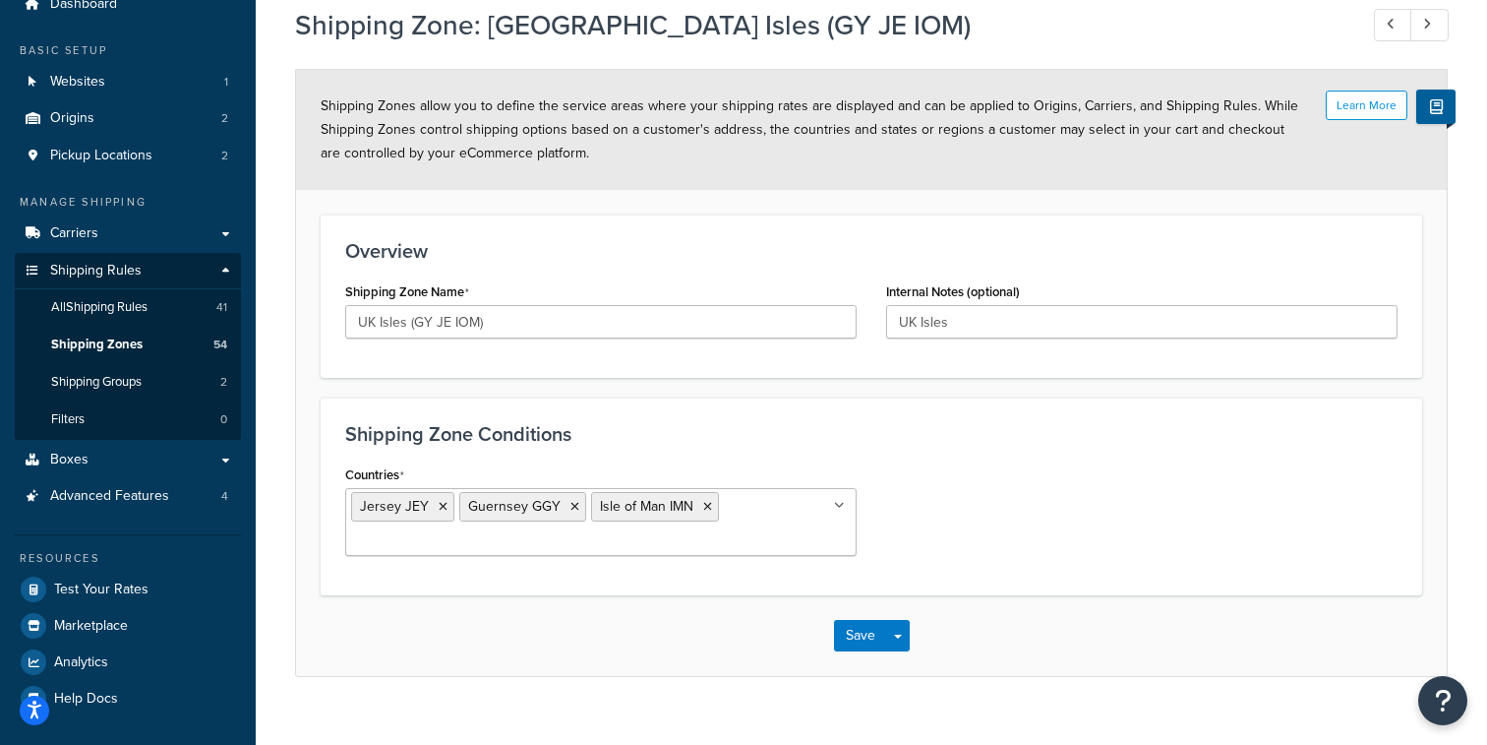
click at [1059, 548] on div "Countries Jersey JEY Guernsey GGY Isle of Man IMN All Countries ALL United Stat…" at bounding box center [872, 515] width 1082 height 110
click at [900, 640] on button "Save Dropdown" at bounding box center [898, 635] width 24 height 31
click at [901, 657] on button "Save and Edit" at bounding box center [929, 671] width 190 height 41
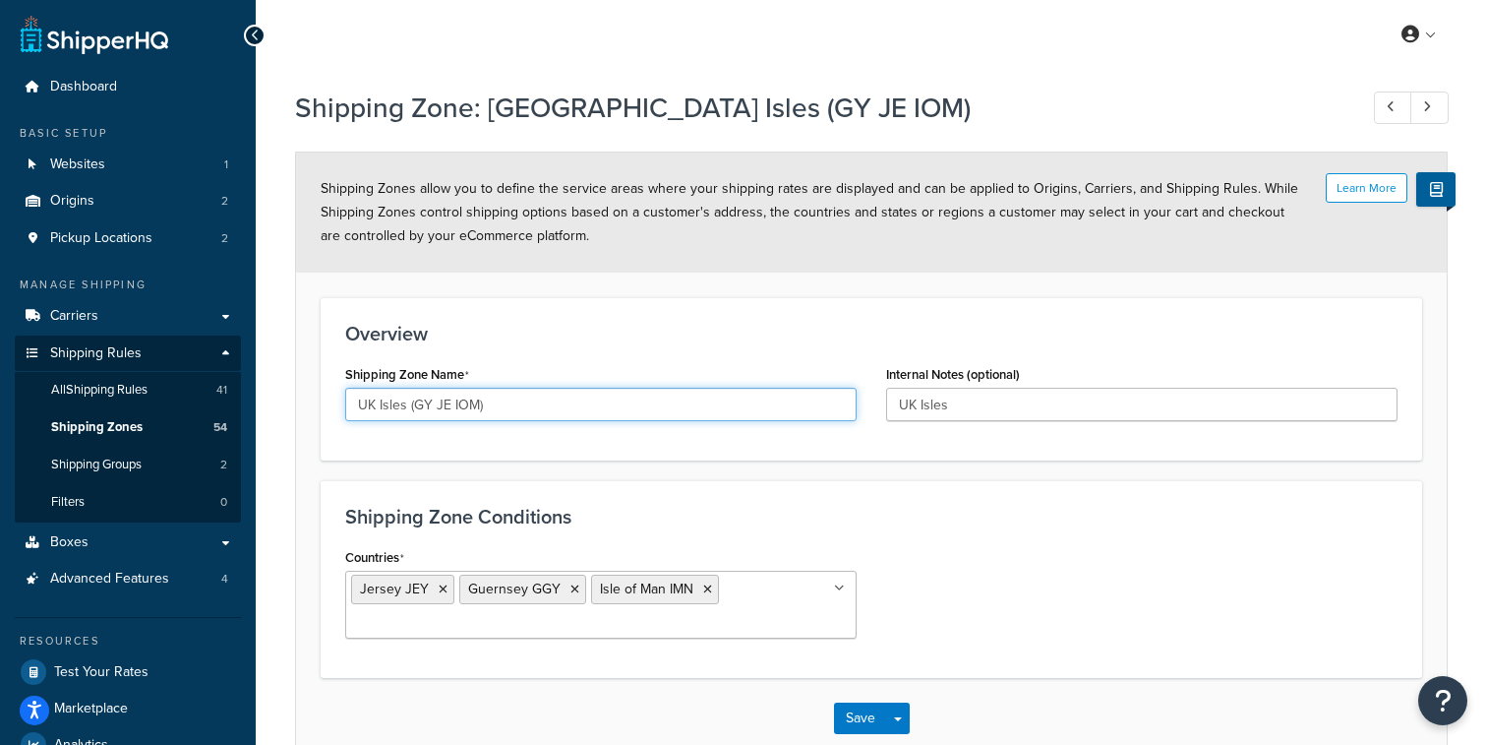
click at [516, 418] on input "UK Isles (GY JE IOM)" at bounding box center [601, 404] width 512 height 33
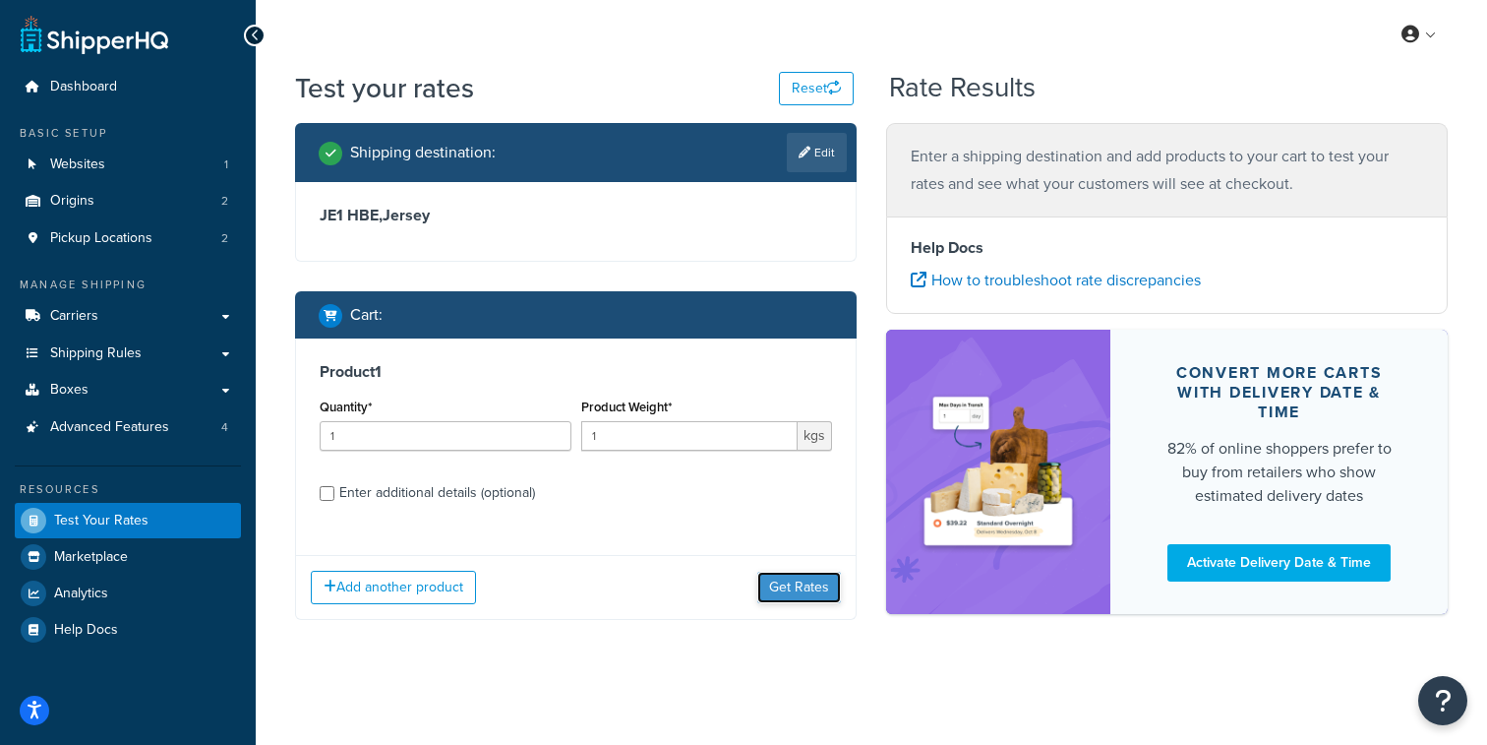
click at [802, 555] on div "Add another product Get Rates" at bounding box center [576, 587] width 560 height 64
click at [799, 596] on button "Get Rates" at bounding box center [799, 587] width 84 height 31
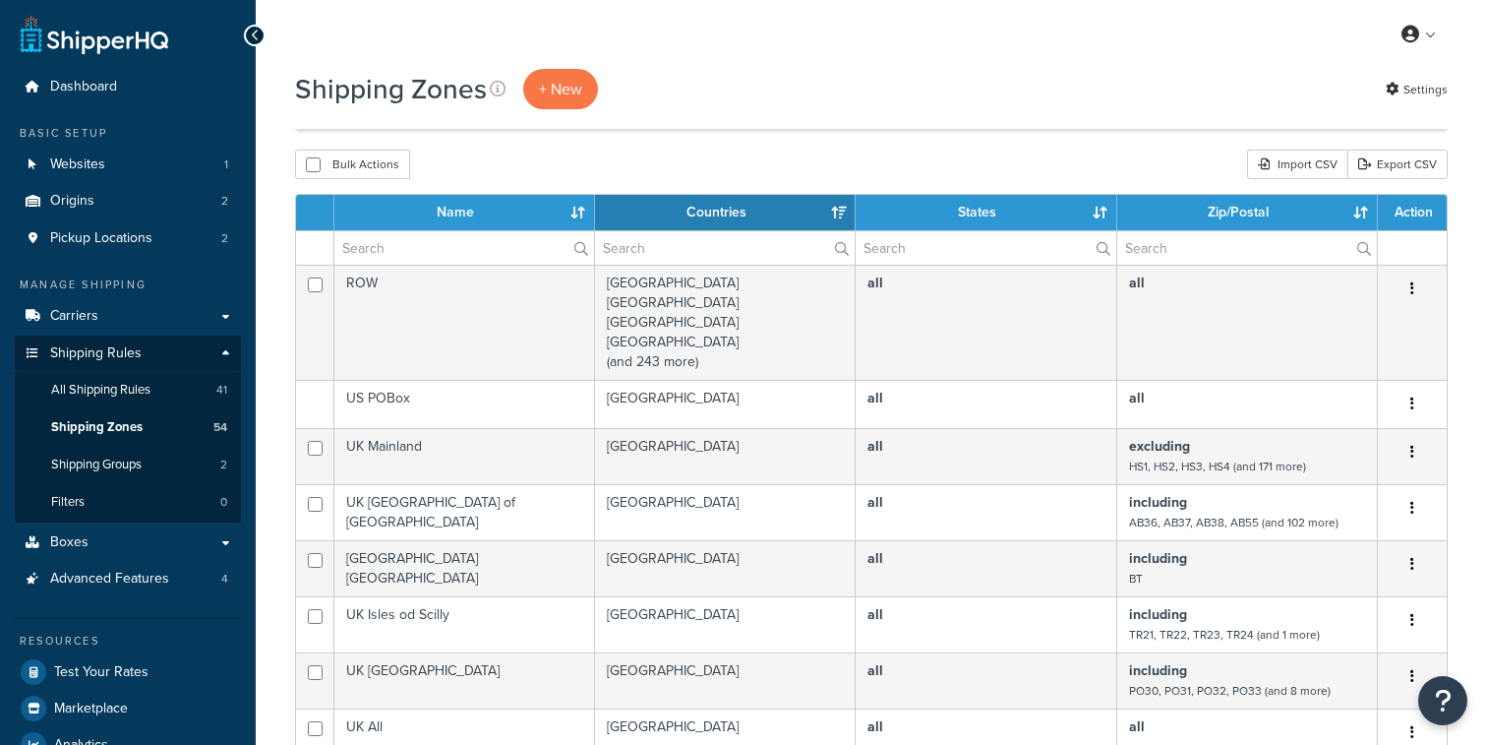
select select "15"
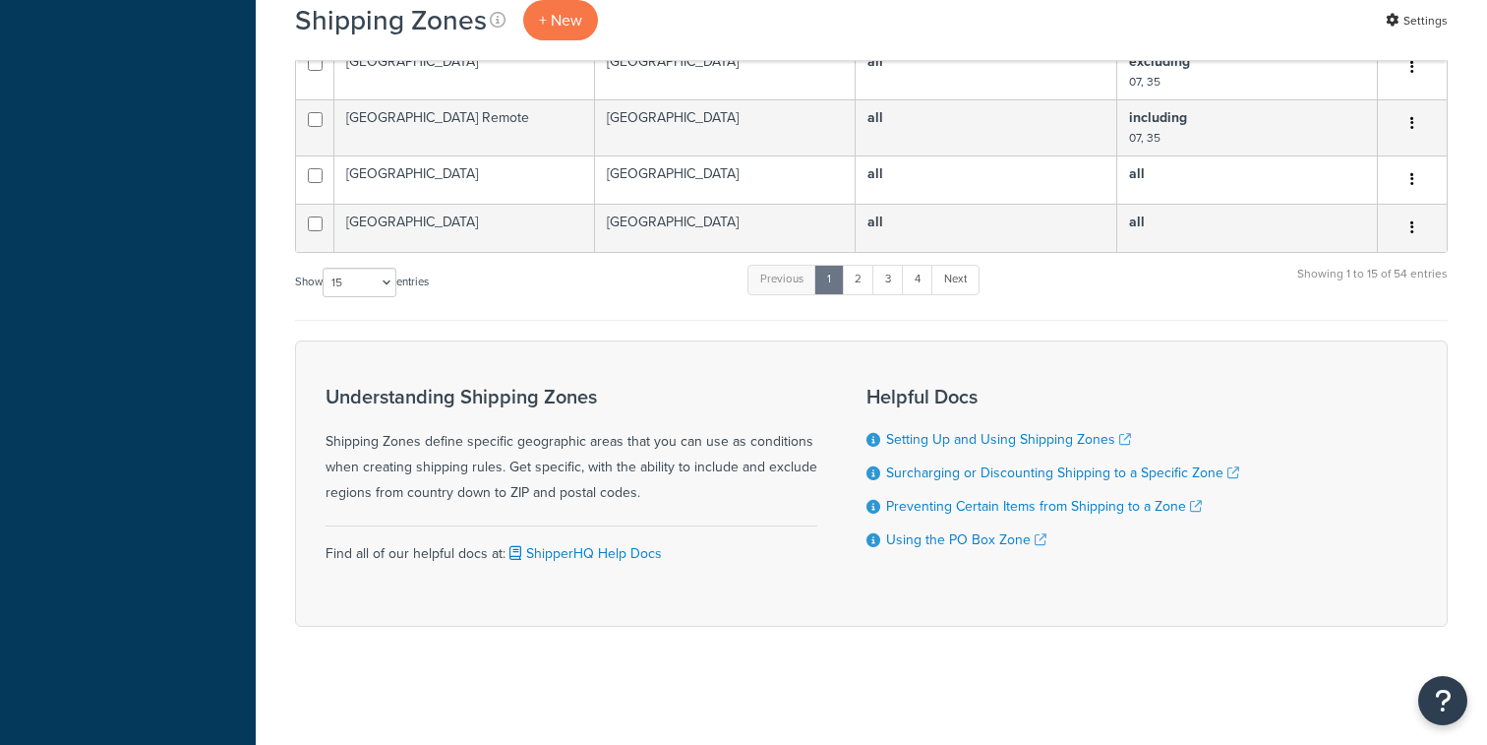
scroll to position [619, 0]
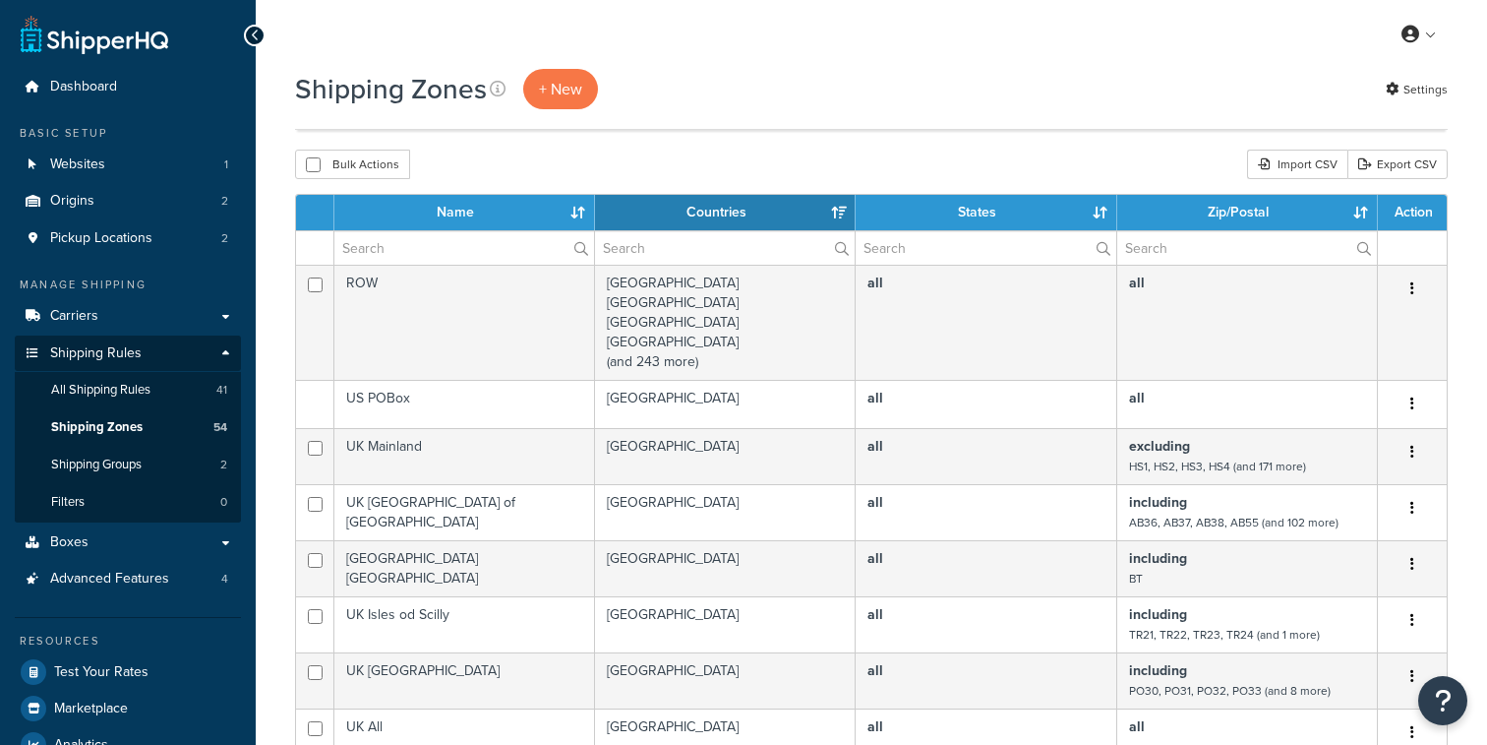
select select "15"
click at [471, 248] on input "text" at bounding box center [464, 247] width 260 height 33
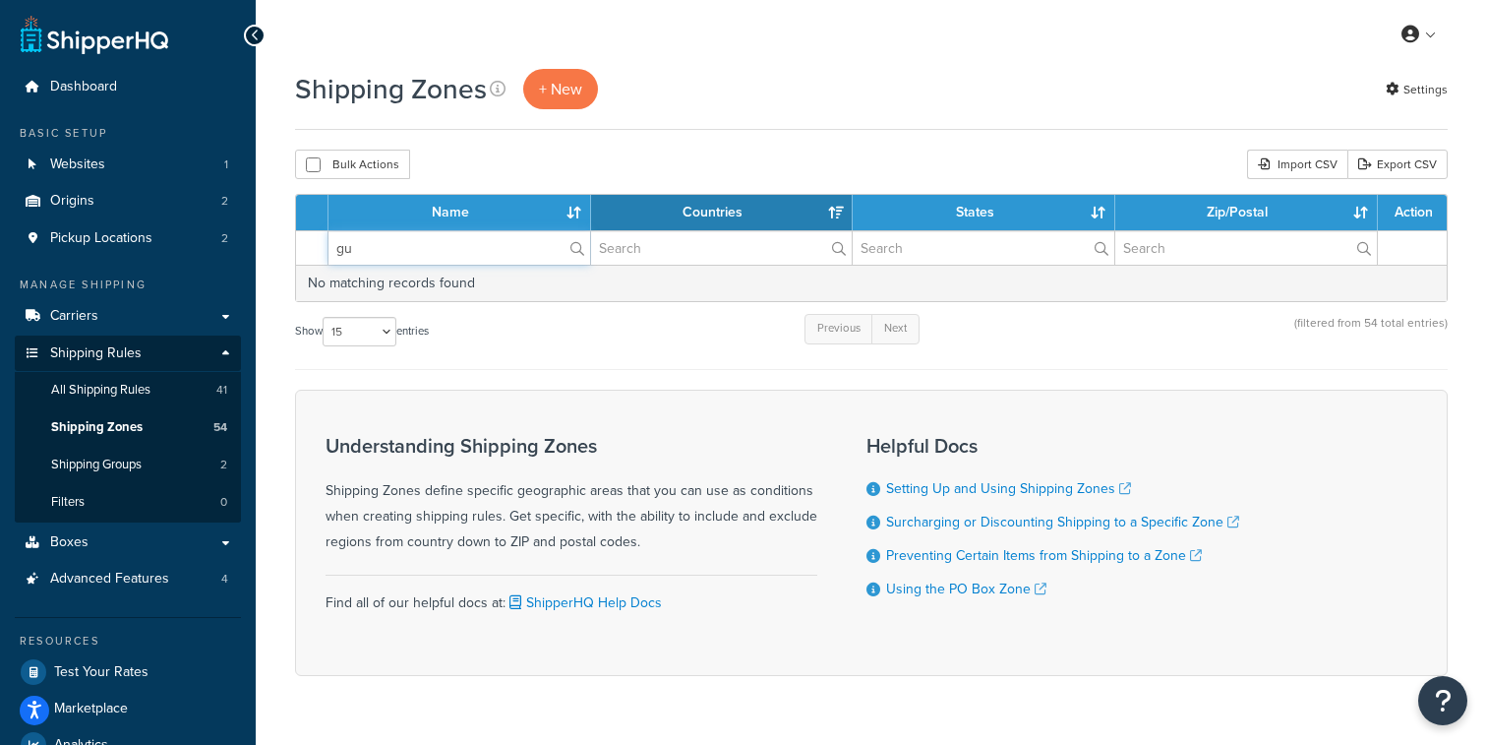
type input "g"
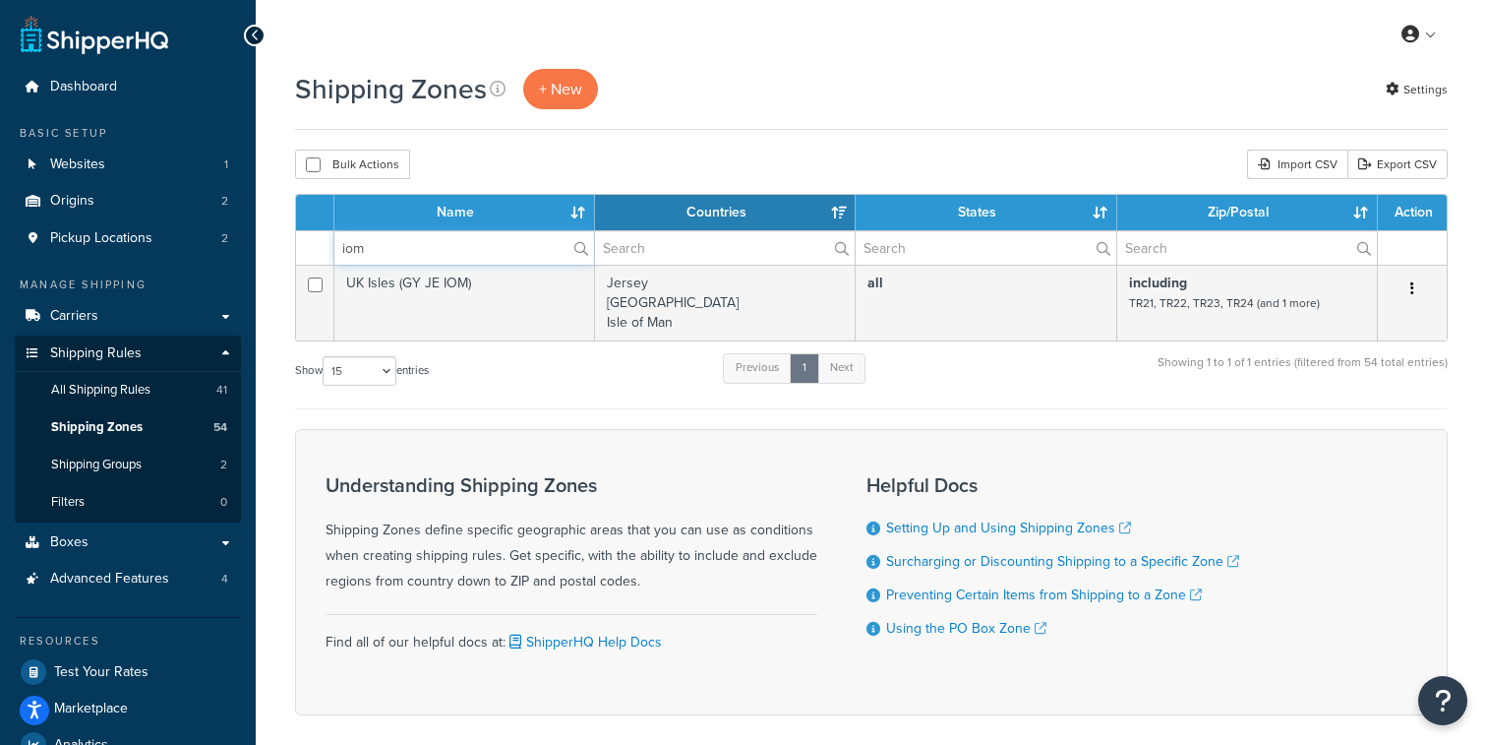
type input "iom"
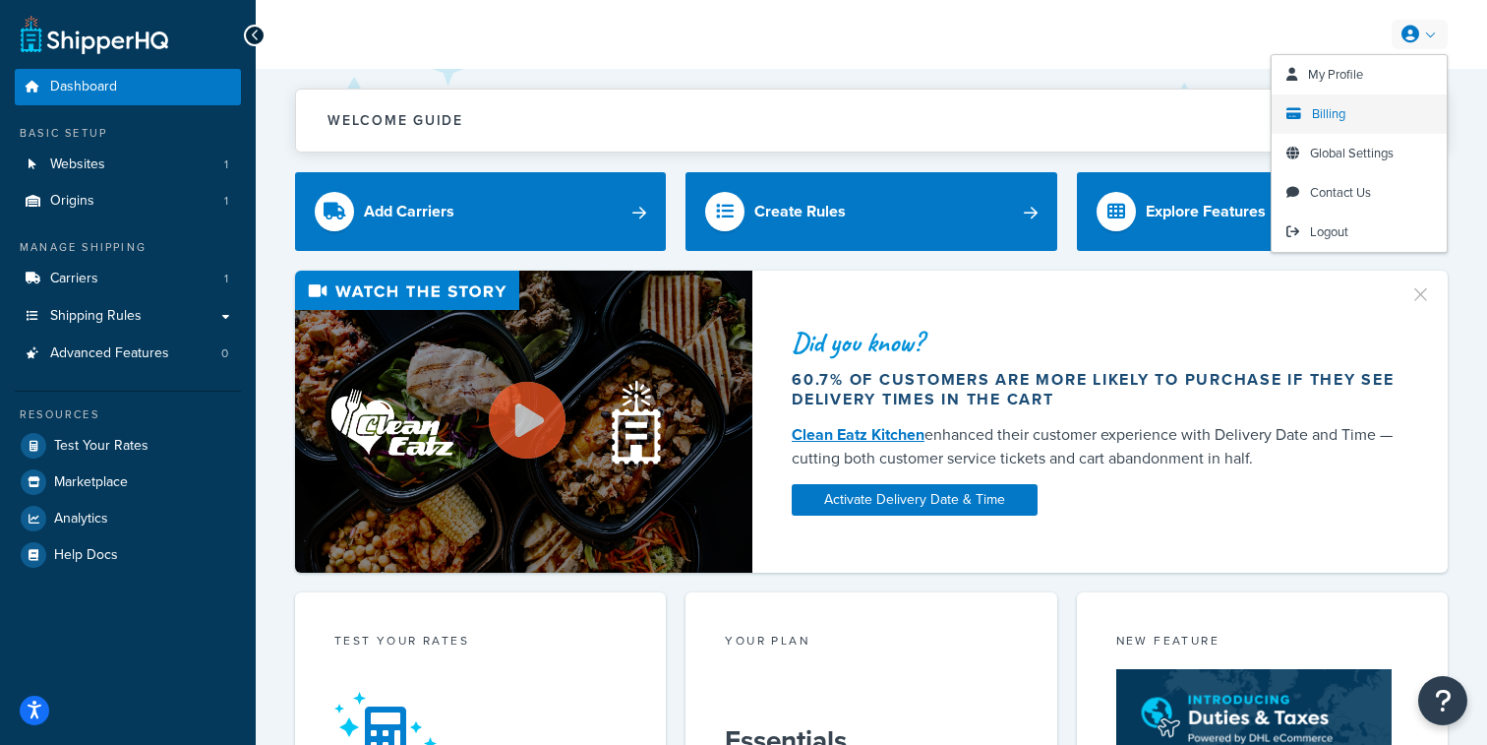
click at [1358, 119] on link "Billing" at bounding box center [1359, 113] width 175 height 39
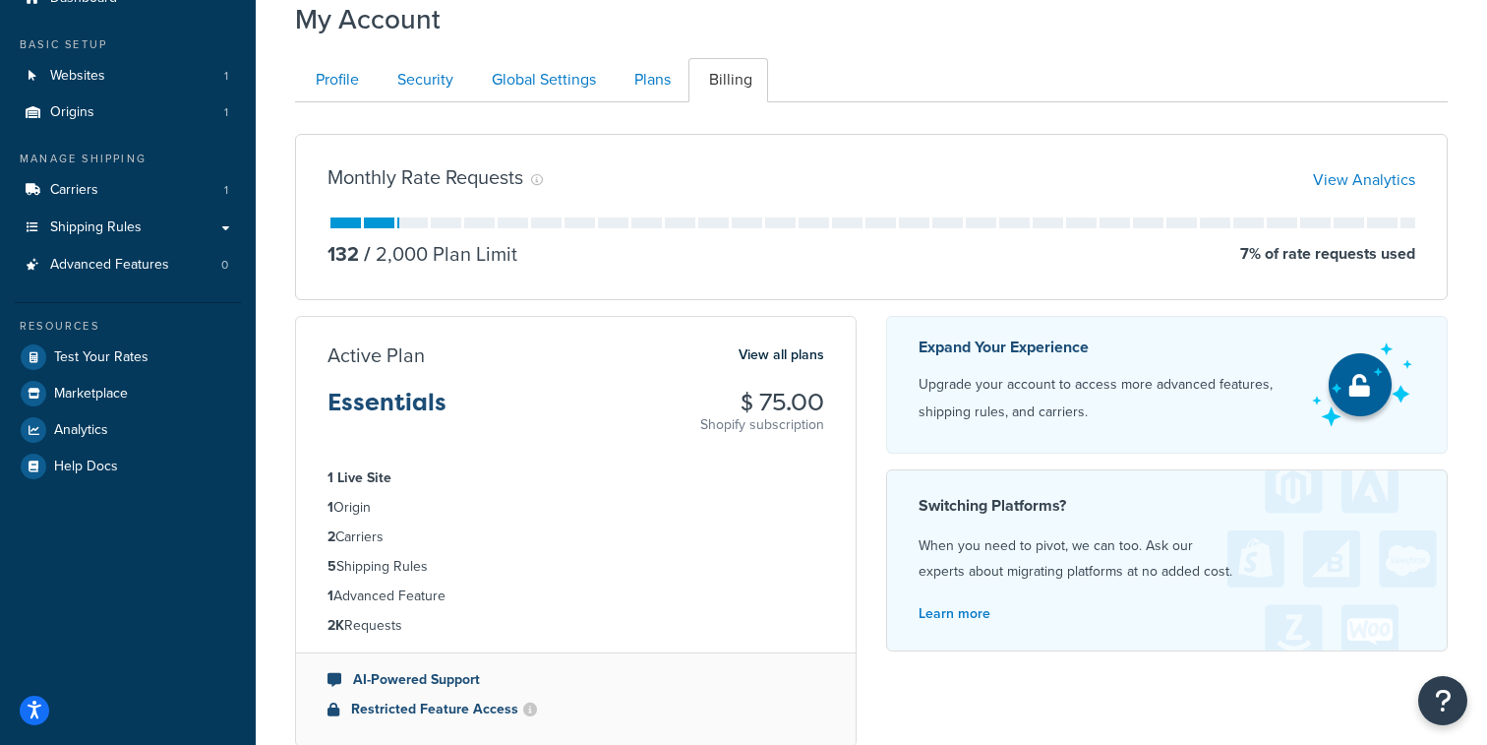
scroll to position [71, 0]
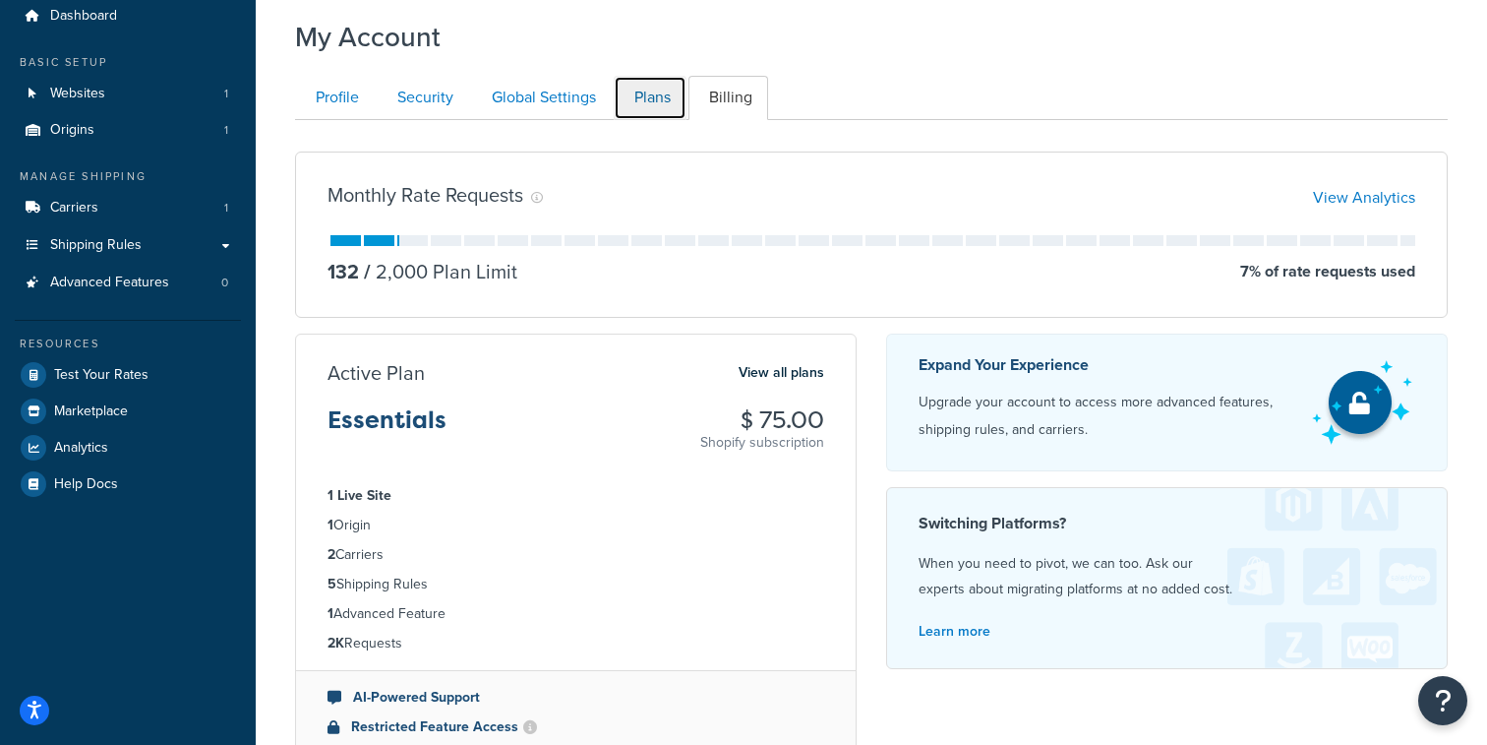
click at [650, 98] on link "Plans" at bounding box center [650, 98] width 73 height 44
